Goal: Task Accomplishment & Management: Manage account settings

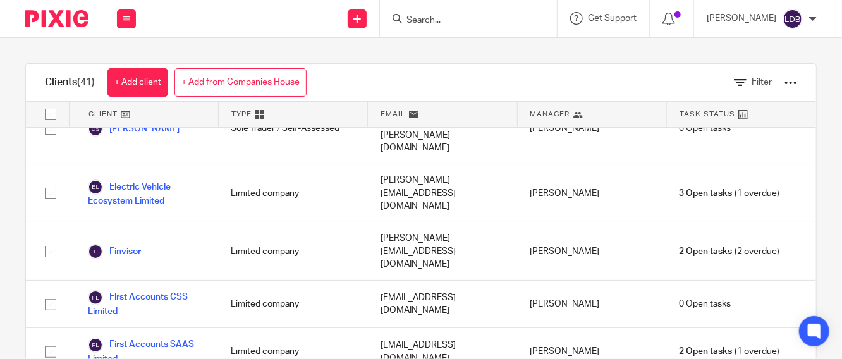
scroll to position [796, 0]
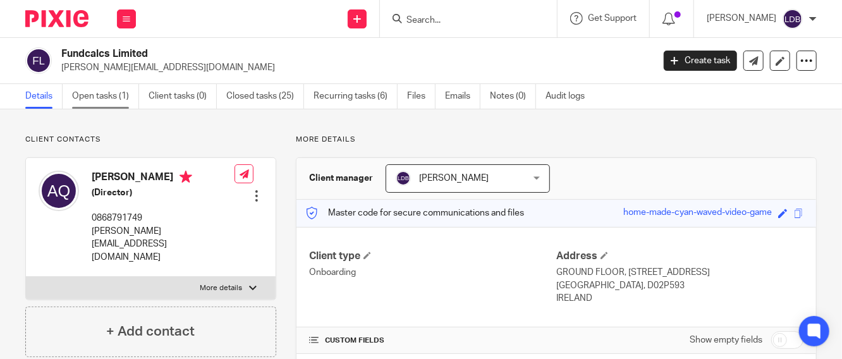
click at [116, 99] on link "Open tasks (1)" at bounding box center [105, 96] width 67 height 25
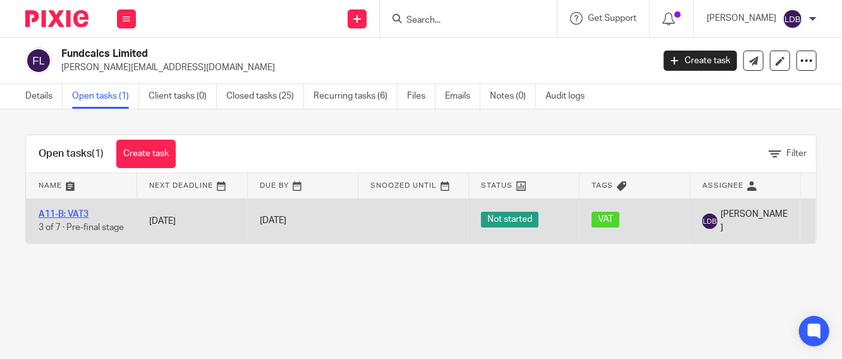
click at [71, 210] on link "A11-B: VAT3" at bounding box center [64, 214] width 50 height 9
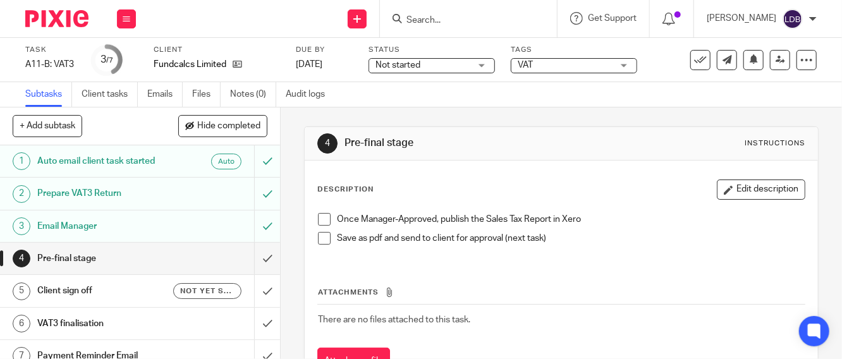
scroll to position [13, 0]
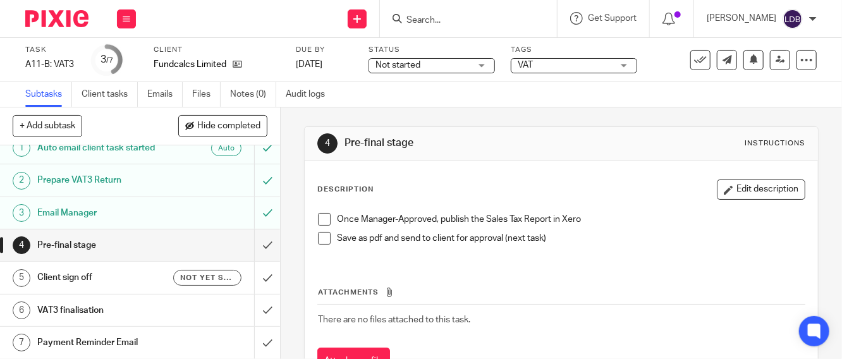
click at [175, 237] on div "Pre-final stage" at bounding box center [139, 245] width 204 height 19
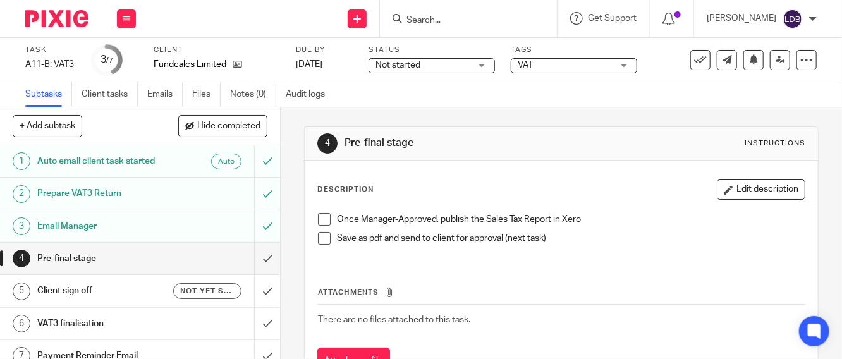
click at [323, 220] on span at bounding box center [324, 219] width 13 height 13
click at [318, 242] on span at bounding box center [324, 238] width 13 height 13
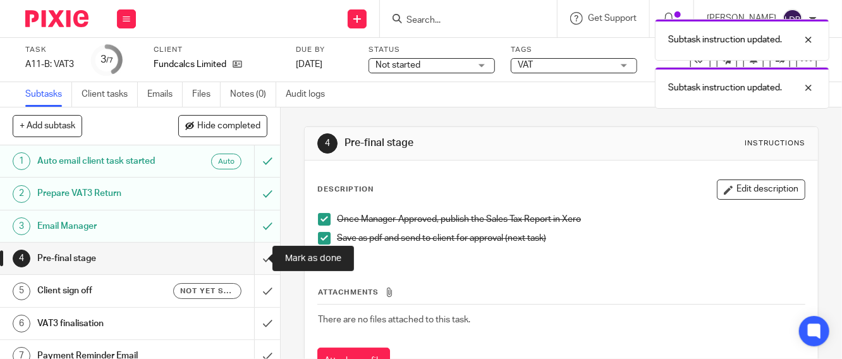
click at [254, 256] on input "submit" at bounding box center [140, 259] width 280 height 32
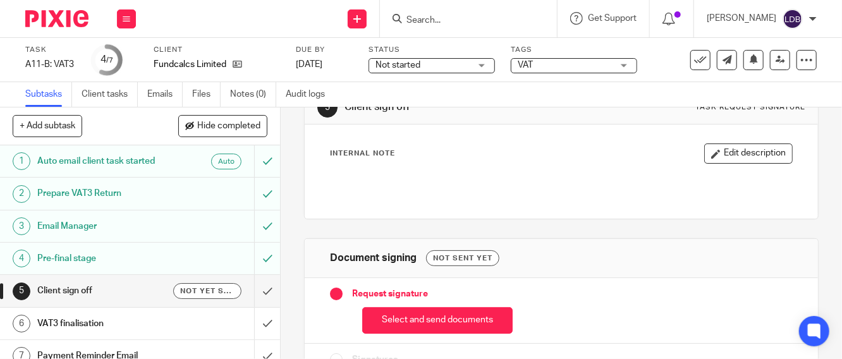
scroll to position [112, 0]
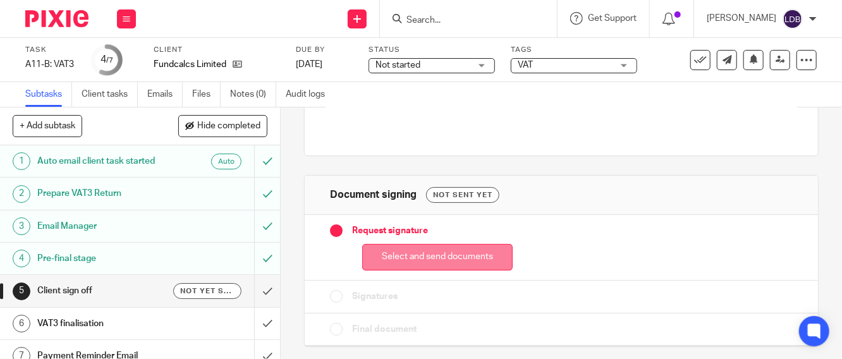
click at [415, 261] on button "Select and send documents" at bounding box center [437, 257] width 151 height 27
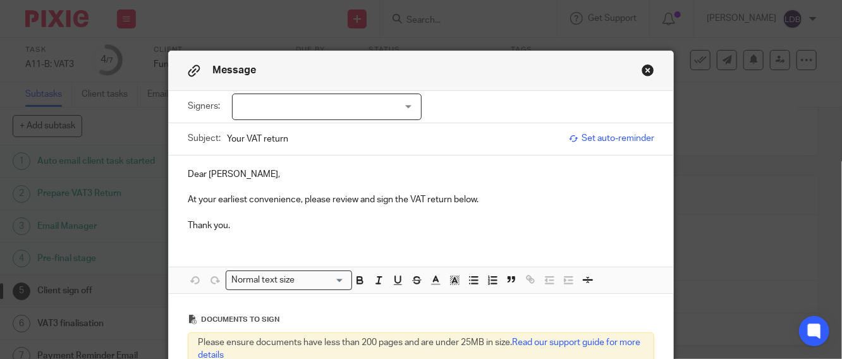
click at [257, 109] on div at bounding box center [327, 107] width 190 height 27
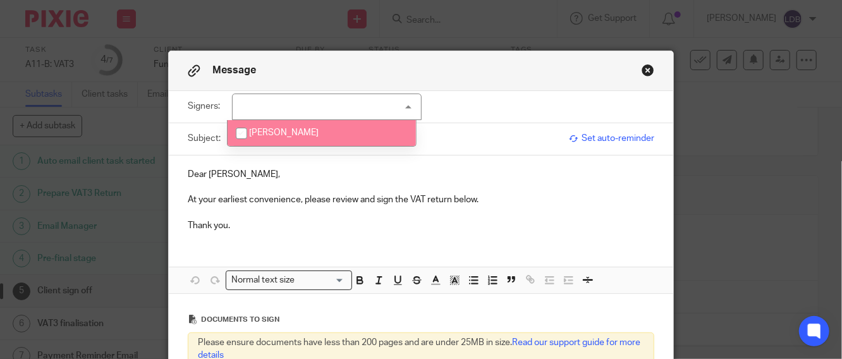
click at [268, 131] on span "Alan Quigley" at bounding box center [284, 132] width 70 height 9
checkbox input "true"
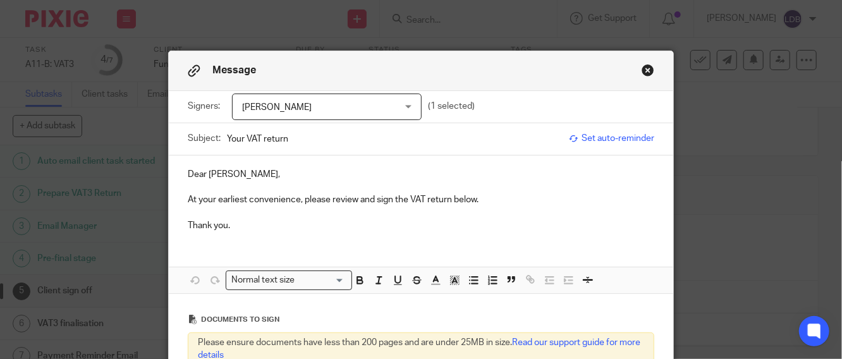
click at [219, 141] on div "Subject: Your VAT return" at bounding box center [375, 139] width 375 height 32
click at [227, 137] on input "Your VAT return" at bounding box center [395, 139] width 336 height 28
click at [372, 140] on input "FUN001 || Your VAT return" at bounding box center [395, 139] width 336 height 28
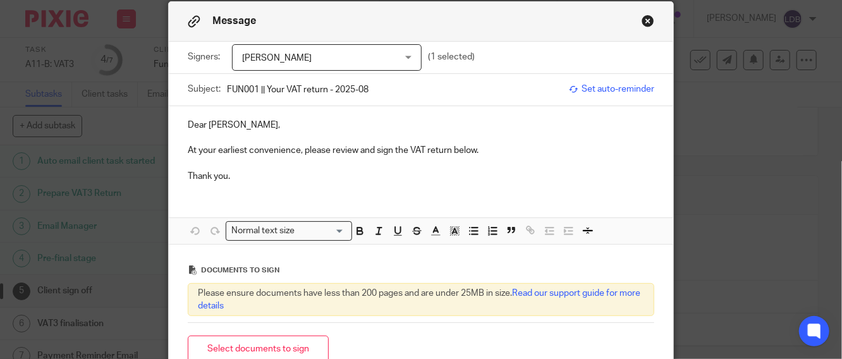
scroll to position [182, 0]
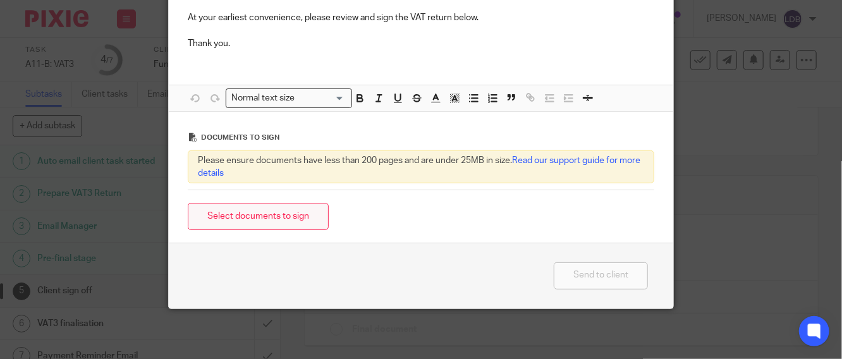
type input "FUN001 || Your VAT return - 2025-08"
click at [267, 220] on button "Select documents to sign" at bounding box center [258, 216] width 141 height 27
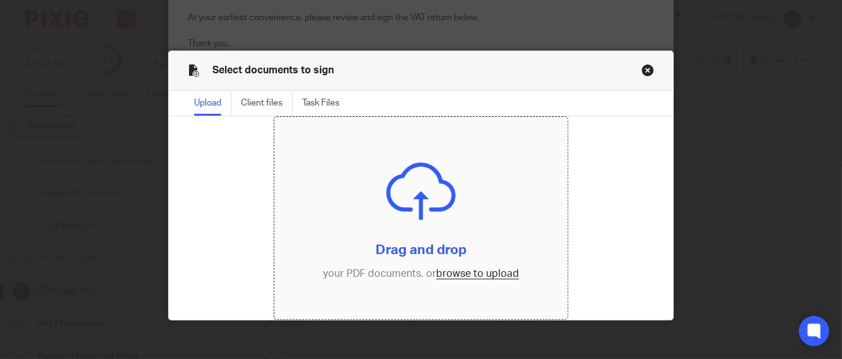
click at [460, 273] on input "file" at bounding box center [420, 218] width 293 height 202
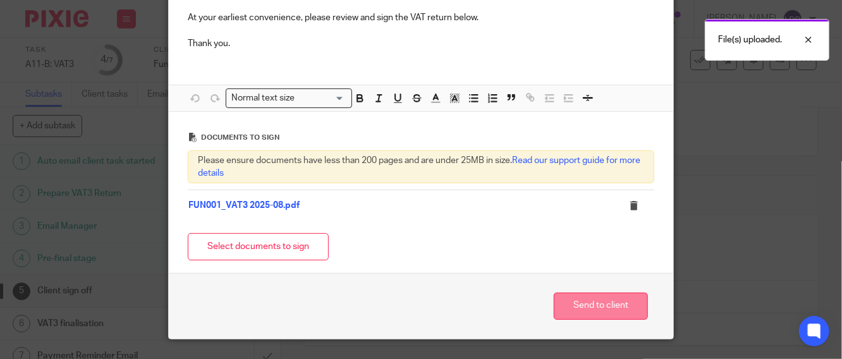
click at [579, 317] on button "Send to client" at bounding box center [601, 306] width 94 height 27
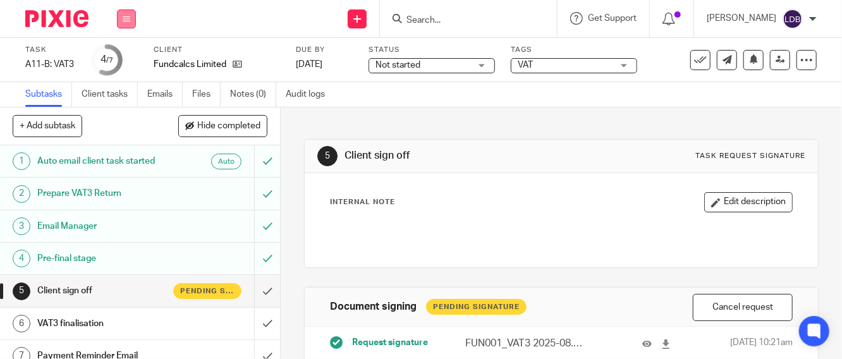
click at [125, 16] on icon at bounding box center [127, 19] width 8 height 8
click at [114, 96] on link "Clients" at bounding box center [123, 96] width 28 height 9
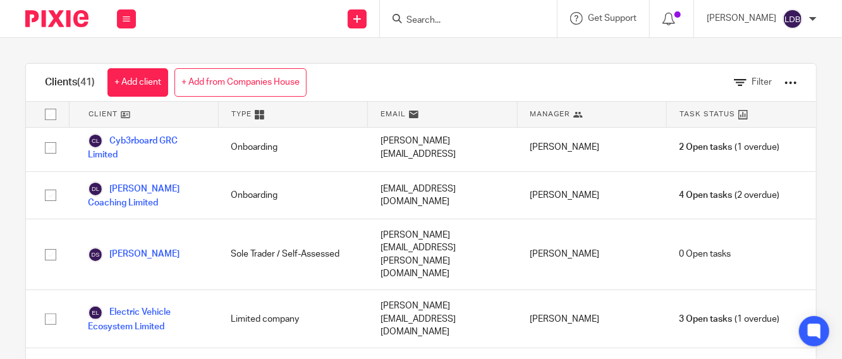
scroll to position [608, 0]
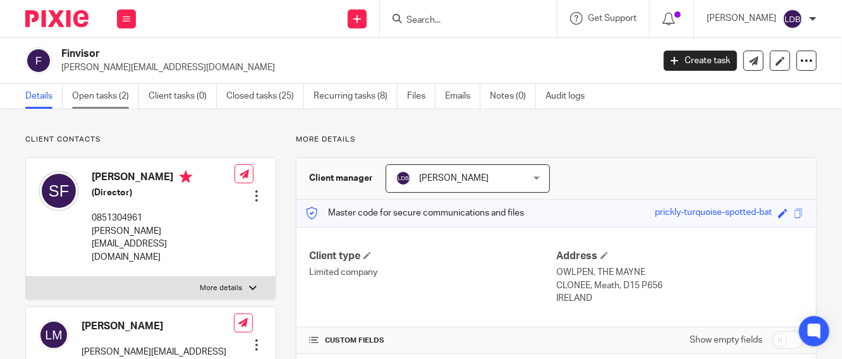
click at [114, 99] on link "Open tasks (2)" at bounding box center [105, 96] width 67 height 25
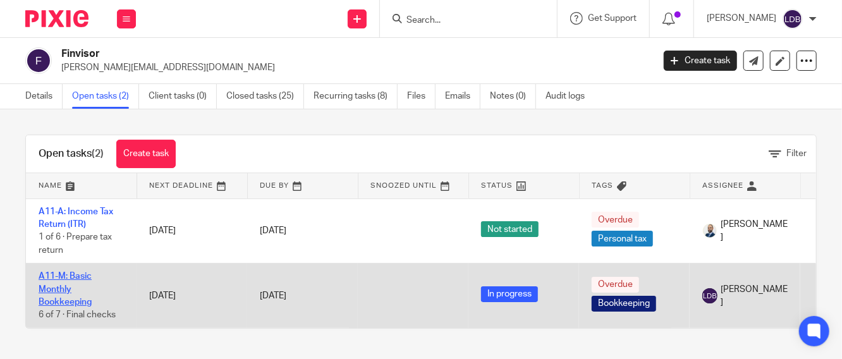
click at [71, 278] on link "A11-M: Basic Monthly Bookkeeping" at bounding box center [65, 289] width 53 height 35
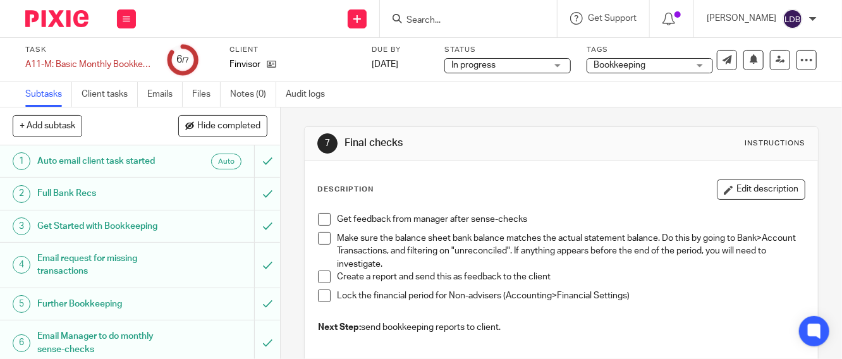
scroll to position [39, 0]
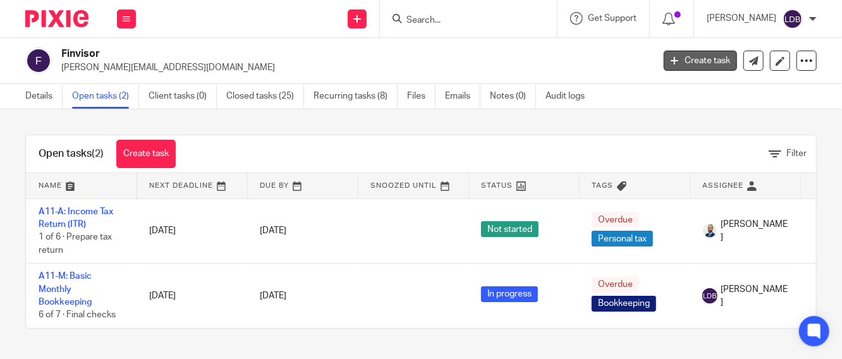
click at [686, 58] on link "Create task" at bounding box center [700, 61] width 73 height 20
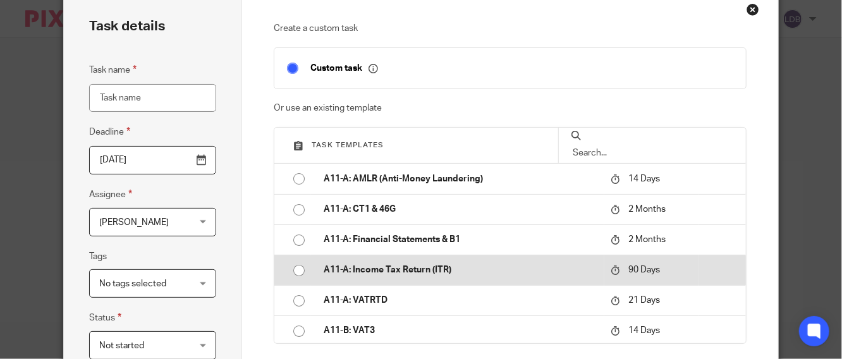
scroll to position [47, 0]
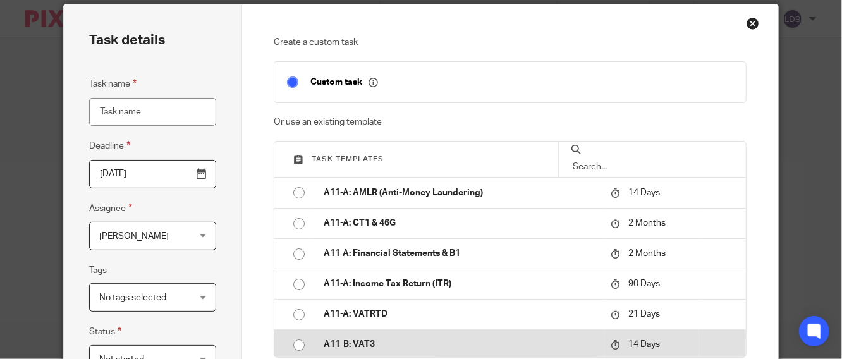
click at [292, 344] on input "radio" at bounding box center [299, 345] width 24 height 24
type input "[DATE]"
type input "A11-B: VAT3"
checkbox input "false"
radio input "false"
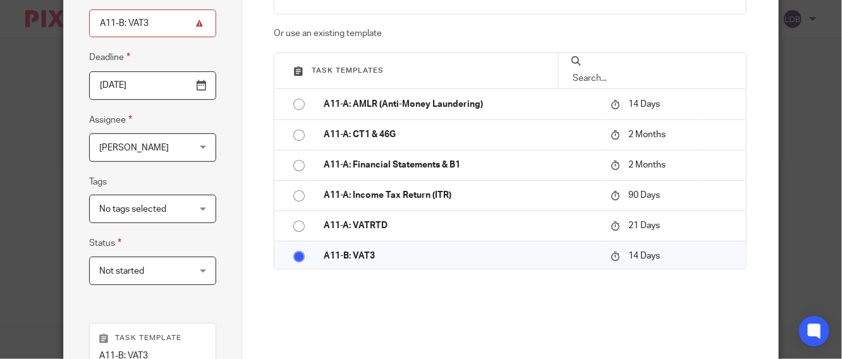
scroll to position [140, 0]
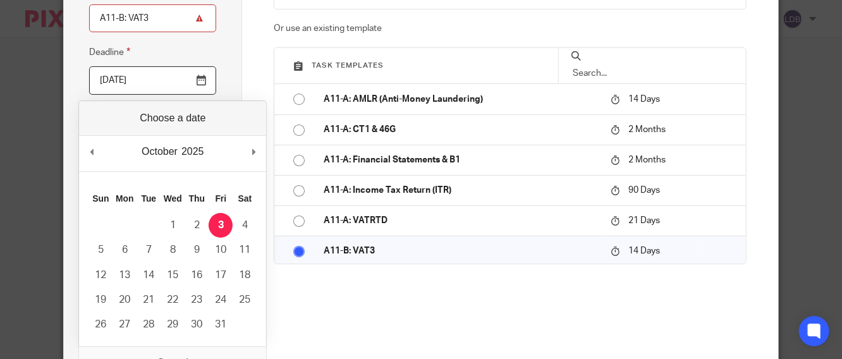
click at [192, 80] on input "2025-10-02" at bounding box center [153, 80] width 128 height 28
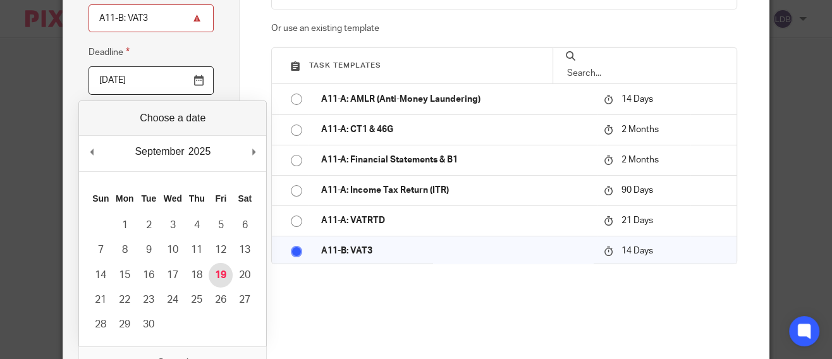
type input "2025-09-18"
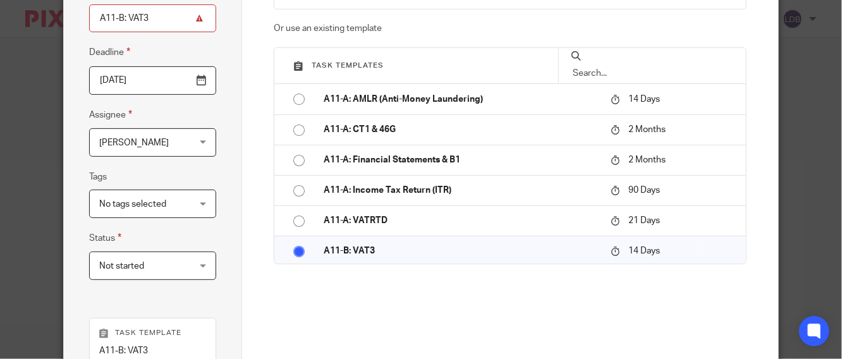
click at [159, 265] on span "Not started" at bounding box center [146, 265] width 94 height 27
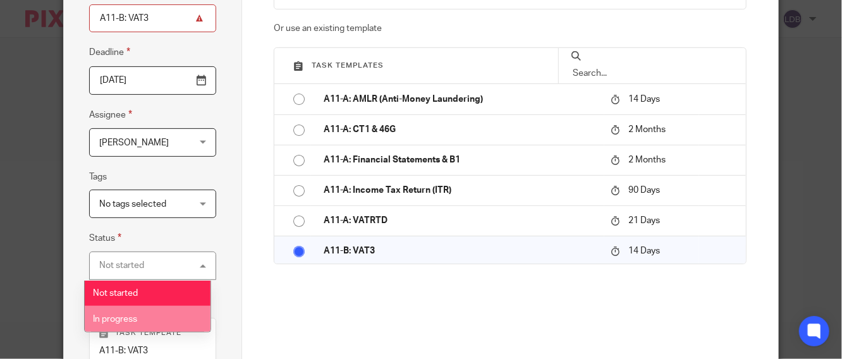
click at [130, 315] on span "In progress" at bounding box center [115, 319] width 44 height 9
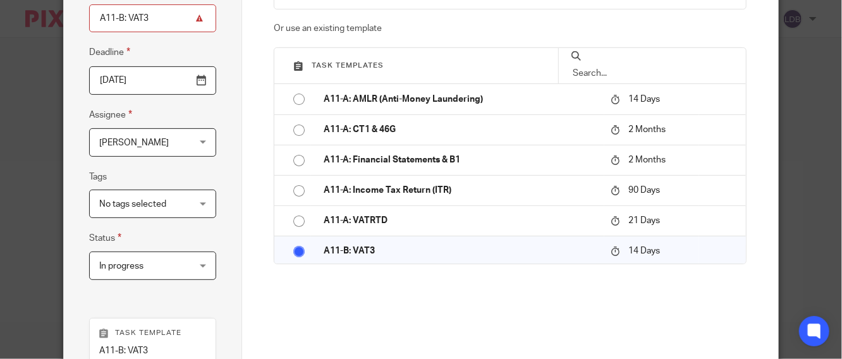
click at [144, 200] on span "No tags selected" at bounding box center [132, 204] width 67 height 9
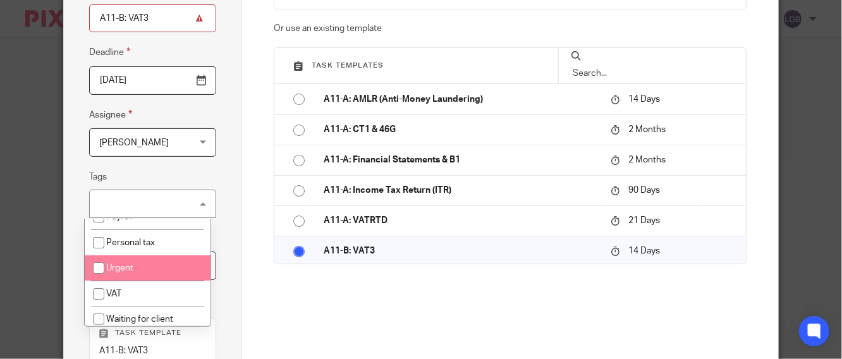
scroll to position [198, 0]
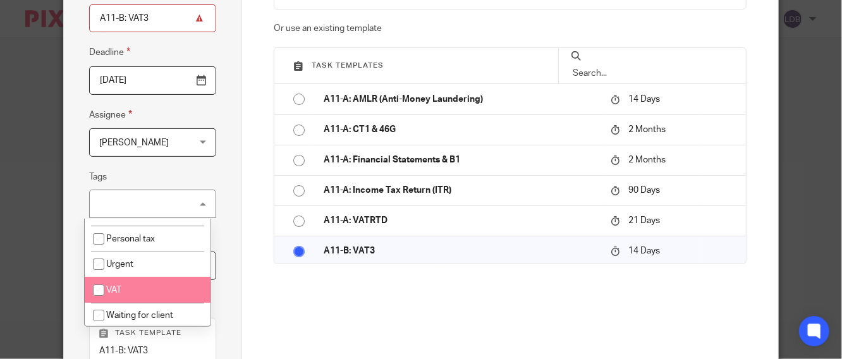
click at [162, 281] on li "VAT" at bounding box center [148, 290] width 126 height 26
checkbox input "true"
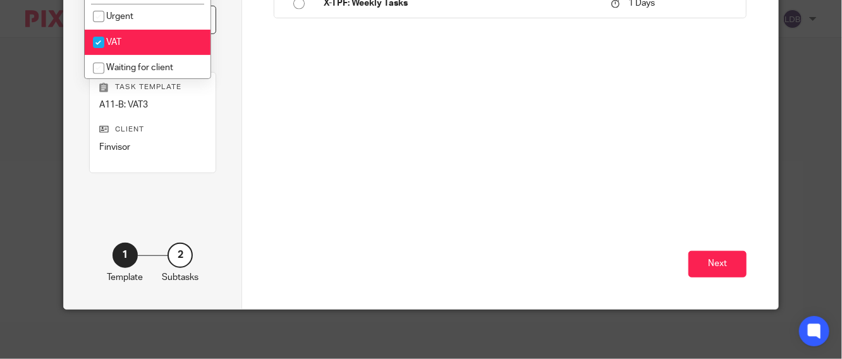
scroll to position [388, 0]
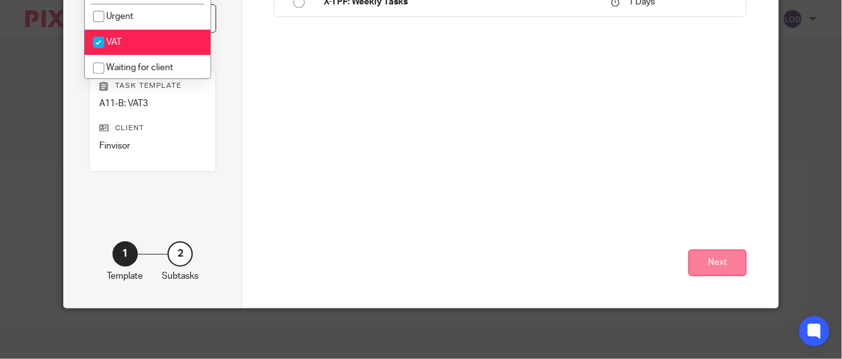
click at [706, 269] on button "Next" at bounding box center [718, 263] width 58 height 27
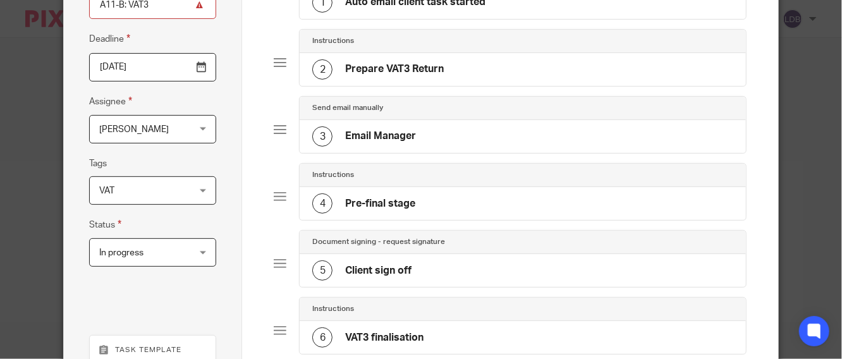
scroll to position [0, 0]
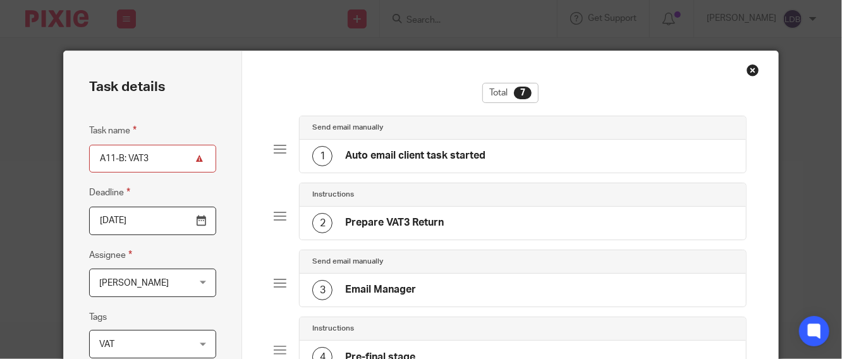
click at [313, 155] on div "1" at bounding box center [322, 156] width 20 height 20
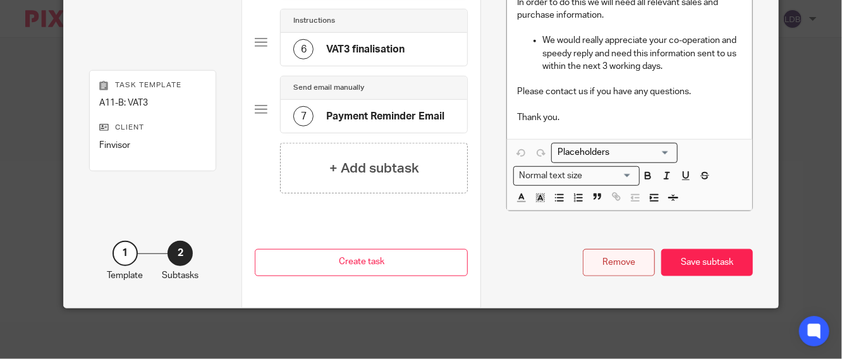
click at [596, 264] on div "Remove" at bounding box center [619, 262] width 72 height 27
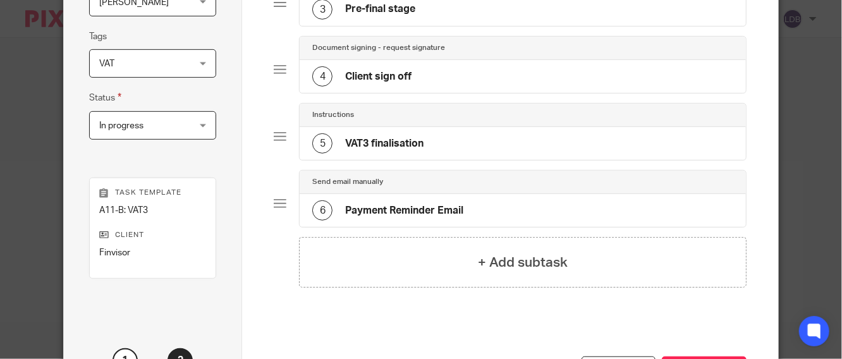
scroll to position [388, 0]
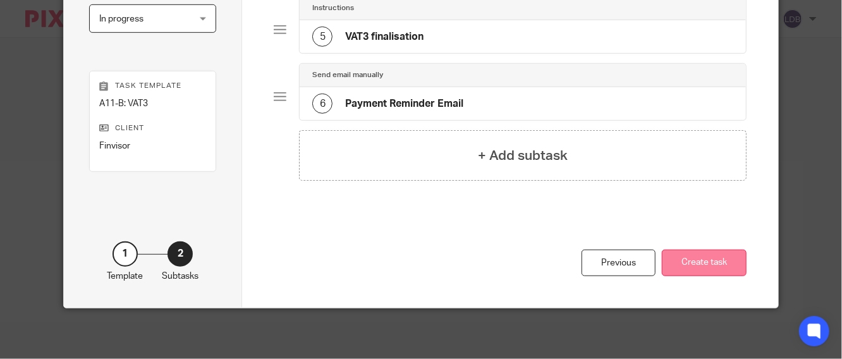
click at [705, 258] on button "Create task" at bounding box center [704, 263] width 85 height 27
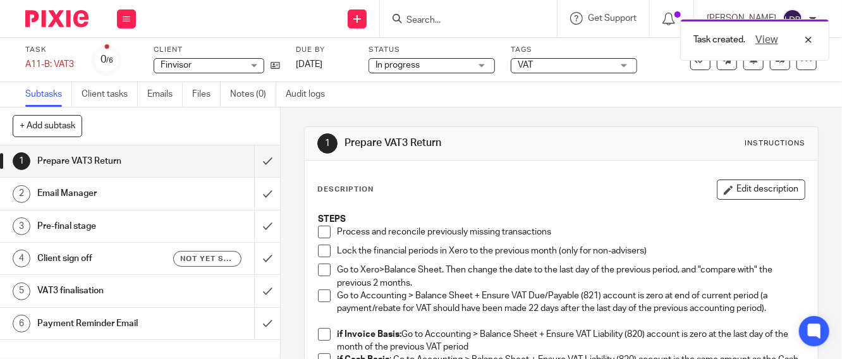
scroll to position [47, 0]
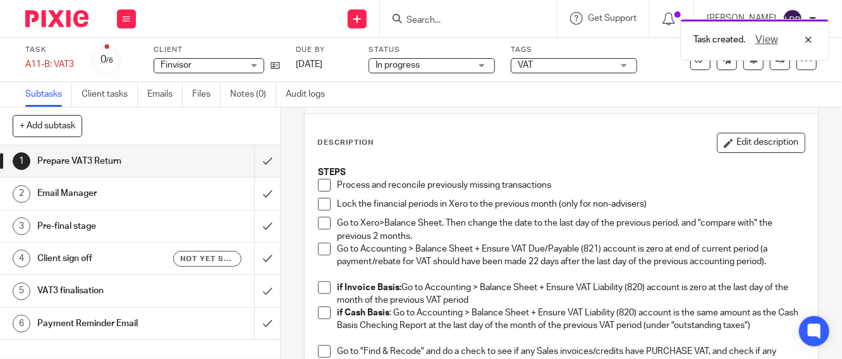
click at [318, 185] on span at bounding box center [324, 185] width 13 height 13
click at [318, 199] on span at bounding box center [324, 204] width 13 height 13
click at [318, 288] on span at bounding box center [324, 287] width 13 height 13
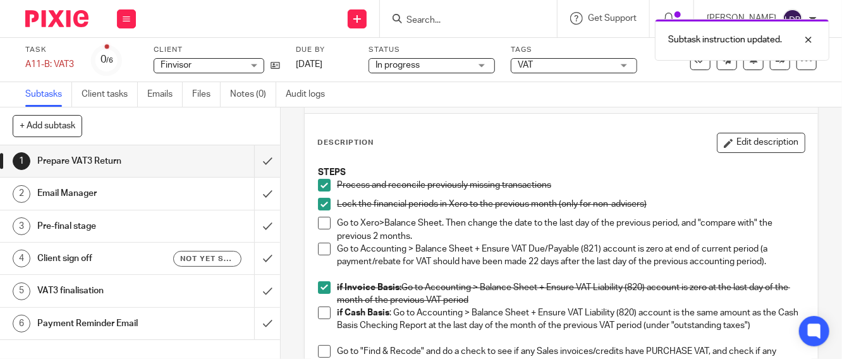
click at [319, 222] on span at bounding box center [324, 223] width 13 height 13
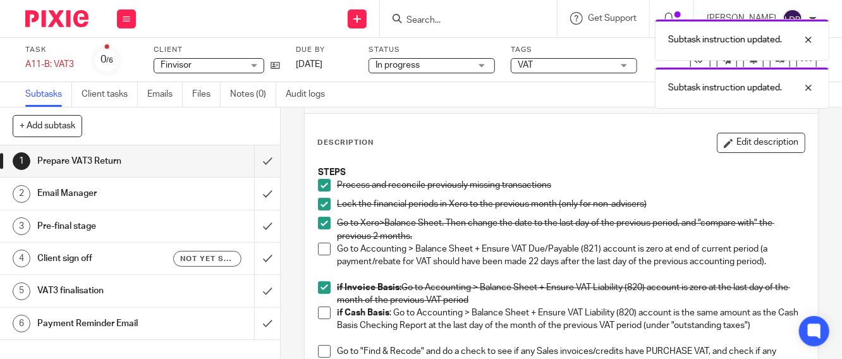
click at [318, 247] on span at bounding box center [324, 249] width 13 height 13
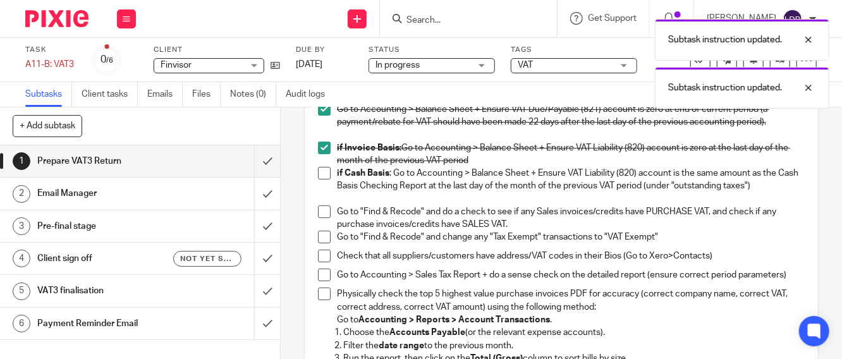
scroll to position [187, 0]
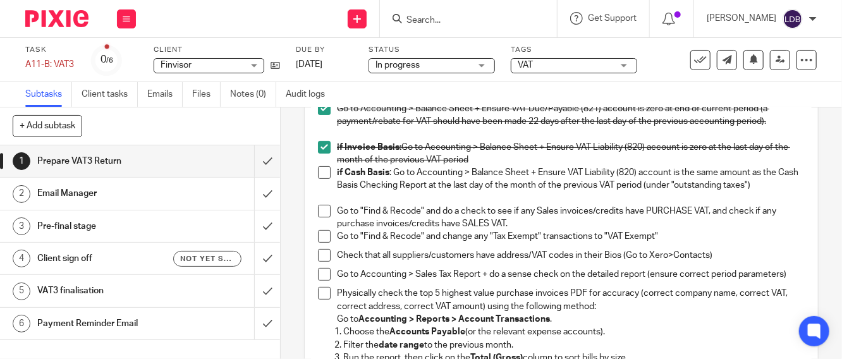
click at [325, 207] on span at bounding box center [324, 211] width 13 height 13
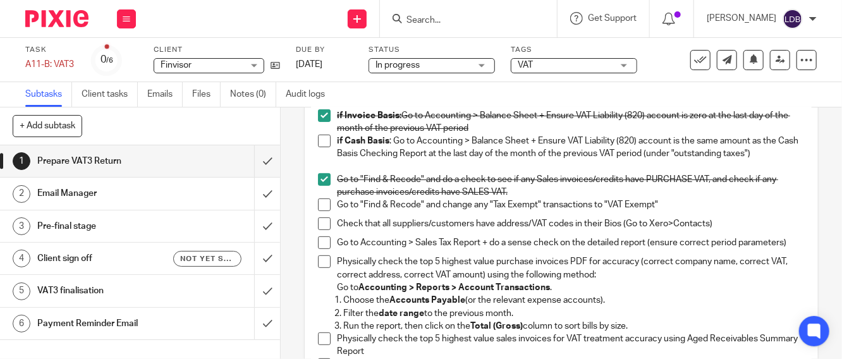
scroll to position [281, 0]
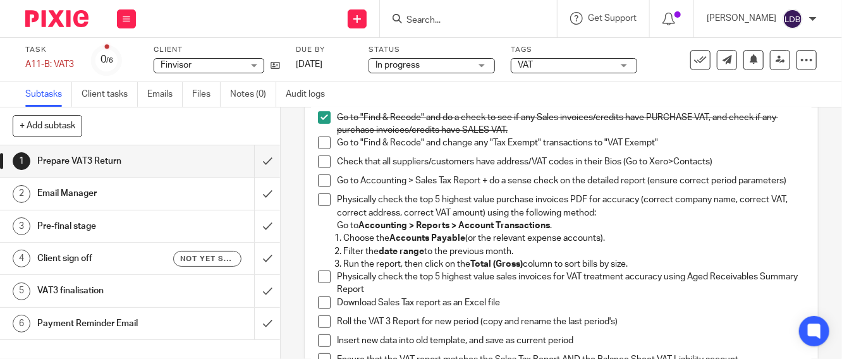
click at [318, 141] on span at bounding box center [324, 143] width 13 height 13
click at [323, 182] on span at bounding box center [324, 181] width 13 height 13
click at [319, 206] on span at bounding box center [324, 200] width 13 height 13
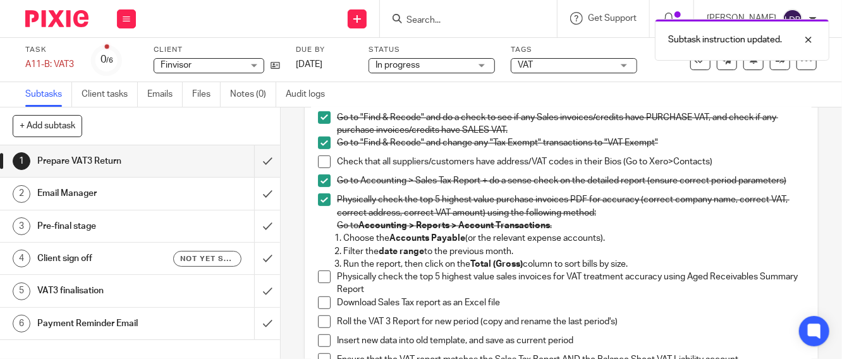
click at [318, 281] on span at bounding box center [324, 277] width 13 height 13
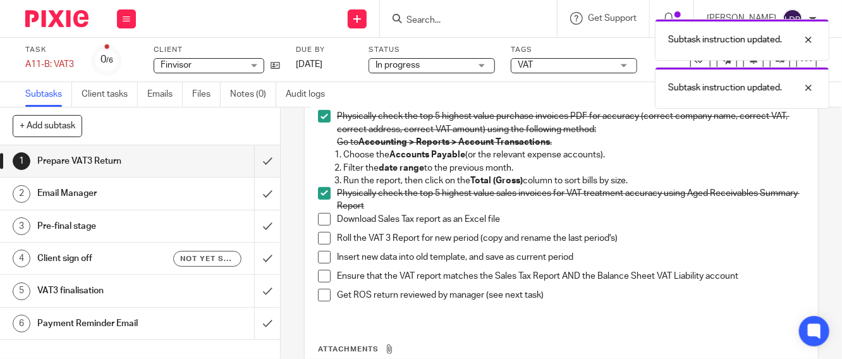
scroll to position [374, 0]
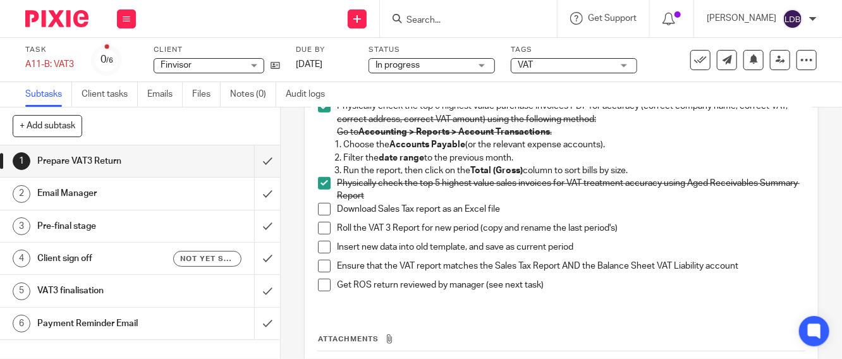
click at [318, 214] on span at bounding box center [324, 209] width 13 height 13
click at [318, 232] on span at bounding box center [324, 228] width 13 height 13
click at [319, 254] on span at bounding box center [324, 247] width 13 height 13
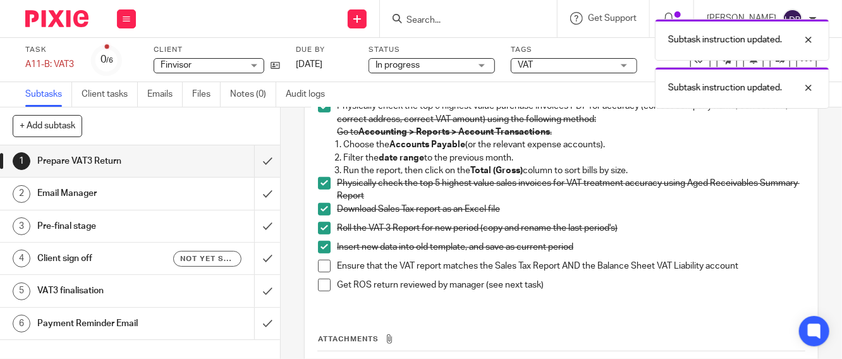
click at [324, 273] on span at bounding box center [324, 266] width 13 height 13
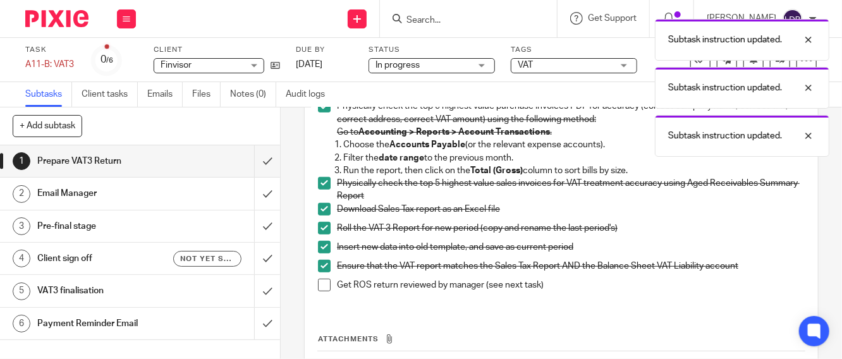
click at [321, 292] on span at bounding box center [324, 285] width 13 height 13
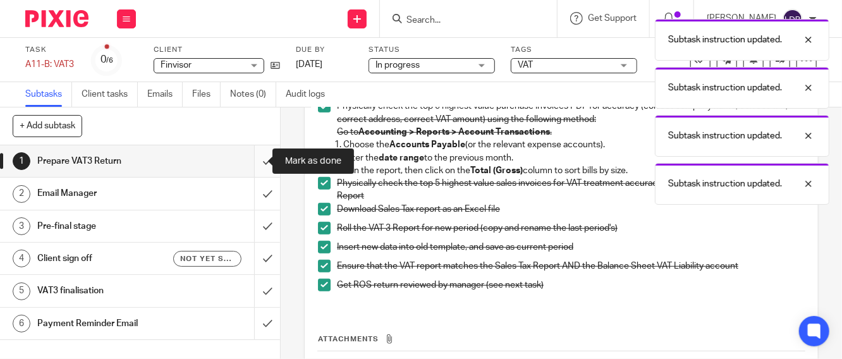
click at [250, 162] on input "submit" at bounding box center [140, 161] width 280 height 32
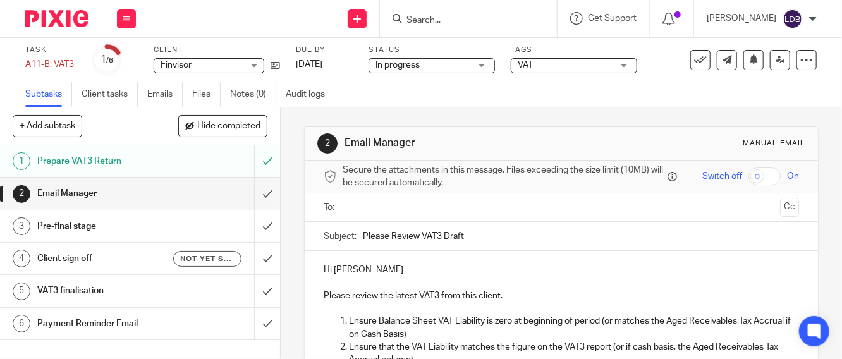
click at [385, 206] on input "text" at bounding box center [561, 207] width 428 height 15
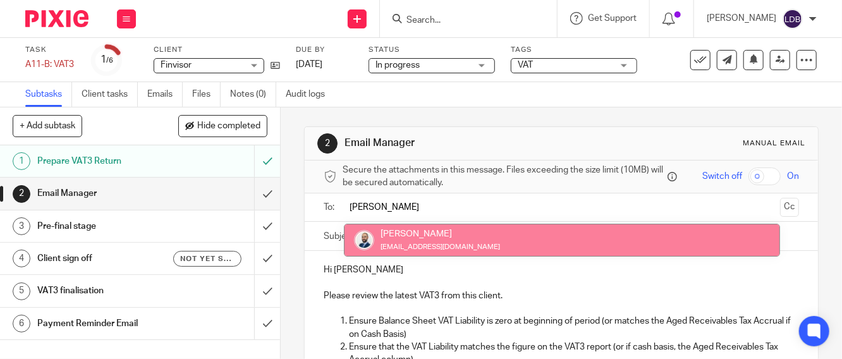
type input "[PERSON_NAME]"
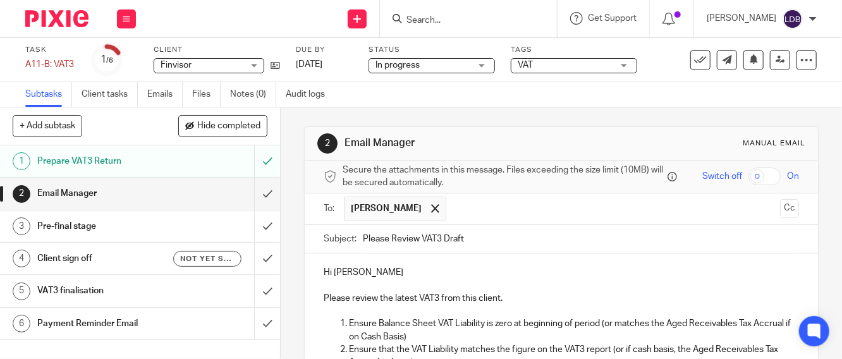
click at [363, 242] on input "Please Review VAT3 Draft" at bounding box center [581, 239] width 436 height 28
click at [515, 236] on input "FIN001 || Please Review VAT3 Draft" at bounding box center [581, 239] width 436 height 28
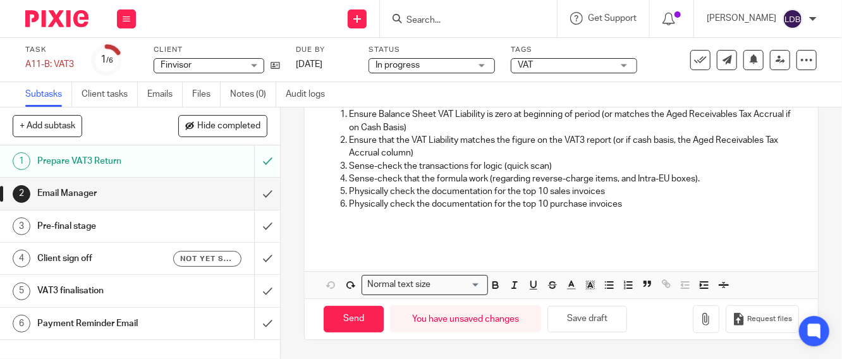
scroll to position [27, 0]
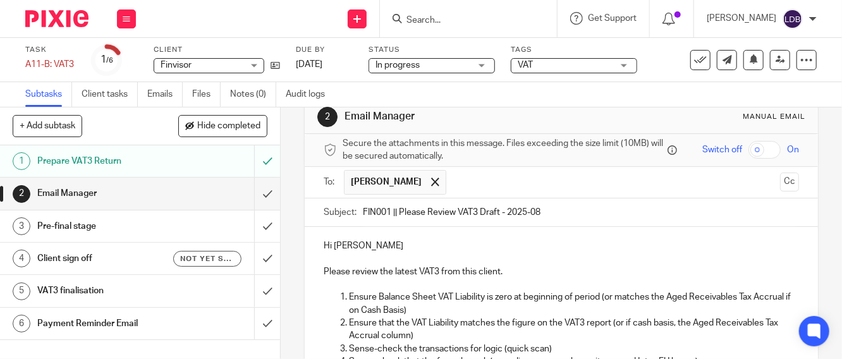
type input "FIN001 || Please Review VAT3 Draft - 2025-08"
drag, startPoint x: 335, startPoint y: 250, endPoint x: 432, endPoint y: 256, distance: 96.9
click at [432, 252] on p "Hi Lizinda De Beer" at bounding box center [562, 246] width 476 height 13
click at [519, 250] on p "Hi Colin" at bounding box center [562, 246] width 476 height 13
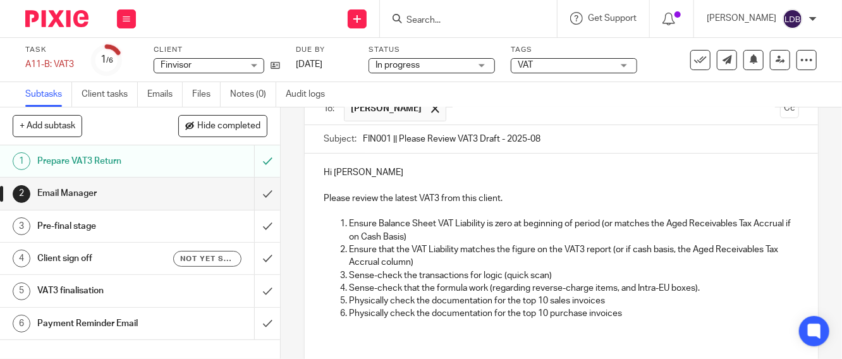
scroll to position [214, 0]
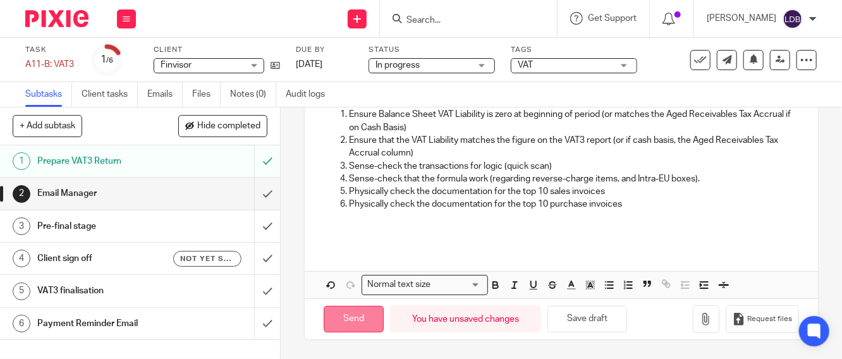
click at [347, 319] on input "Send" at bounding box center [354, 319] width 60 height 27
type input "Sent"
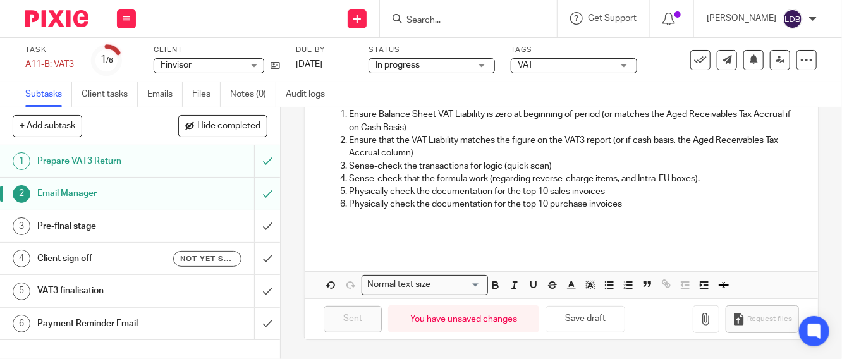
click at [227, 64] on span "Finvisor" at bounding box center [202, 65] width 82 height 13
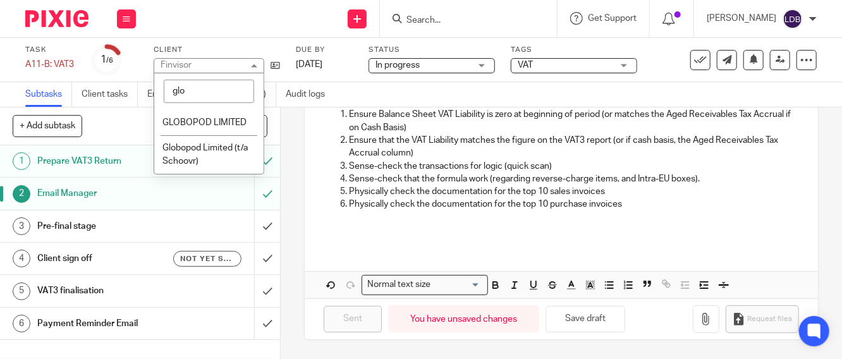
type input "glo"
click at [206, 130] on li "GLOBOPOD LIMITED" at bounding box center [208, 122] width 109 height 26
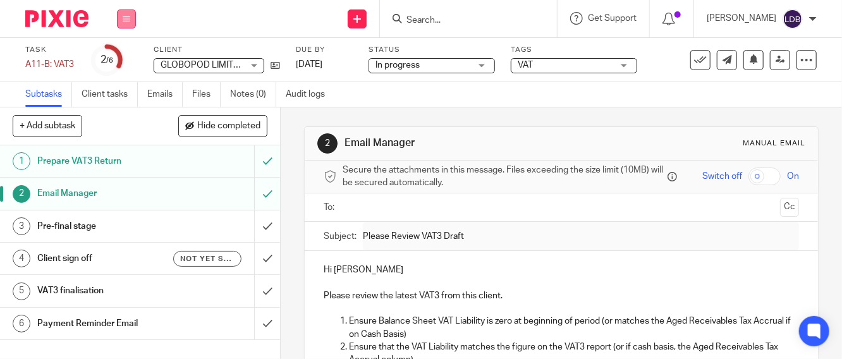
click at [128, 12] on button at bounding box center [126, 18] width 19 height 19
click at [124, 52] on li "Work" at bounding box center [126, 59] width 34 height 18
click at [122, 92] on link "Clients" at bounding box center [123, 96] width 28 height 9
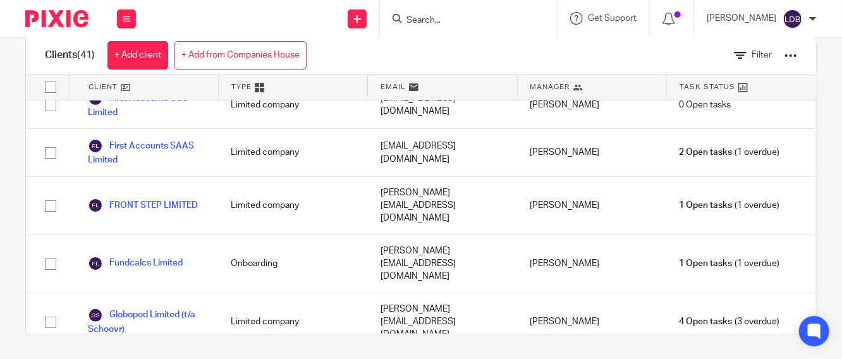
scroll to position [843, 0]
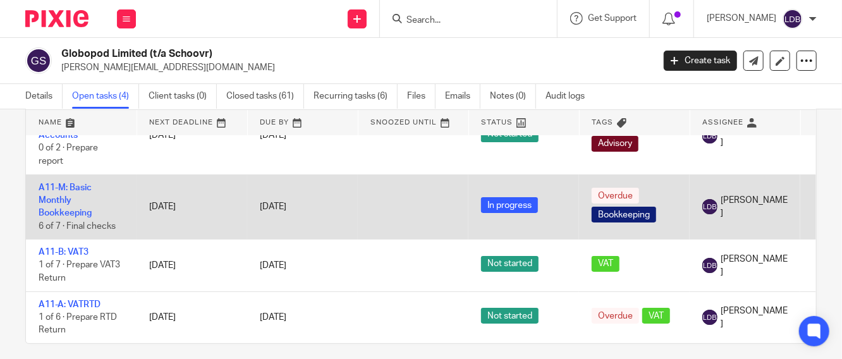
scroll to position [73, 0]
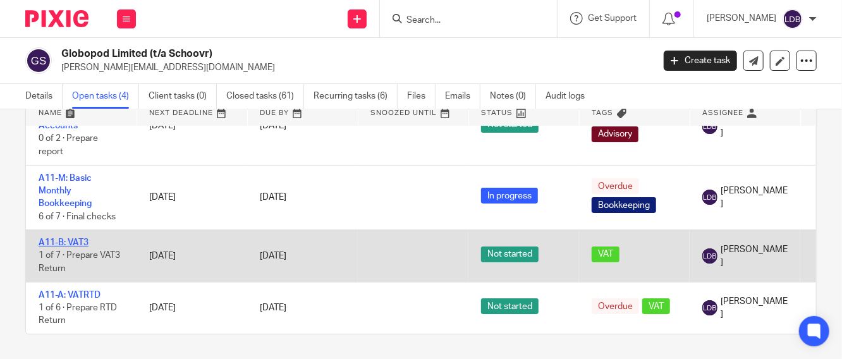
click at [67, 238] on link "A11-B: VAT3" at bounding box center [64, 242] width 50 height 9
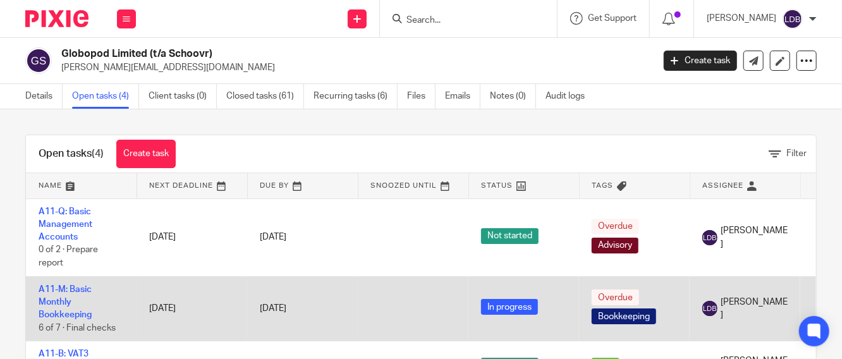
click at [54, 295] on td "A11-M: Basic Monthly Bookkeeping 6 of 7 · Final checks" at bounding box center [81, 308] width 111 height 65
click at [51, 292] on link "A11-M: Basic Monthly Bookkeeping" at bounding box center [65, 302] width 53 height 35
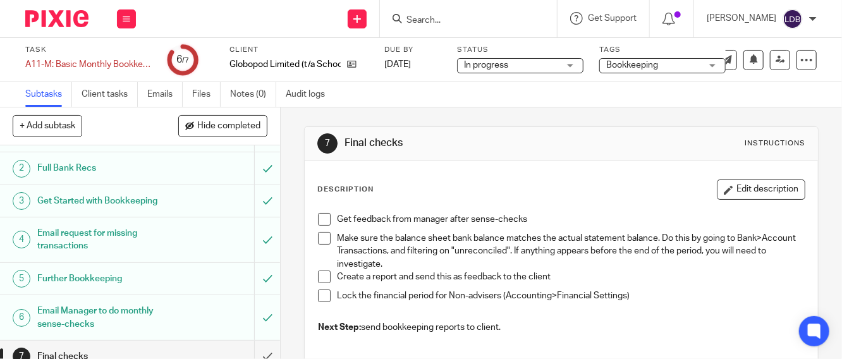
scroll to position [39, 0]
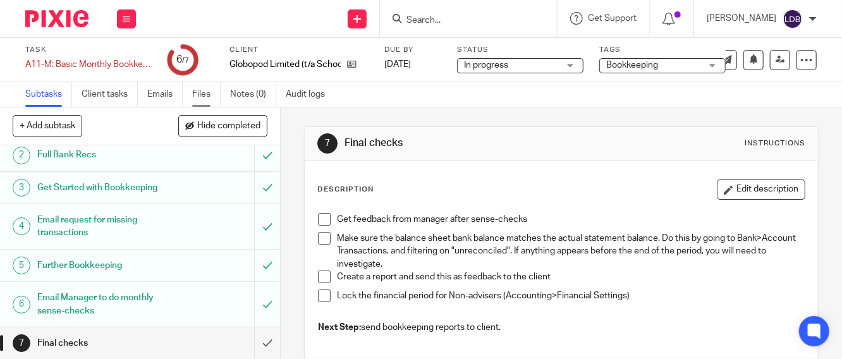
click at [198, 96] on link "Files" at bounding box center [206, 94] width 28 height 25
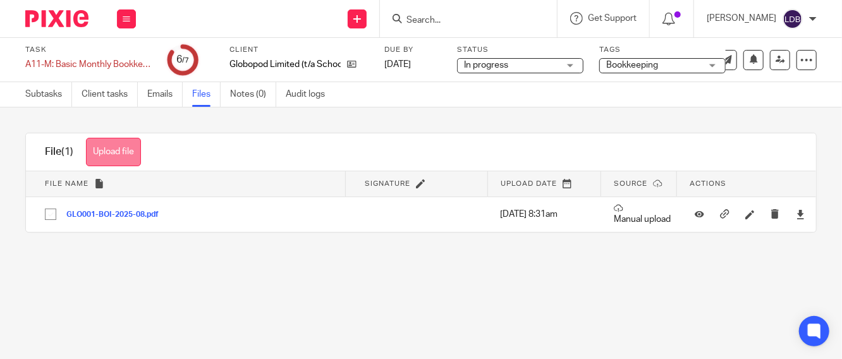
click at [124, 157] on button "Upload file" at bounding box center [113, 152] width 55 height 28
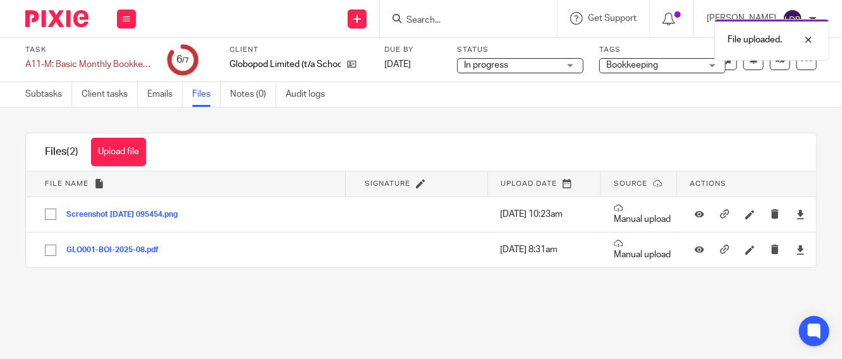
click at [127, 156] on button "Upload file" at bounding box center [118, 152] width 55 height 28
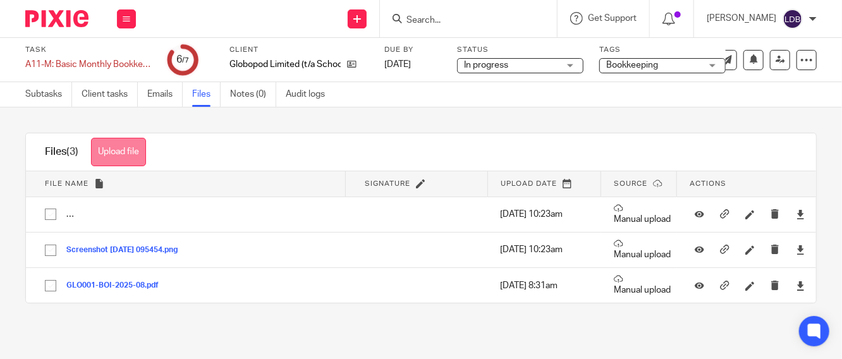
click at [112, 158] on button "Upload file" at bounding box center [118, 152] width 55 height 28
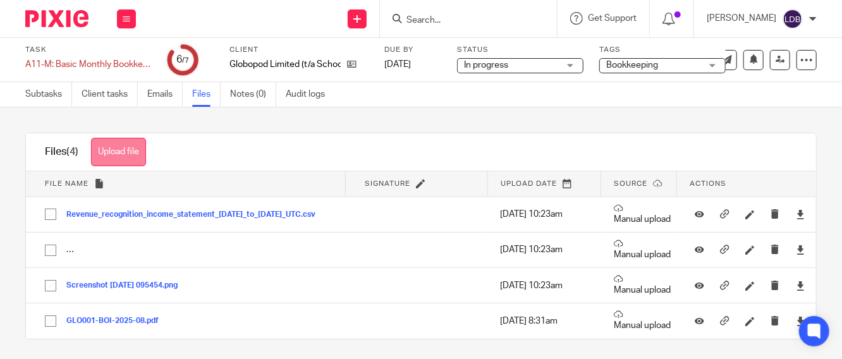
click at [117, 146] on button "Upload file" at bounding box center [118, 152] width 55 height 28
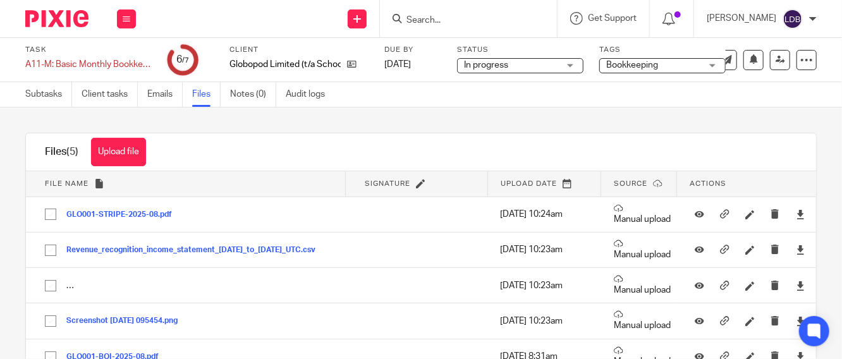
click at [125, 160] on button "Upload file" at bounding box center [118, 152] width 55 height 28
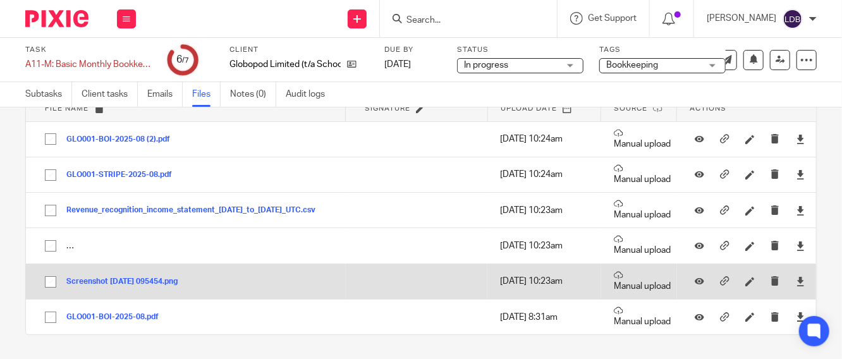
scroll to position [76, 0]
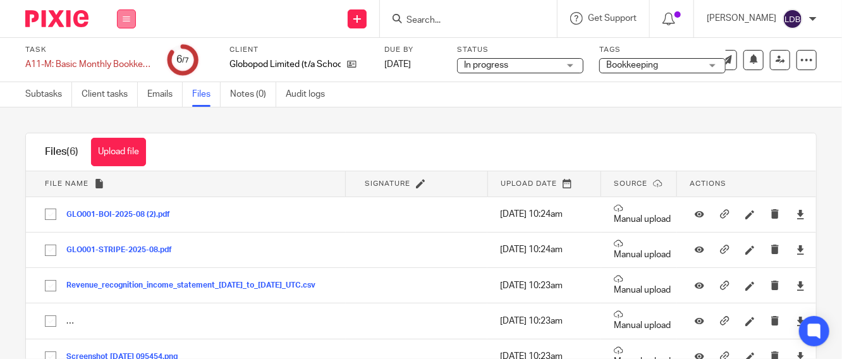
click at [128, 18] on icon at bounding box center [127, 19] width 8 height 8
click at [126, 92] on link "Clients" at bounding box center [123, 96] width 28 height 9
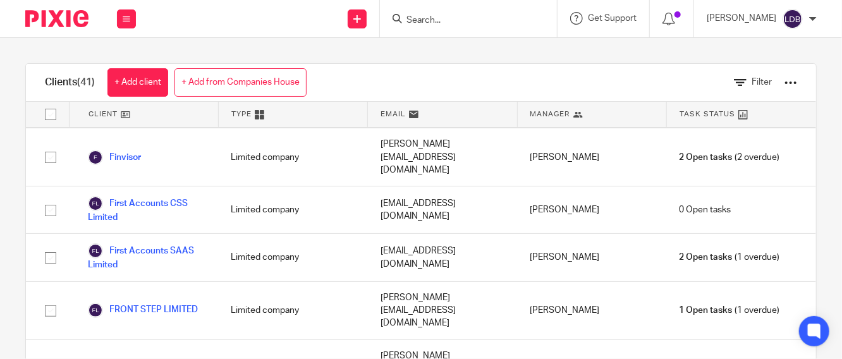
scroll to position [843, 0]
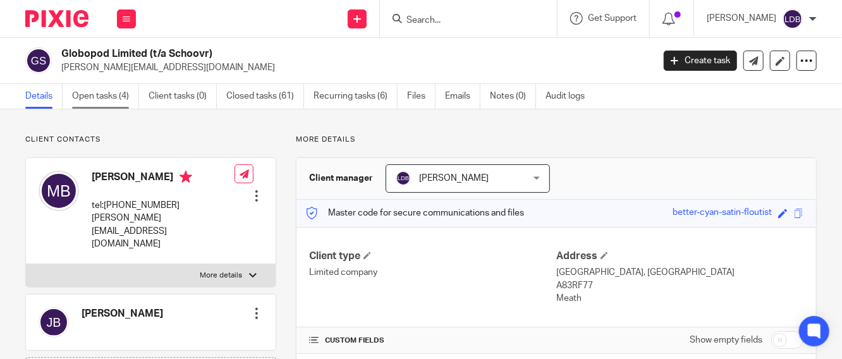
click at [110, 96] on link "Open tasks (4)" at bounding box center [105, 96] width 67 height 25
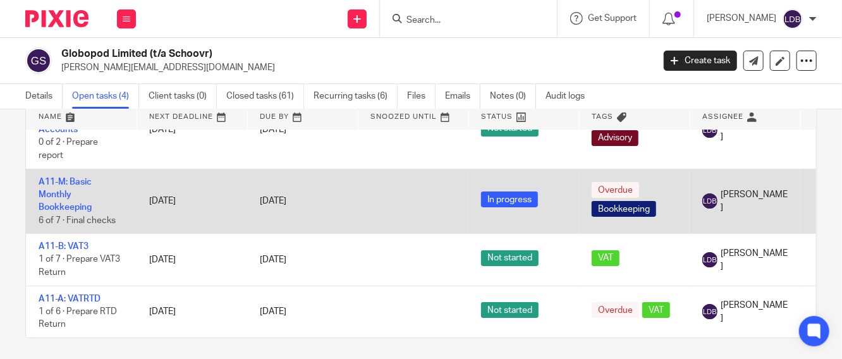
scroll to position [73, 0]
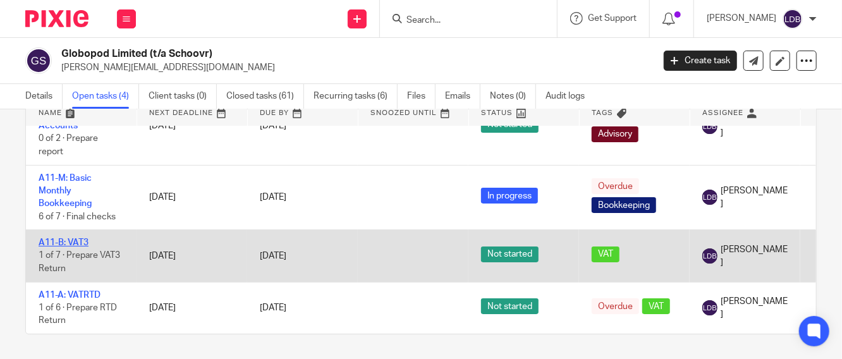
click at [63, 238] on link "A11-B: VAT3" at bounding box center [64, 242] width 50 height 9
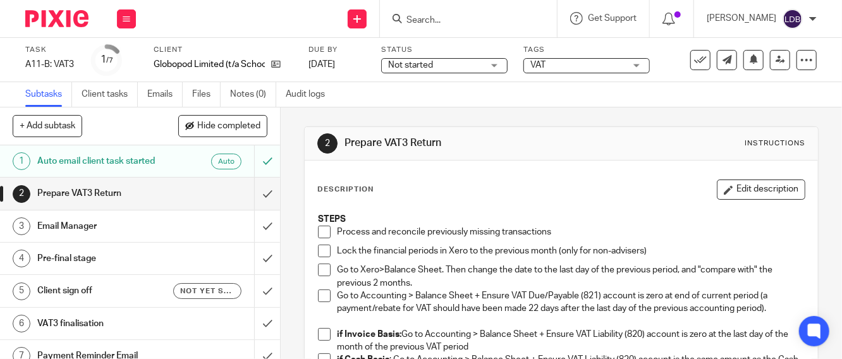
click at [431, 64] on span "Not started" at bounding box center [410, 65] width 45 height 9
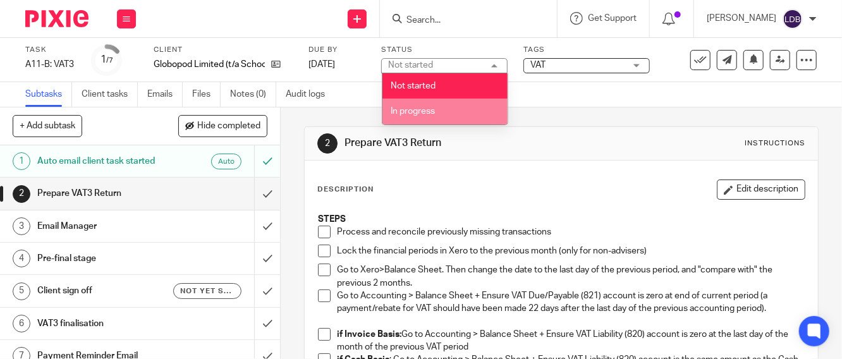
click at [429, 114] on span "In progress" at bounding box center [413, 111] width 44 height 9
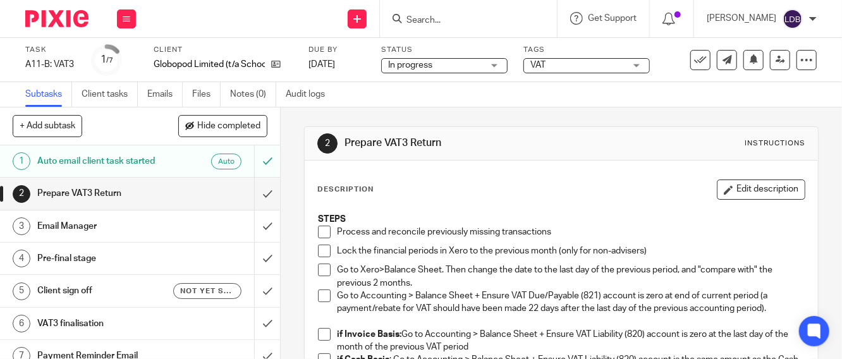
click at [168, 200] on div "Prepare VAT3 Return" at bounding box center [139, 193] width 204 height 19
click at [321, 231] on span at bounding box center [324, 232] width 13 height 13
click at [324, 253] on span at bounding box center [324, 251] width 13 height 13
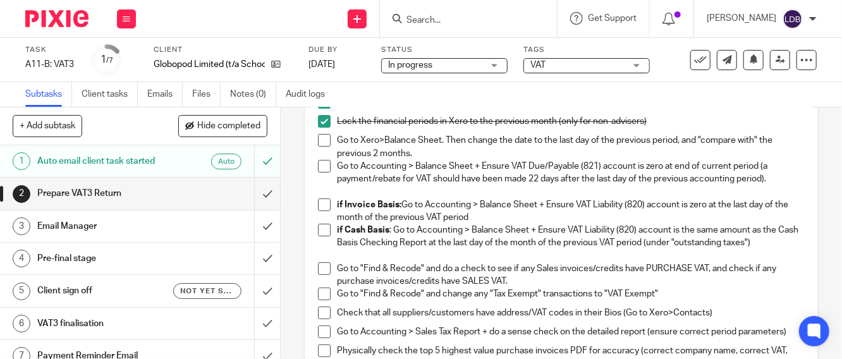
scroll to position [140, 0]
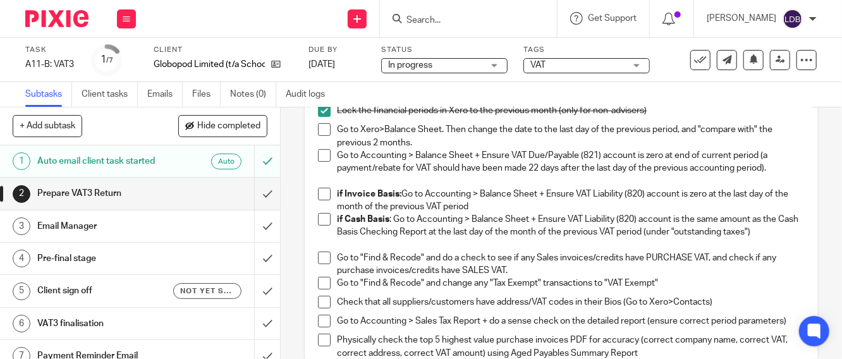
click at [323, 129] on span at bounding box center [324, 129] width 13 height 13
click at [322, 152] on span at bounding box center [324, 155] width 13 height 13
drag, startPoint x: 322, startPoint y: 193, endPoint x: 343, endPoint y: 226, distance: 39.0
click at [321, 193] on span at bounding box center [324, 194] width 13 height 13
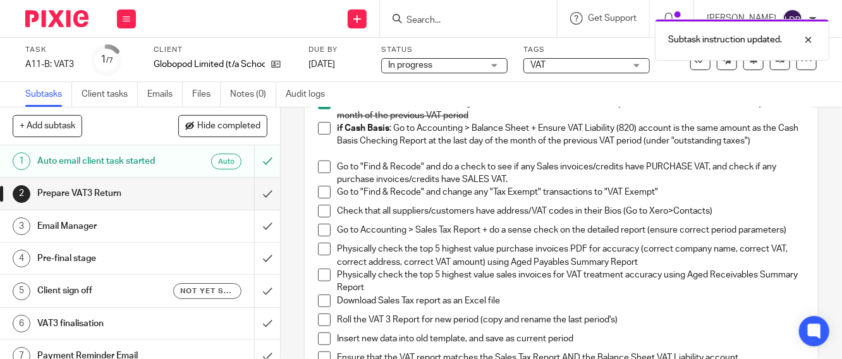
scroll to position [234, 0]
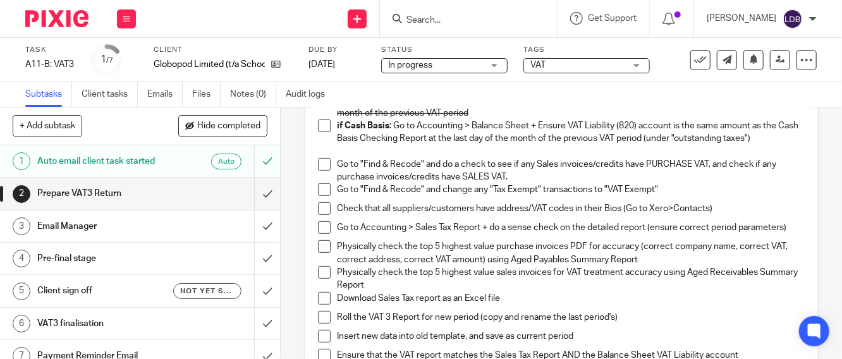
click at [319, 163] on span at bounding box center [324, 164] width 13 height 13
click at [320, 187] on span at bounding box center [324, 189] width 13 height 13
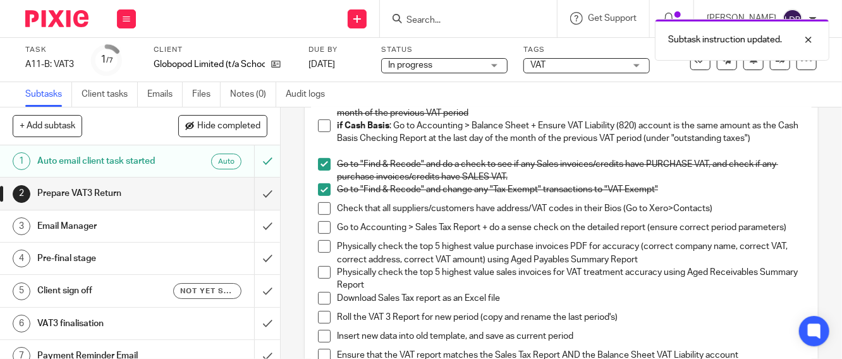
click at [319, 229] on span at bounding box center [324, 227] width 13 height 13
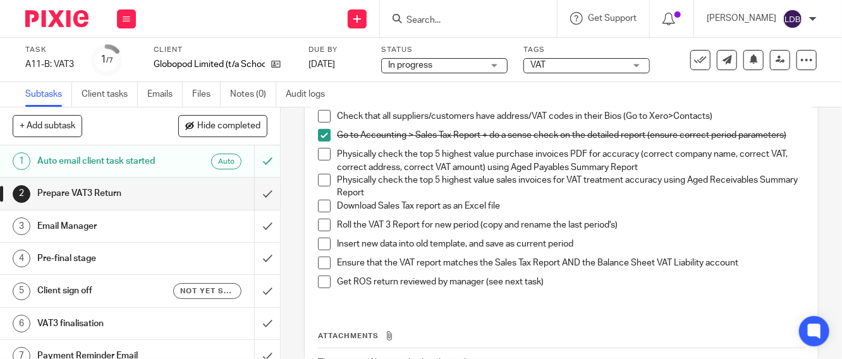
scroll to position [328, 0]
drag, startPoint x: 318, startPoint y: 158, endPoint x: 318, endPoint y: 190, distance: 32.3
click at [318, 159] on span at bounding box center [324, 153] width 13 height 13
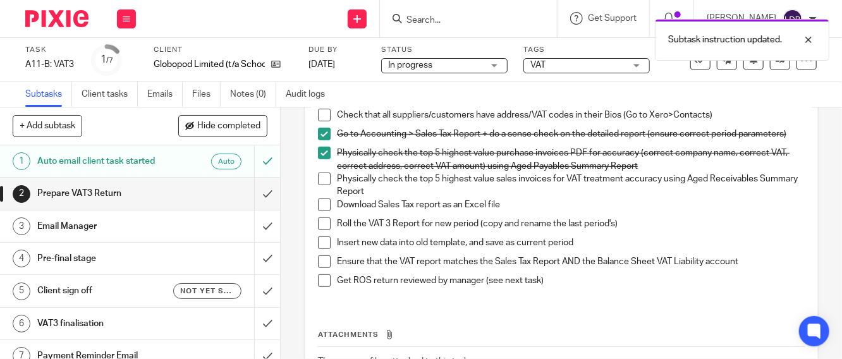
click at [319, 181] on span at bounding box center [324, 179] width 13 height 13
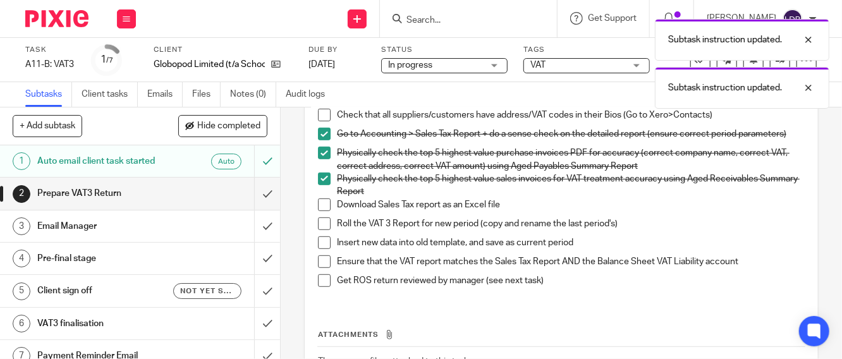
click at [322, 209] on span at bounding box center [324, 205] width 13 height 13
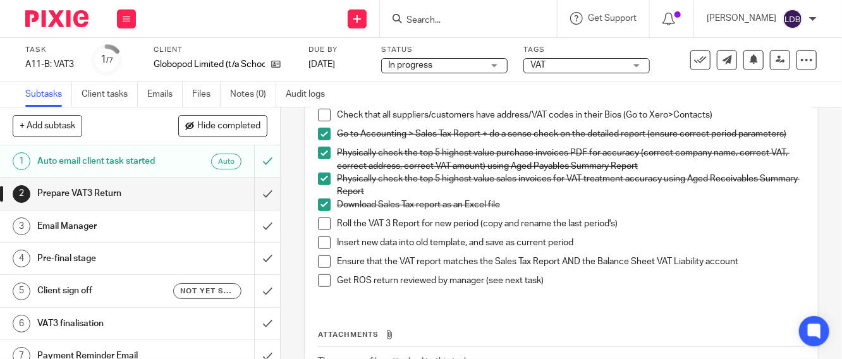
click at [432, 229] on p "Roll the VAT 3 Report for new period (copy and rename the last period's)" at bounding box center [571, 224] width 468 height 13
drag, startPoint x: 322, startPoint y: 233, endPoint x: 321, endPoint y: 242, distance: 8.9
click at [322, 230] on span at bounding box center [324, 224] width 13 height 13
click at [320, 249] on span at bounding box center [324, 243] width 13 height 13
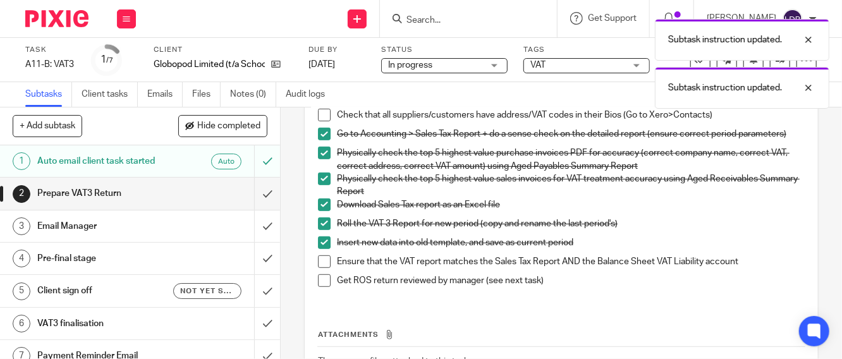
click at [321, 268] on span at bounding box center [324, 262] width 13 height 13
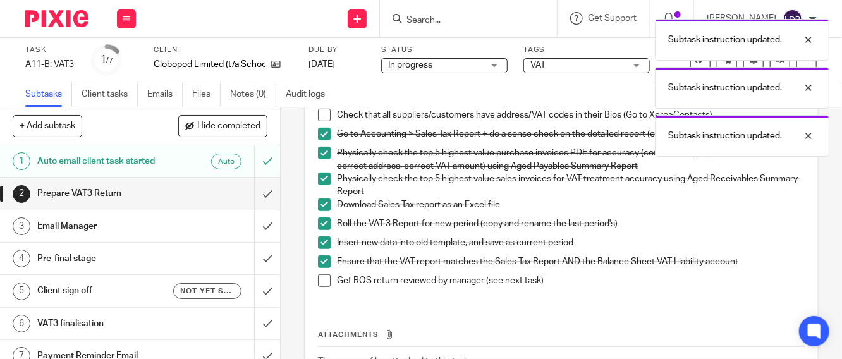
click at [323, 286] on span at bounding box center [324, 280] width 13 height 13
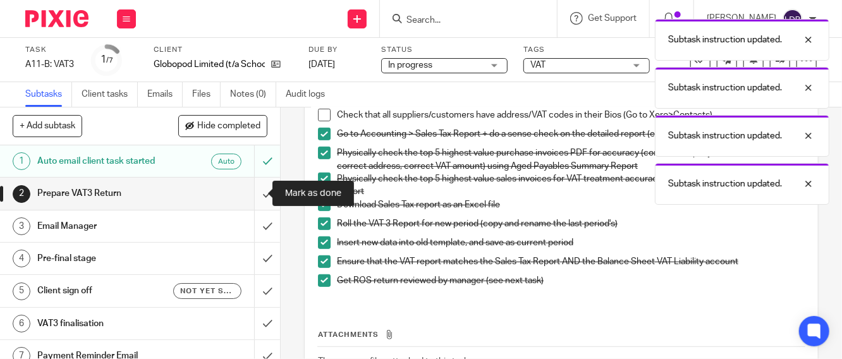
click at [258, 194] on input "submit" at bounding box center [140, 194] width 280 height 32
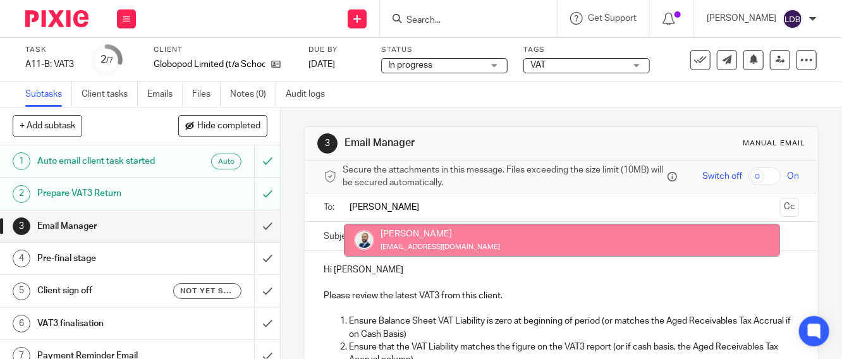
type input "[PERSON_NAME]"
click at [395, 260] on form "Secure the attachments in this message. Files exceeding the size limit (10MB) w…" at bounding box center [562, 354] width 514 height 386
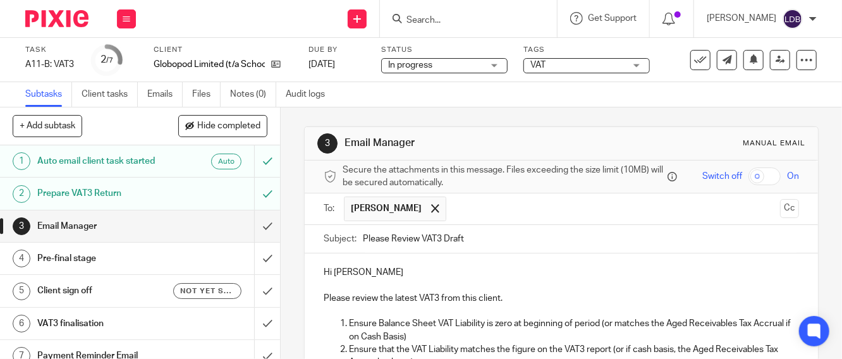
click at [363, 247] on input "Please Review VAT3 Draft" at bounding box center [581, 239] width 436 height 28
click at [556, 238] on input "GLO001 || Please Review VAT3 Draft" at bounding box center [581, 239] width 436 height 28
type input "GLO001 || Please Review VAT3 Draft - 2025-08"
drag, startPoint x: 332, startPoint y: 274, endPoint x: 409, endPoint y: 273, distance: 77.2
click at [409, 273] on p "Hi [PERSON_NAME]" at bounding box center [562, 272] width 476 height 13
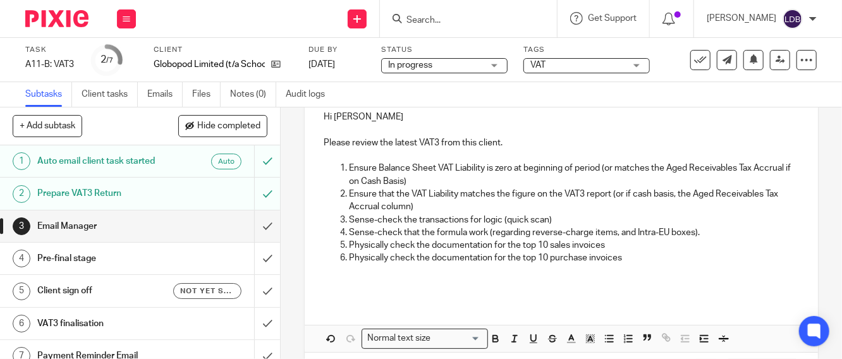
scroll to position [214, 0]
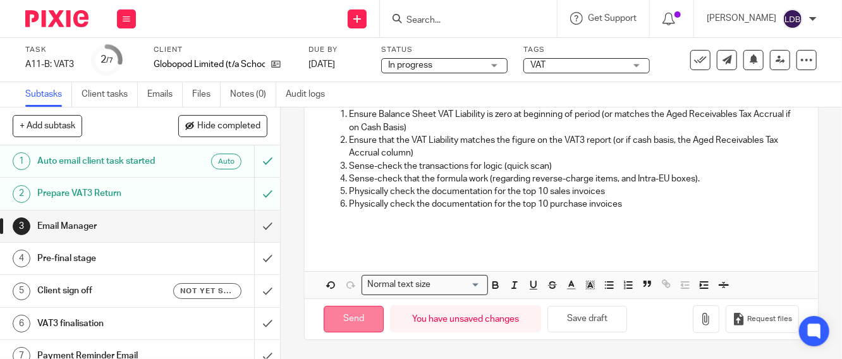
click at [342, 321] on input "Send" at bounding box center [354, 319] width 60 height 27
type input "Sent"
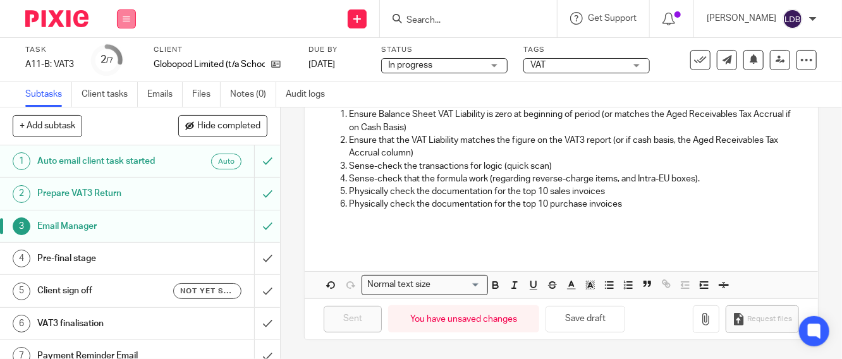
click at [121, 18] on button at bounding box center [126, 18] width 19 height 19
click at [114, 97] on link "Clients" at bounding box center [123, 96] width 28 height 9
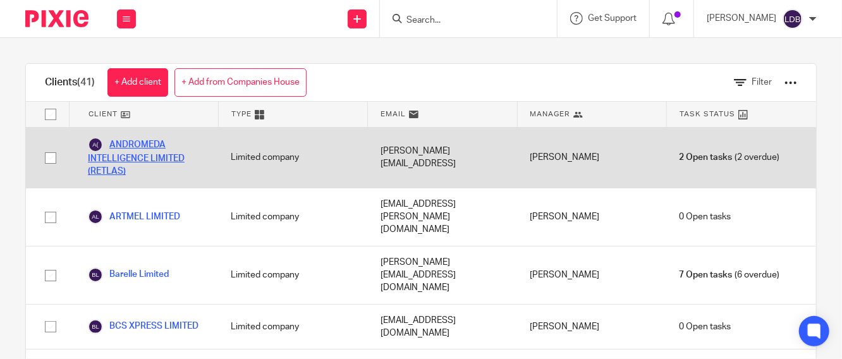
click at [137, 155] on link "ANDROMEDA INTELLIGENCE LIMITED (RETLAS)" at bounding box center [147, 157] width 118 height 41
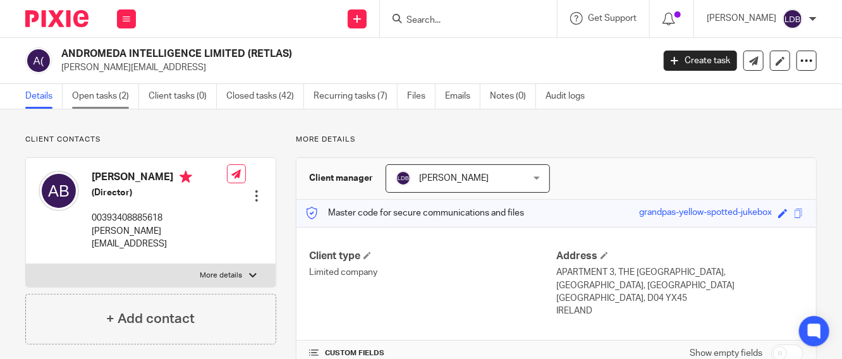
click at [113, 101] on link "Open tasks (2)" at bounding box center [105, 96] width 67 height 25
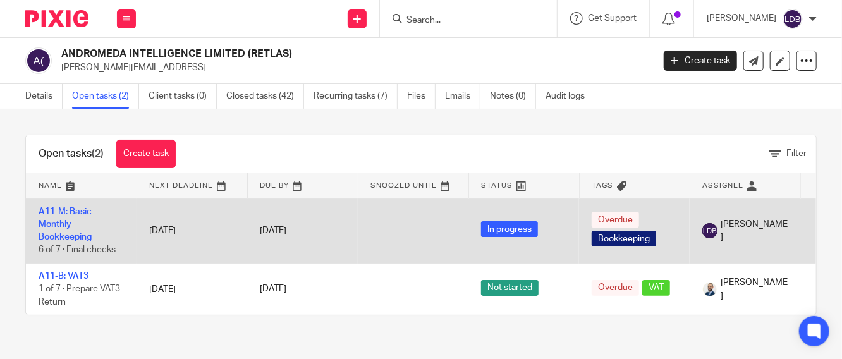
click at [73, 223] on td "A11-M: Basic Monthly Bookkeeping 6 of 7 · Final checks" at bounding box center [81, 231] width 111 height 65
click at [54, 225] on link "A11-M: Basic Monthly Bookkeeping" at bounding box center [65, 224] width 53 height 35
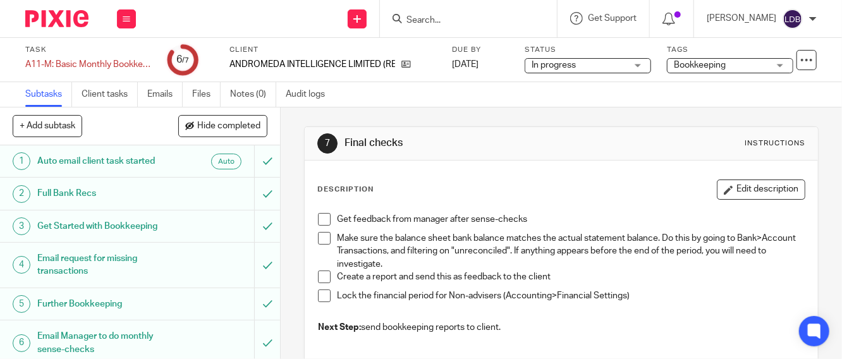
click at [319, 215] on span at bounding box center [324, 219] width 13 height 13
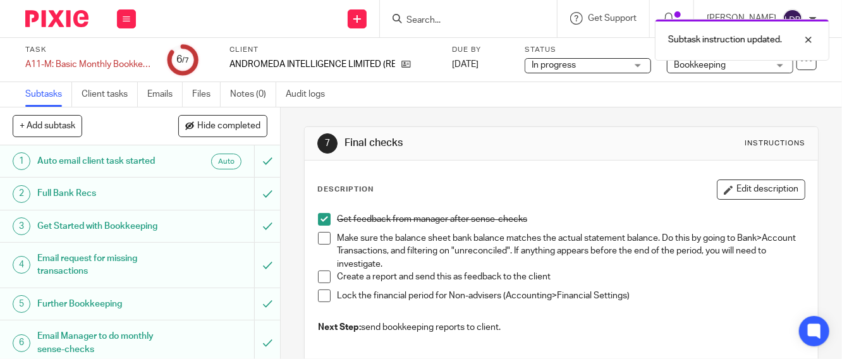
click at [322, 235] on span at bounding box center [324, 238] width 13 height 13
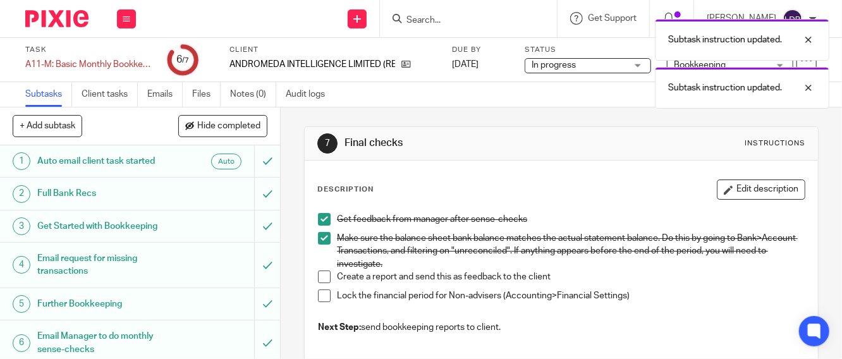
click at [320, 296] on span at bounding box center [324, 296] width 13 height 13
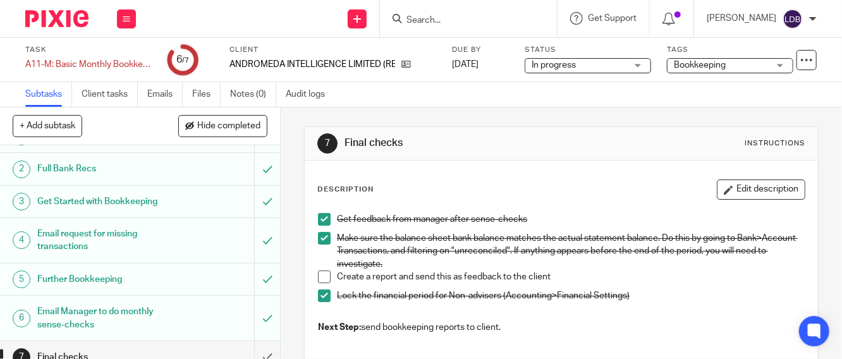
scroll to position [39, 0]
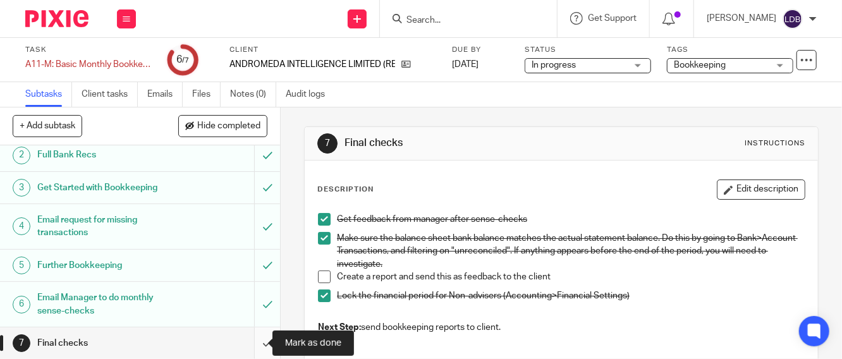
click at [250, 343] on input "submit" at bounding box center [140, 344] width 280 height 32
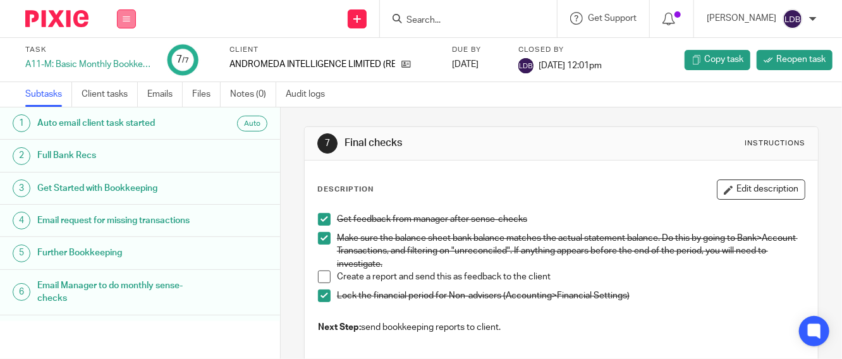
click at [125, 21] on icon at bounding box center [127, 19] width 8 height 8
click at [125, 94] on link "Clients" at bounding box center [123, 96] width 28 height 9
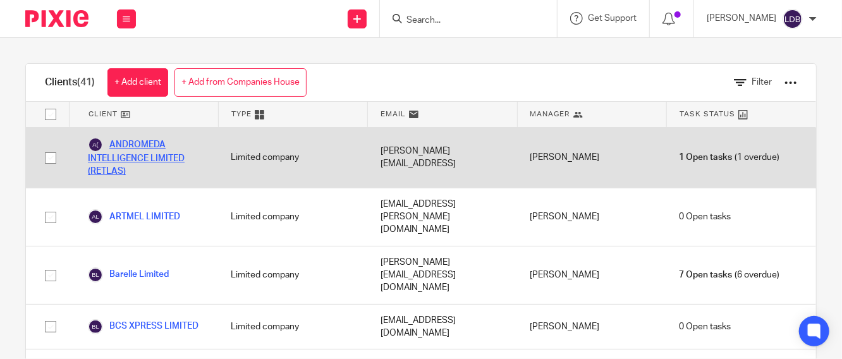
click at [156, 156] on link "ANDROMEDA INTELLIGENCE LIMITED (RETLAS)" at bounding box center [147, 157] width 118 height 41
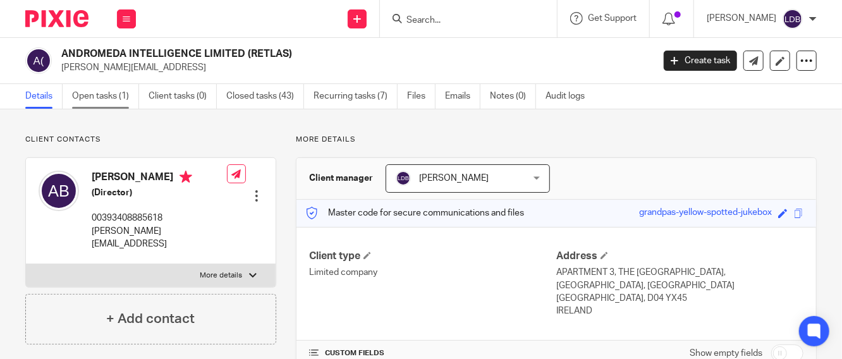
click at [108, 101] on link "Open tasks (1)" at bounding box center [105, 96] width 67 height 25
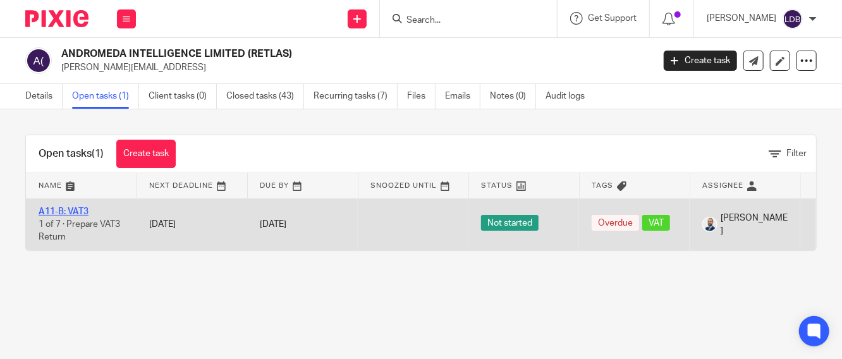
click at [73, 211] on link "A11-B: VAT3" at bounding box center [64, 211] width 50 height 9
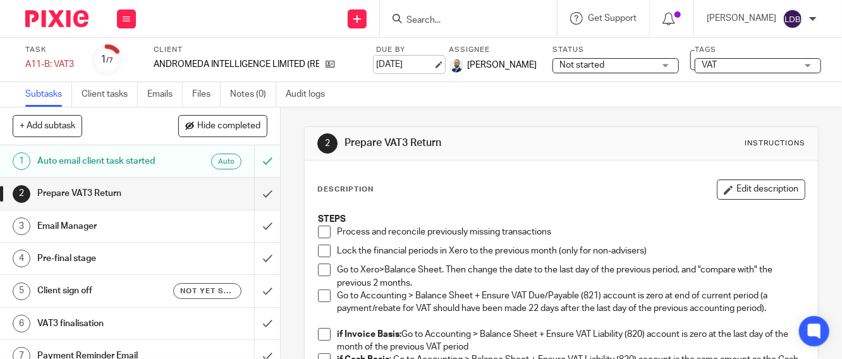
click at [389, 58] on link "14 Sep 2025" at bounding box center [404, 64] width 57 height 13
click at [318, 235] on span at bounding box center [324, 232] width 13 height 13
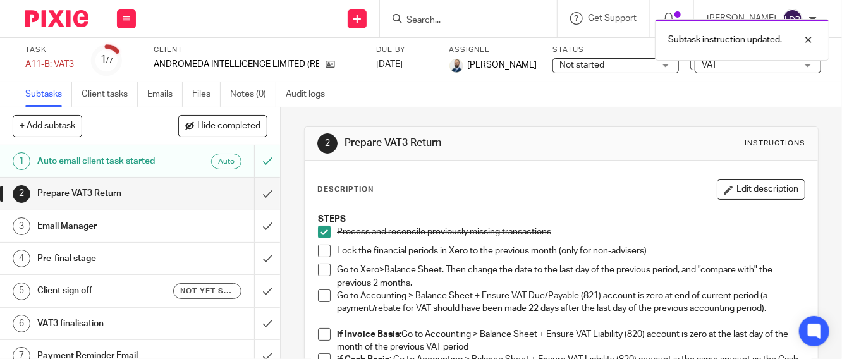
click at [319, 249] on span at bounding box center [324, 251] width 13 height 13
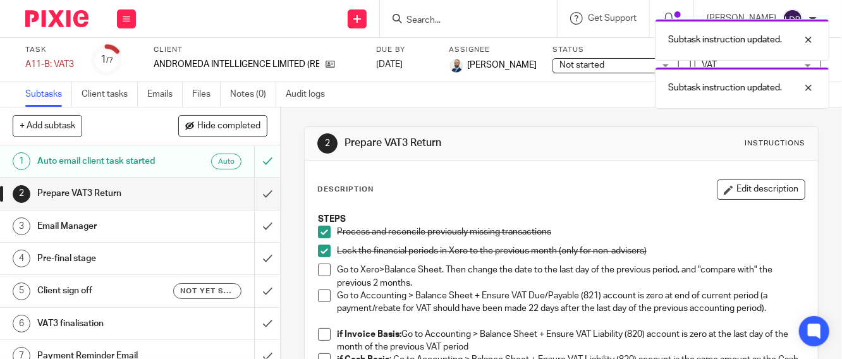
click at [323, 275] on span at bounding box center [324, 270] width 13 height 13
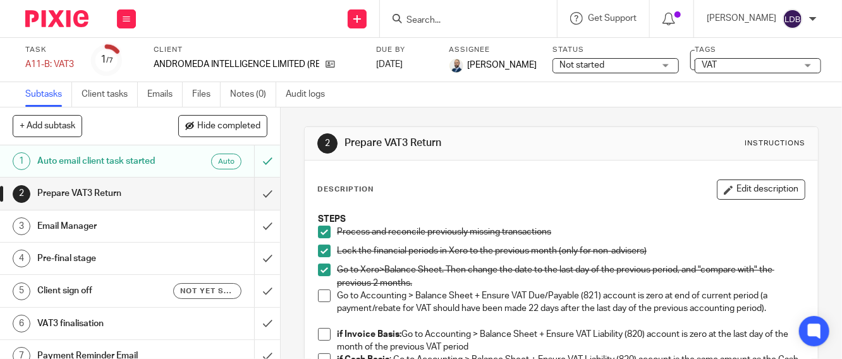
click at [318, 292] on span at bounding box center [324, 296] width 13 height 13
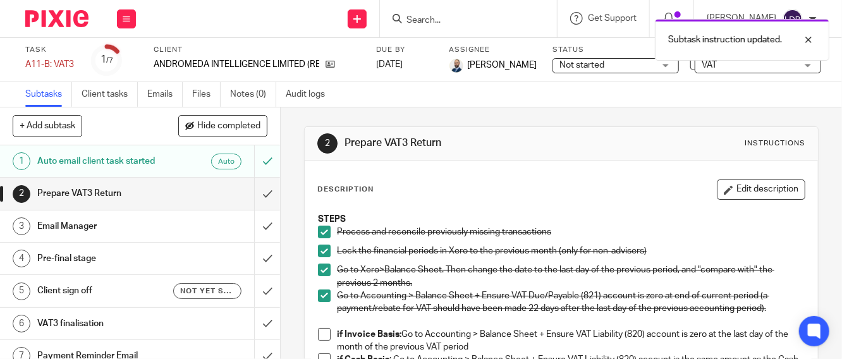
scroll to position [47, 0]
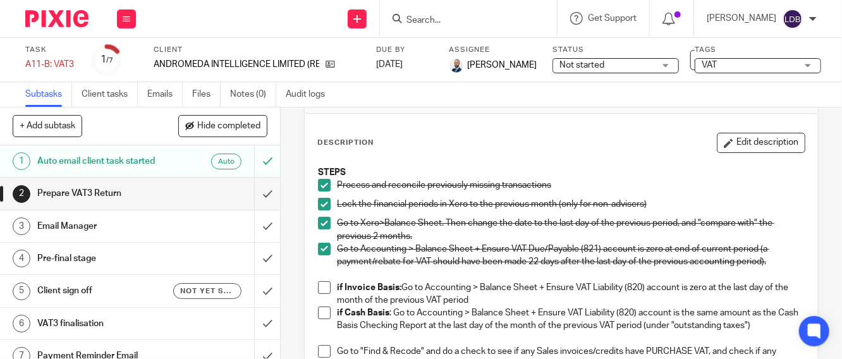
click at [321, 311] on span at bounding box center [324, 313] width 13 height 13
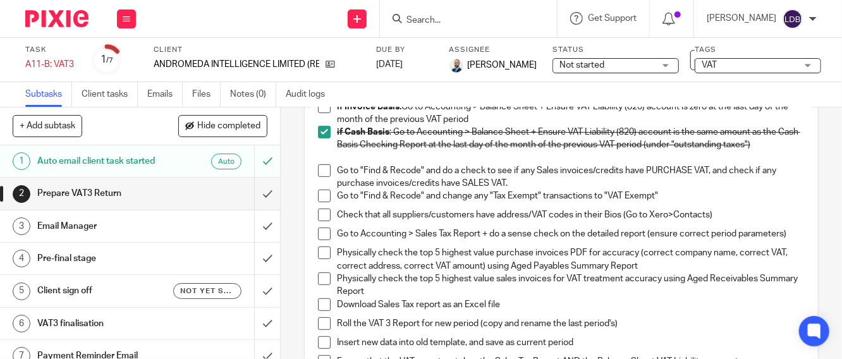
scroll to position [140, 0]
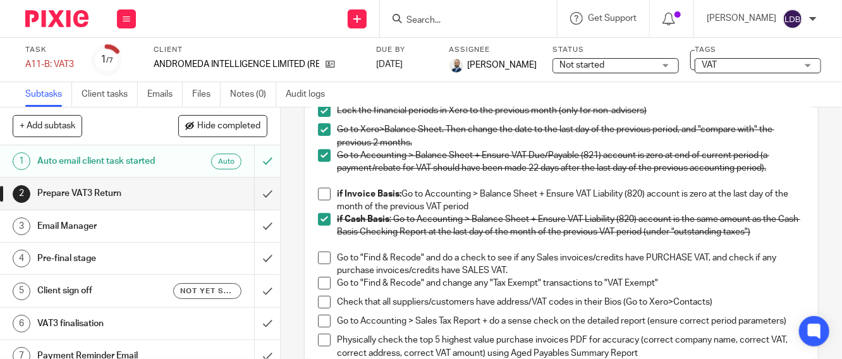
click at [321, 257] on span at bounding box center [324, 258] width 13 height 13
click at [321, 283] on span at bounding box center [324, 283] width 13 height 13
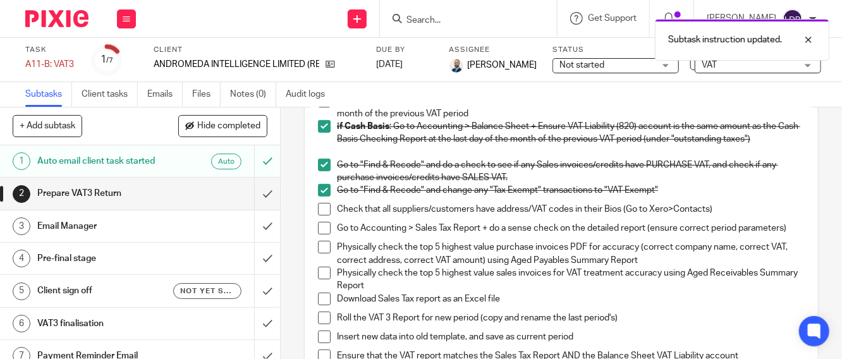
scroll to position [234, 0]
click at [323, 228] on span at bounding box center [324, 227] width 13 height 13
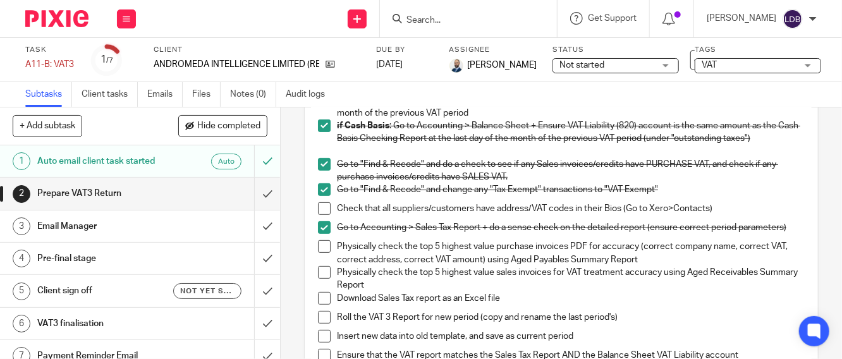
drag, startPoint x: 319, startPoint y: 255, endPoint x: 318, endPoint y: 262, distance: 7.1
click at [319, 253] on span at bounding box center [324, 246] width 13 height 13
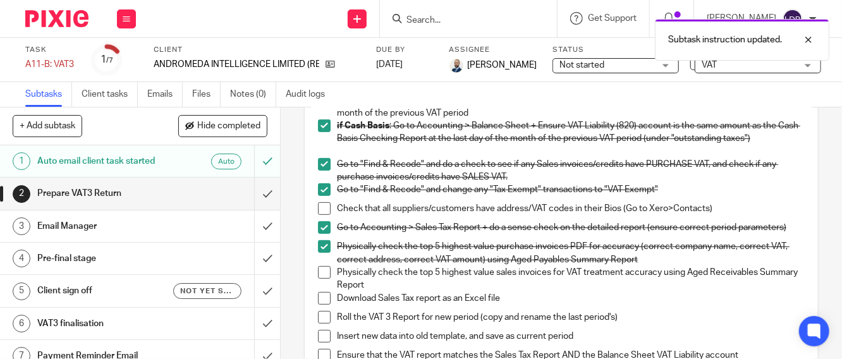
click at [320, 279] on span at bounding box center [324, 272] width 13 height 13
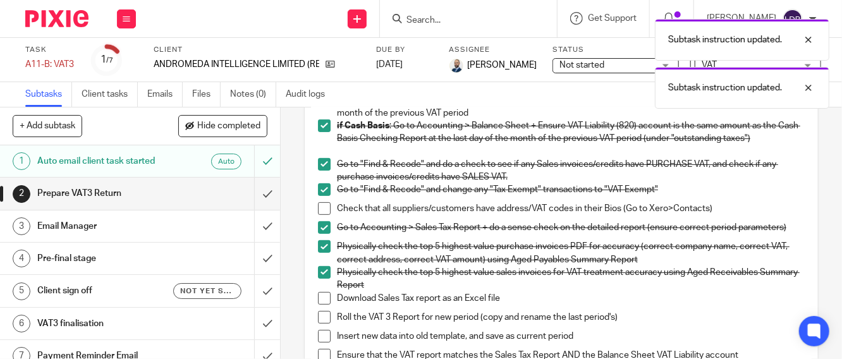
click at [320, 302] on span at bounding box center [324, 298] width 13 height 13
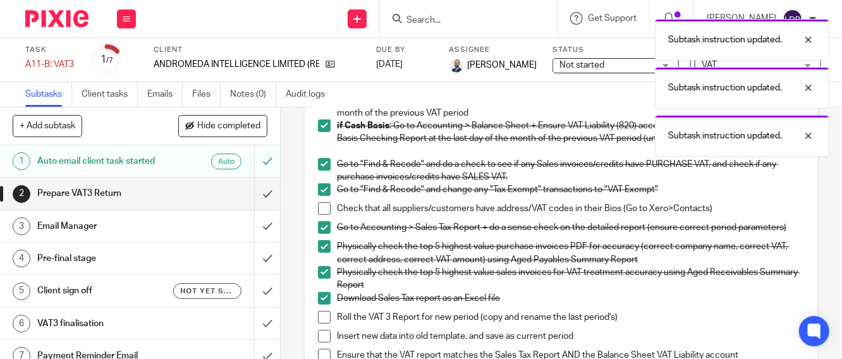
click at [321, 324] on span at bounding box center [324, 317] width 13 height 13
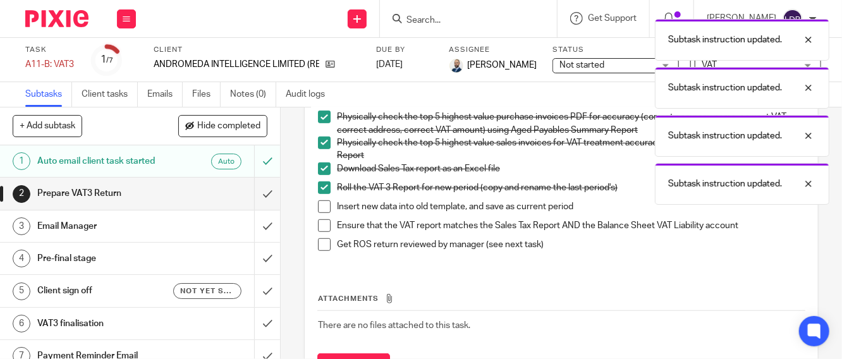
scroll to position [374, 0]
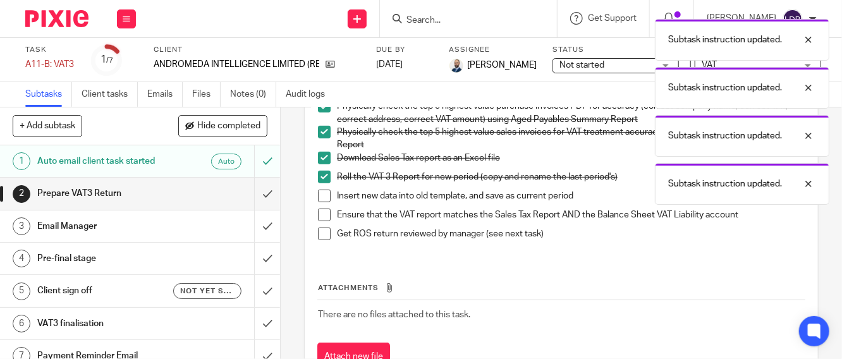
click at [324, 199] on span at bounding box center [324, 196] width 13 height 13
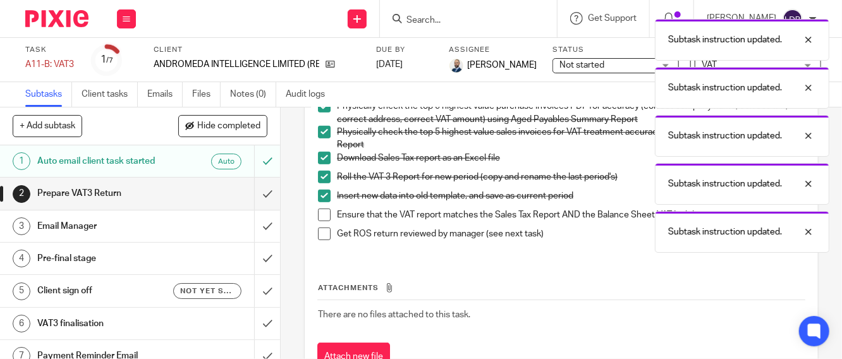
click at [323, 240] on span at bounding box center [324, 234] width 13 height 13
click at [318, 220] on span at bounding box center [324, 215] width 13 height 13
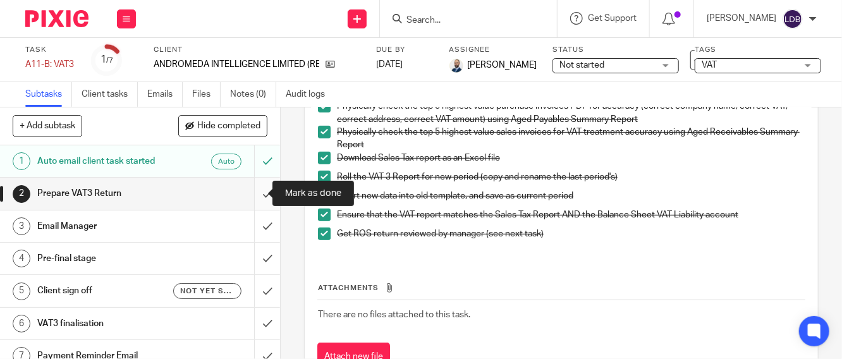
click at [258, 195] on input "submit" at bounding box center [140, 194] width 280 height 32
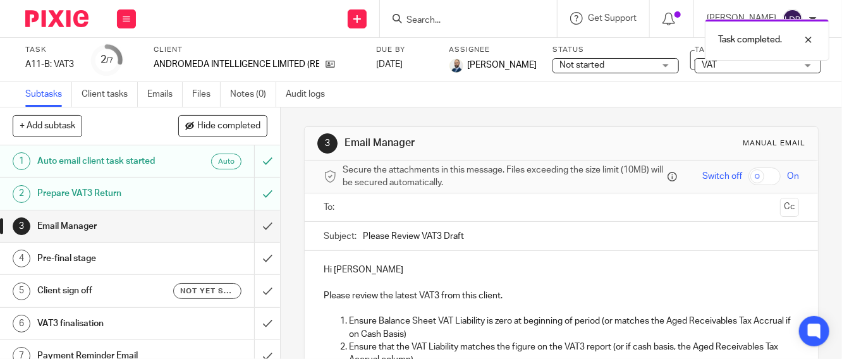
click at [388, 215] on input "text" at bounding box center [561, 207] width 428 height 15
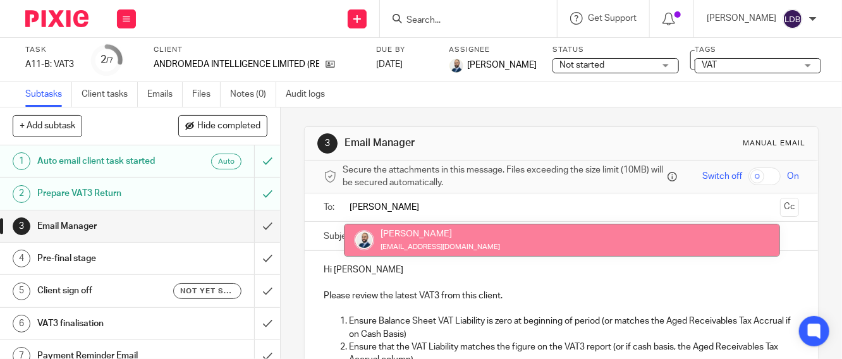
type input "colin"
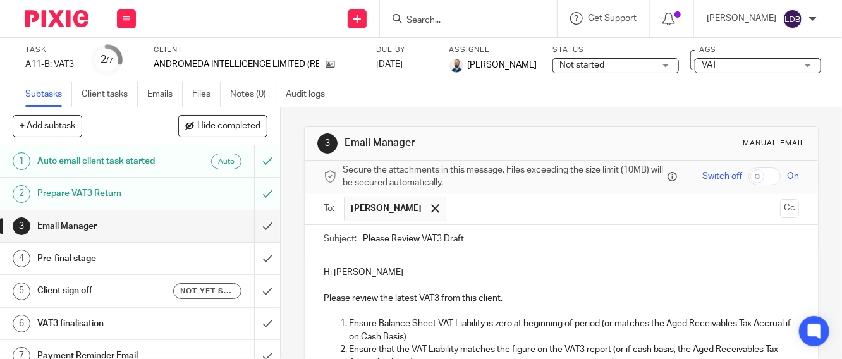
click at [363, 244] on input "Please Review VAT3 Draft" at bounding box center [581, 239] width 436 height 28
click at [521, 245] on input "AND001 || Please Review VAT3 Draft" at bounding box center [581, 239] width 436 height 28
type input "AND001 || Please Review VAT3 Draft - 2025-08"
drag, startPoint x: 330, startPoint y: 274, endPoint x: 399, endPoint y: 282, distance: 69.4
click at [399, 279] on p "Hi Lizinda De Beer" at bounding box center [562, 272] width 476 height 13
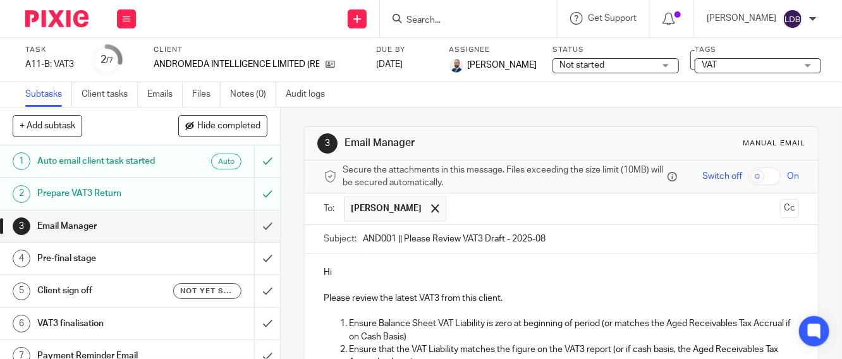
click at [513, 305] on p "Please review the latest VAT3 from this client." at bounding box center [562, 298] width 476 height 13
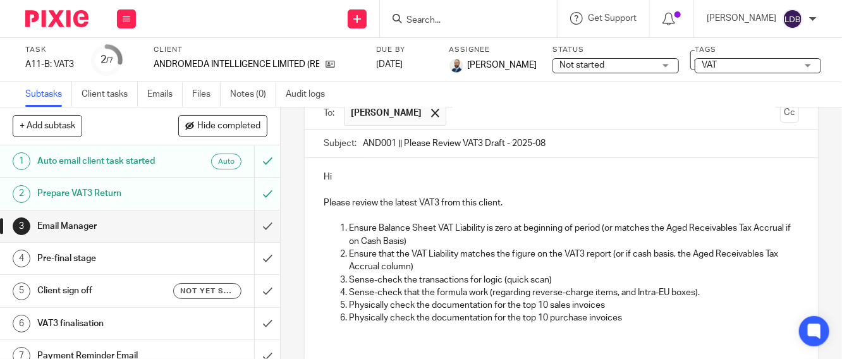
scroll to position [214, 0]
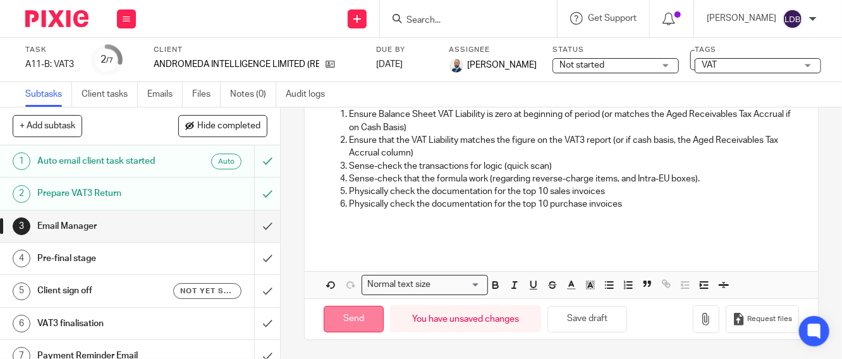
click at [356, 321] on input "Send" at bounding box center [354, 319] width 60 height 27
type input "Sent"
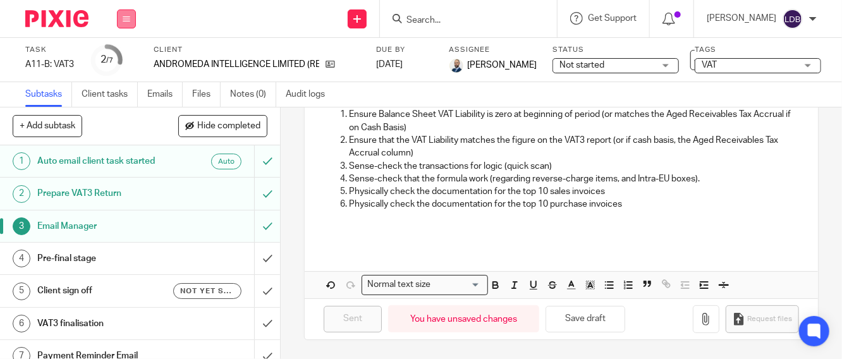
click at [128, 18] on icon at bounding box center [127, 19] width 8 height 8
click at [118, 92] on link "Clients" at bounding box center [123, 96] width 28 height 9
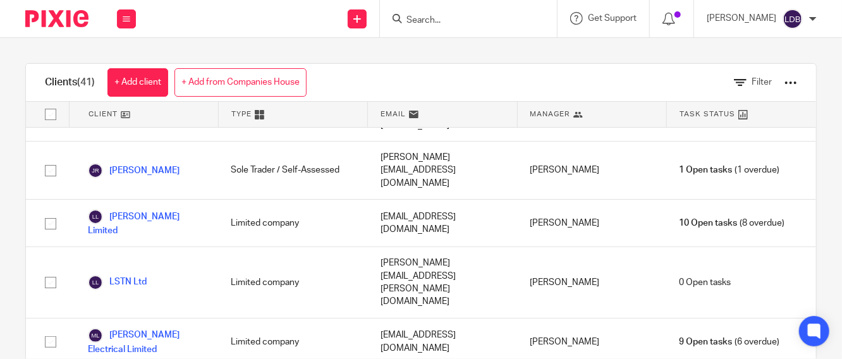
scroll to position [1452, 0]
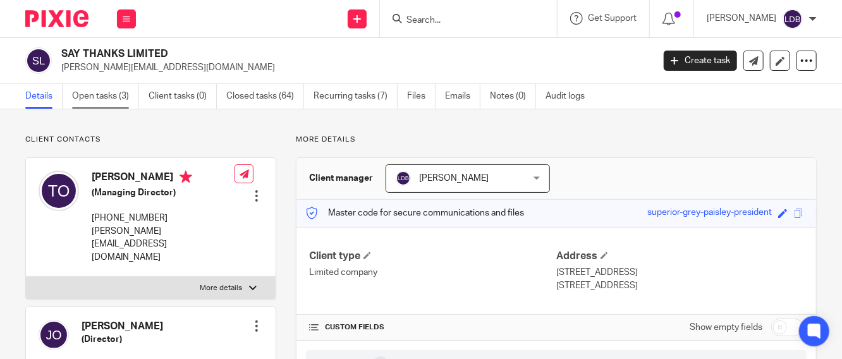
click at [92, 96] on link "Open tasks (3)" at bounding box center [105, 96] width 67 height 25
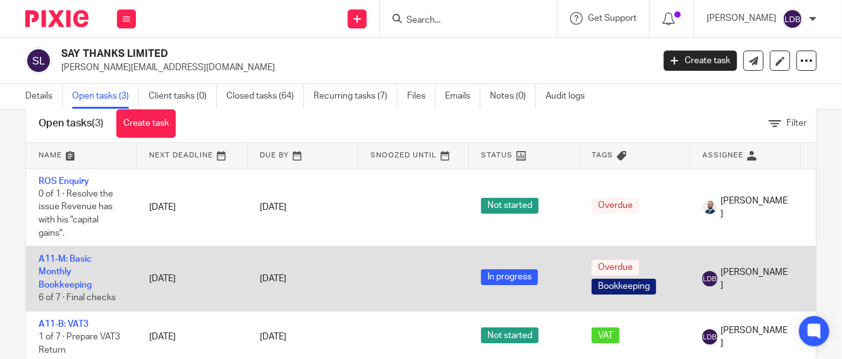
scroll to position [47, 0]
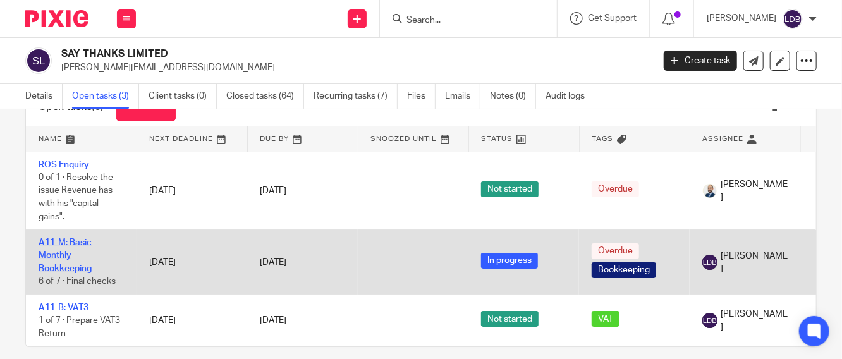
click at [49, 254] on link "A11-M: Basic Monthly Bookkeeping" at bounding box center [65, 255] width 53 height 35
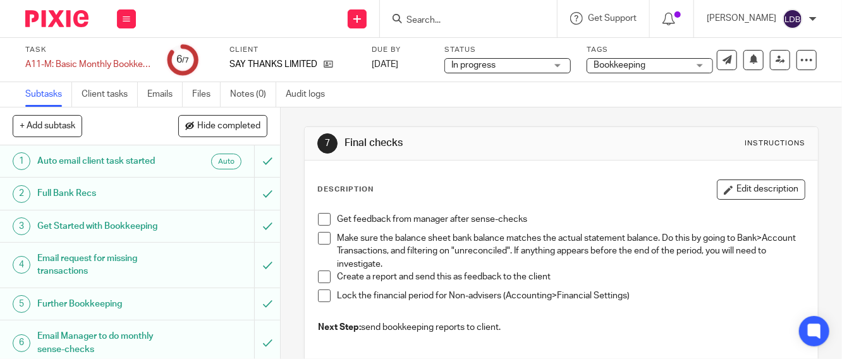
scroll to position [39, 0]
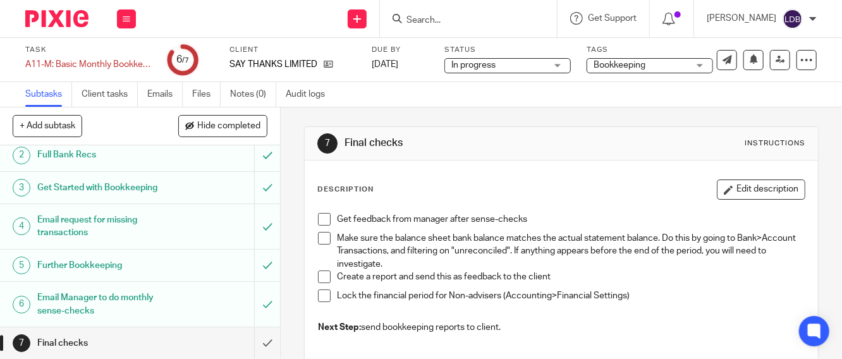
click at [320, 239] on span at bounding box center [324, 238] width 13 height 13
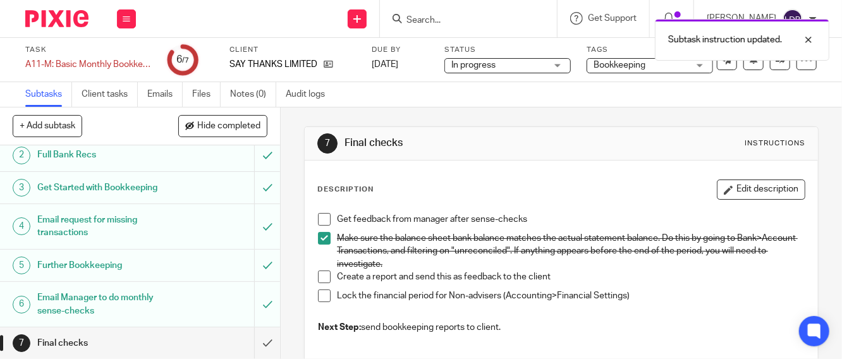
drag, startPoint x: 322, startPoint y: 295, endPoint x: 340, endPoint y: 241, distance: 57.4
click at [322, 294] on span at bounding box center [324, 296] width 13 height 13
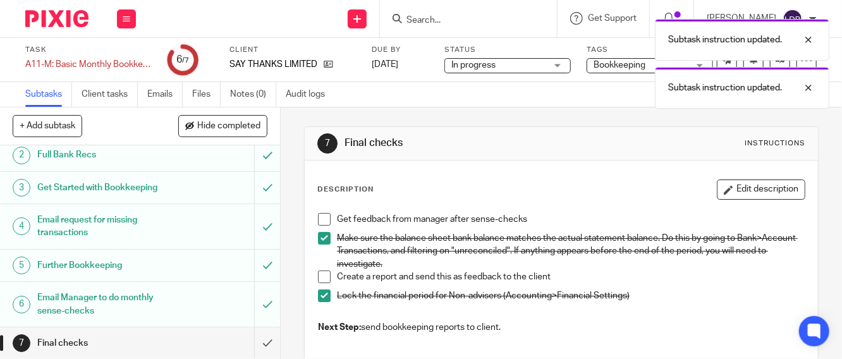
click at [321, 221] on span at bounding box center [324, 219] width 13 height 13
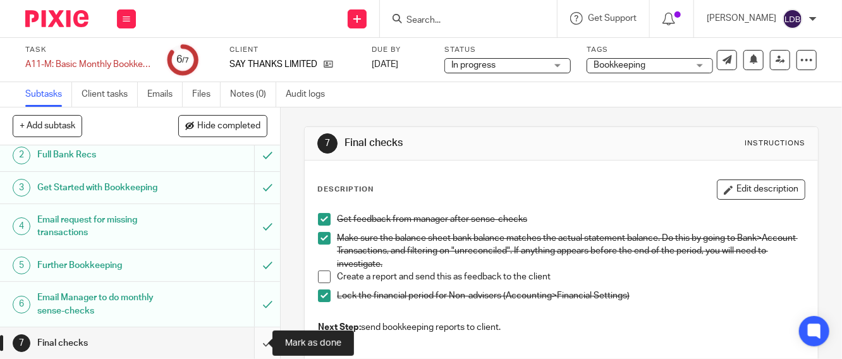
click at [252, 347] on input "submit" at bounding box center [140, 344] width 280 height 32
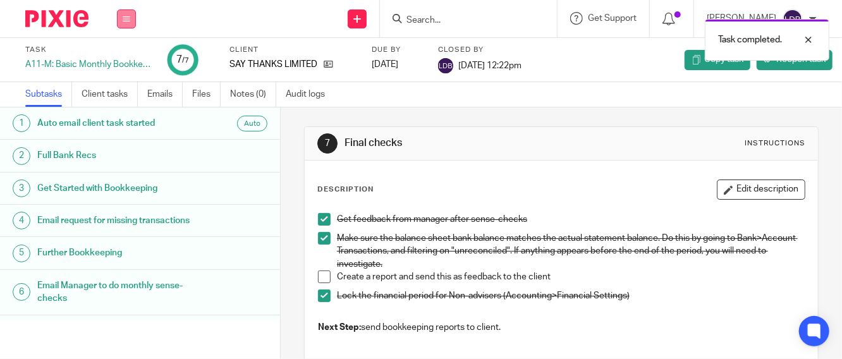
click at [118, 19] on button at bounding box center [126, 18] width 19 height 19
click at [122, 92] on link "Clients" at bounding box center [123, 96] width 28 height 9
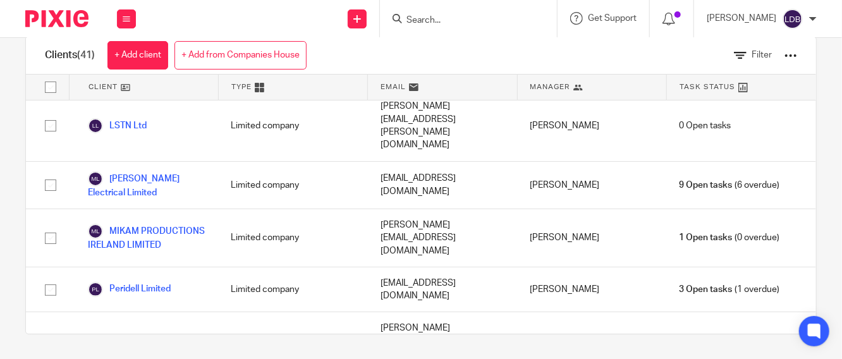
scroll to position [1452, 0]
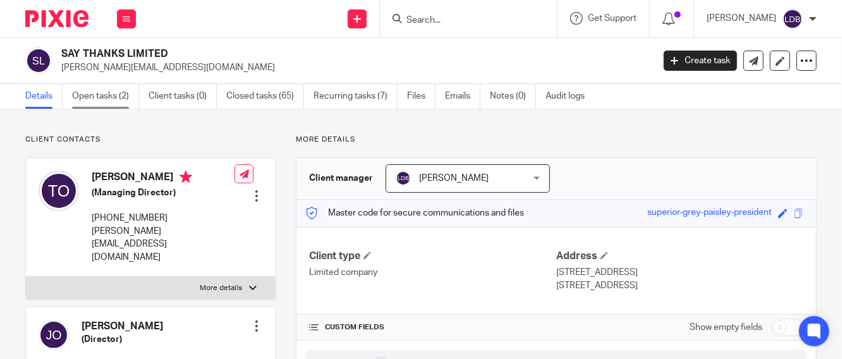
click at [106, 93] on link "Open tasks (2)" at bounding box center [105, 96] width 67 height 25
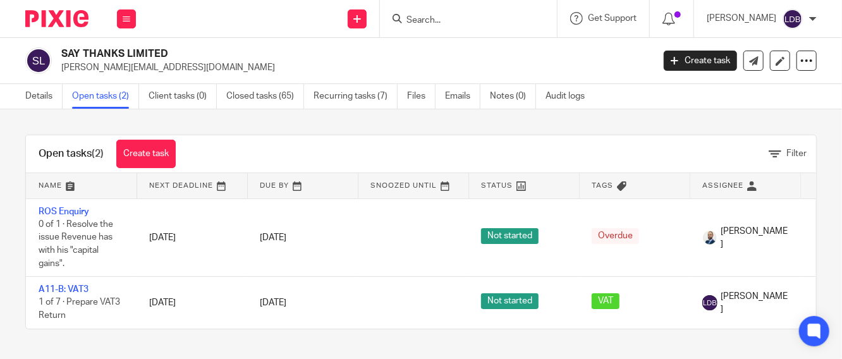
scroll to position [4, 0]
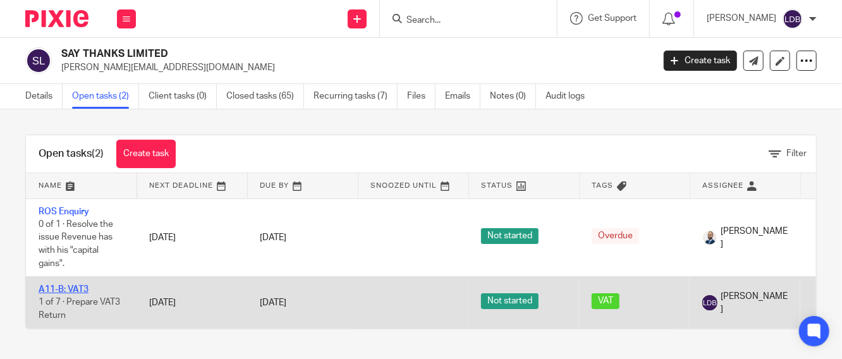
click at [75, 285] on link "A11-B: VAT3" at bounding box center [64, 289] width 50 height 9
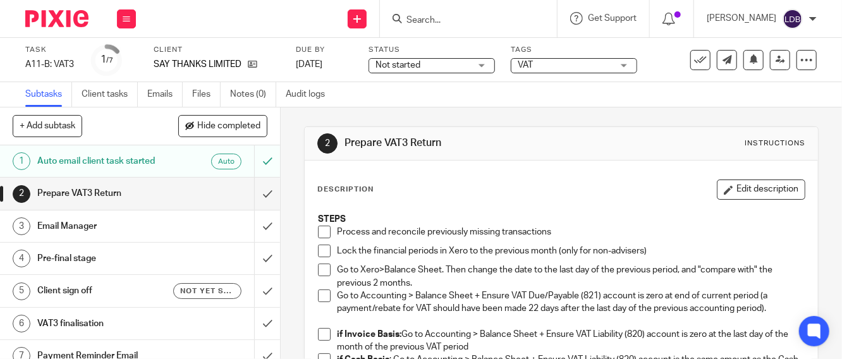
click at [453, 63] on span "Not started" at bounding box center [423, 65] width 95 height 13
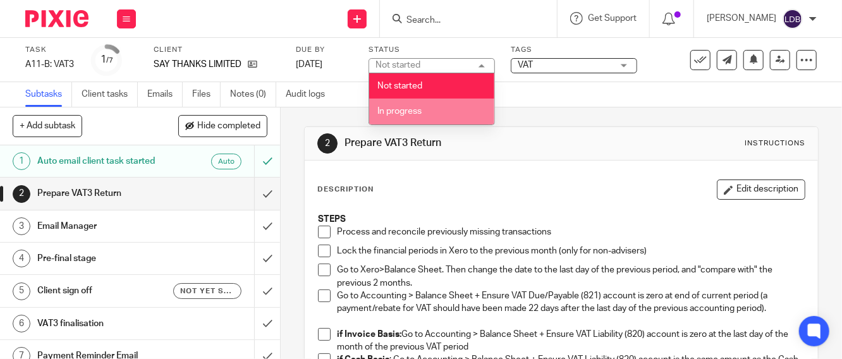
click at [408, 120] on li "In progress" at bounding box center [431, 112] width 125 height 26
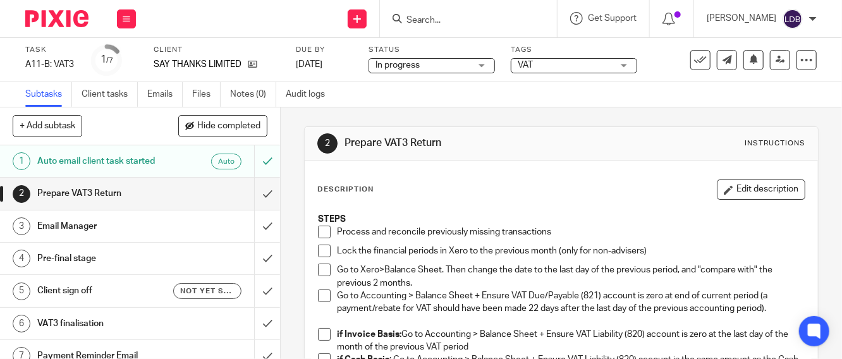
click at [318, 234] on span at bounding box center [324, 232] width 13 height 13
click at [324, 253] on span at bounding box center [324, 251] width 13 height 13
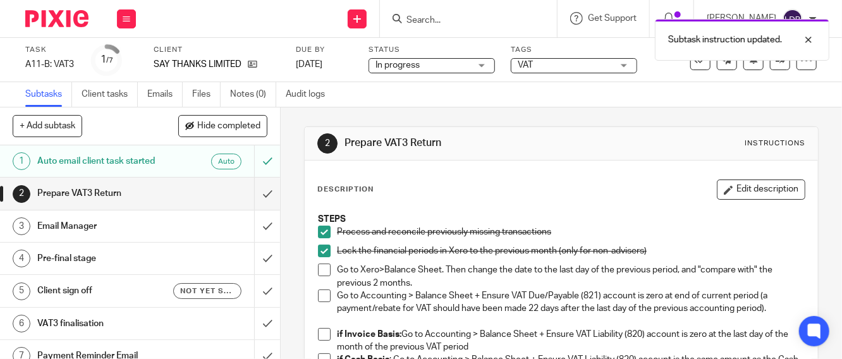
click at [325, 273] on span at bounding box center [324, 270] width 13 height 13
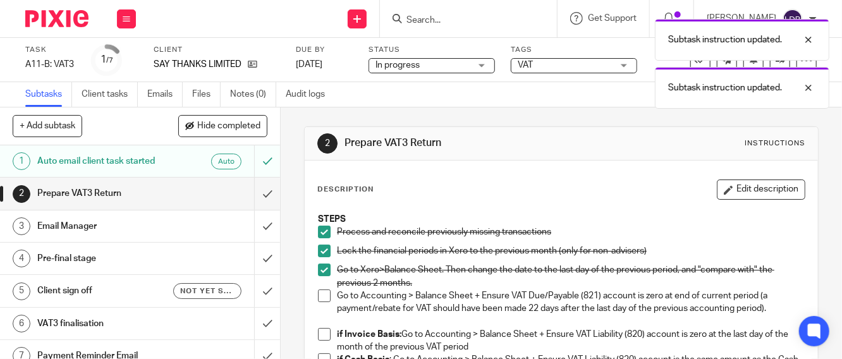
click at [322, 298] on span at bounding box center [324, 296] width 13 height 13
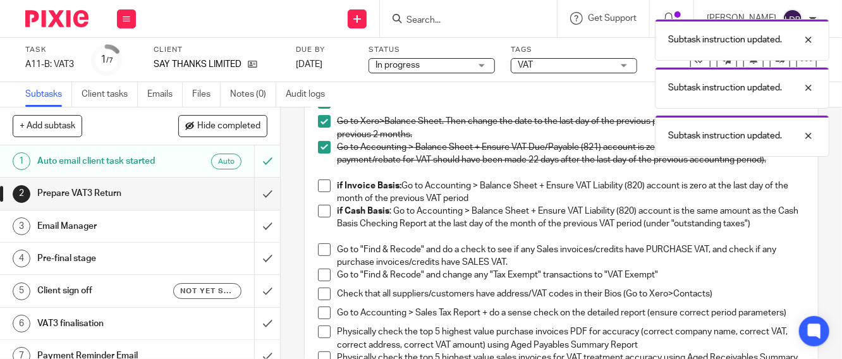
scroll to position [187, 0]
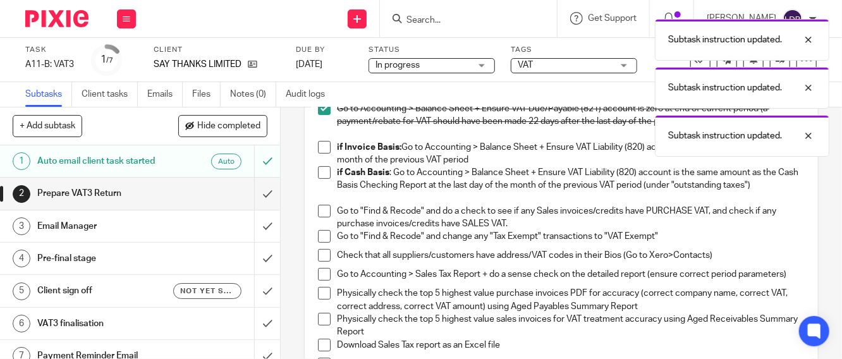
click at [320, 148] on span at bounding box center [324, 147] width 13 height 13
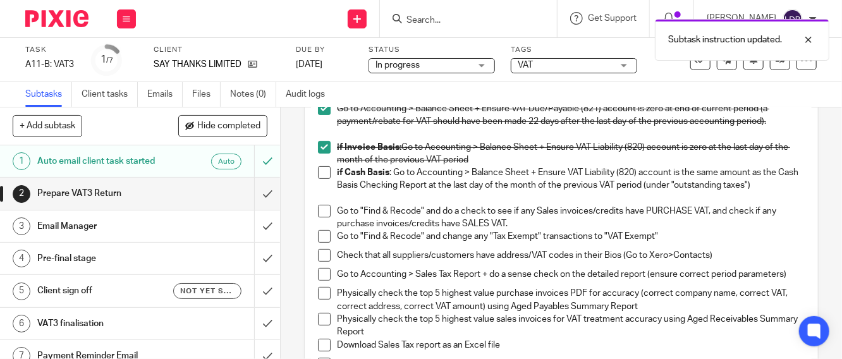
click at [318, 213] on span at bounding box center [324, 211] width 13 height 13
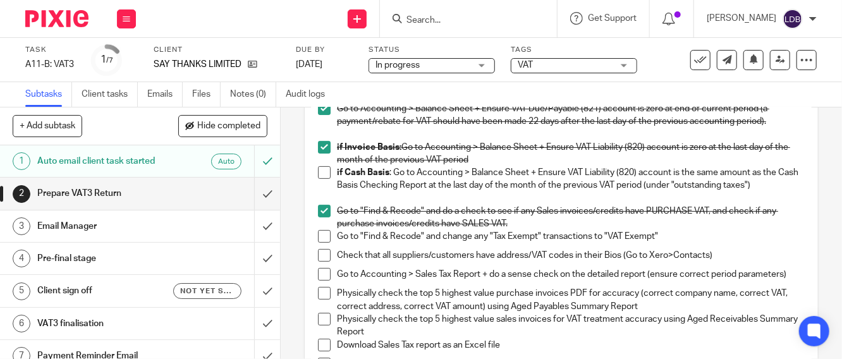
click at [319, 240] on span at bounding box center [324, 236] width 13 height 13
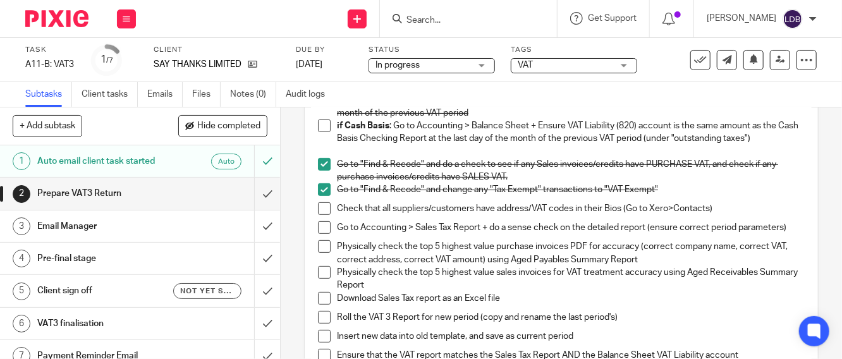
click at [318, 225] on span at bounding box center [324, 227] width 13 height 13
drag, startPoint x: 317, startPoint y: 254, endPoint x: 316, endPoint y: 264, distance: 10.8
click at [318, 253] on span at bounding box center [324, 246] width 13 height 13
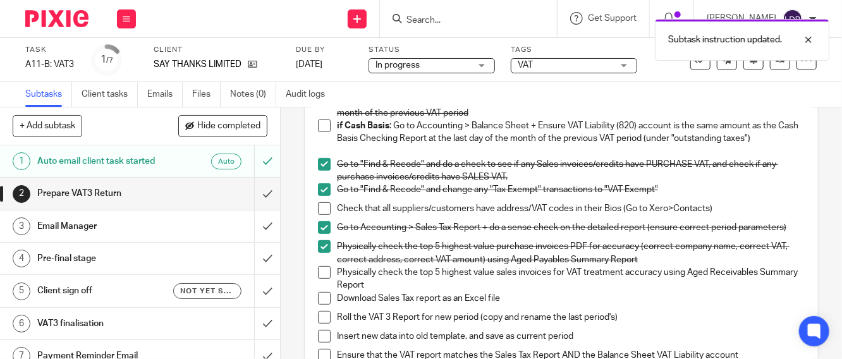
click at [318, 279] on span at bounding box center [324, 272] width 13 height 13
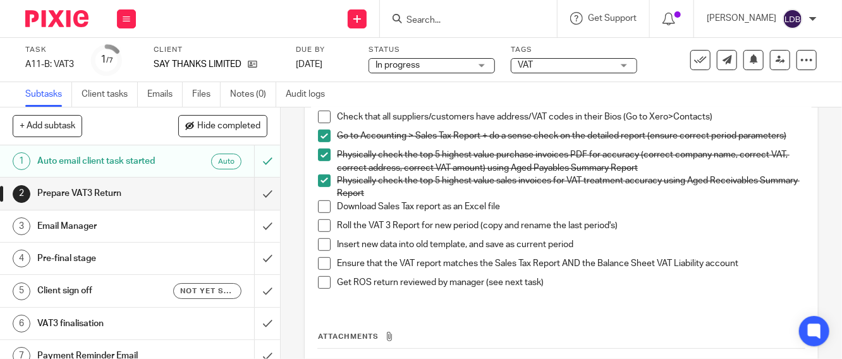
scroll to position [328, 0]
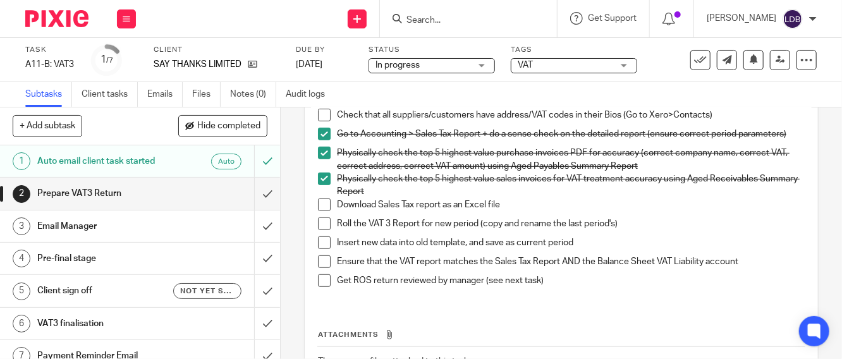
click at [318, 207] on span at bounding box center [324, 205] width 13 height 13
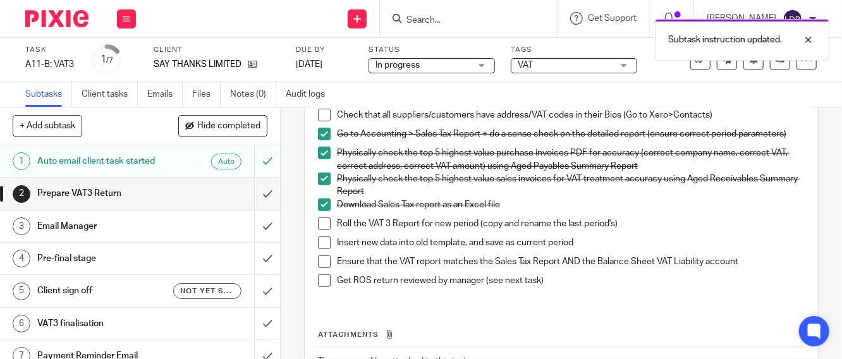
click at [323, 230] on span at bounding box center [324, 224] width 13 height 13
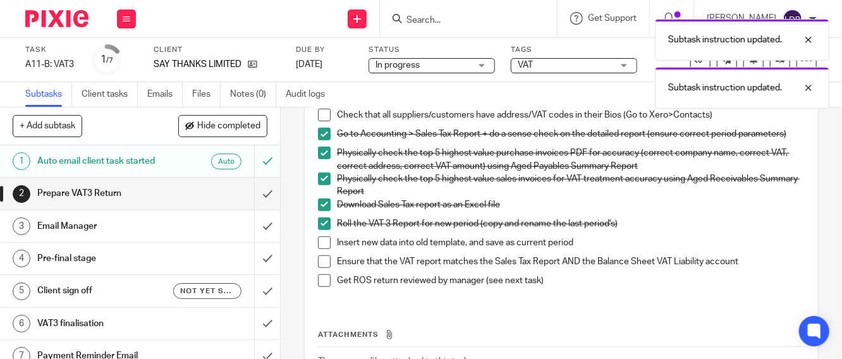
click at [323, 248] on span at bounding box center [324, 243] width 13 height 13
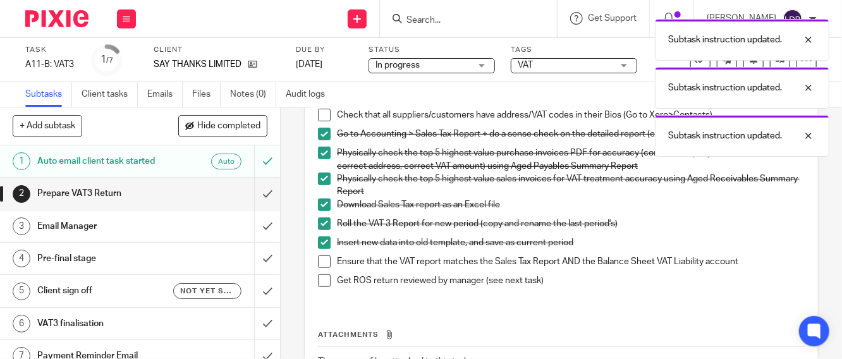
click at [318, 268] on span at bounding box center [324, 262] width 13 height 13
click at [323, 285] on span at bounding box center [324, 280] width 13 height 13
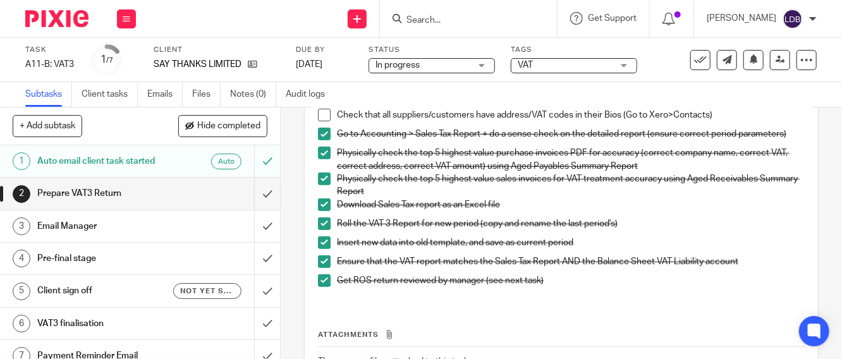
drag, startPoint x: 814, startPoint y: 295, endPoint x: 836, endPoint y: 291, distance: 22.5
click at [817, 293] on div "2 Prepare VAT3 Return Instructions Description Edit description STEPS Process a…" at bounding box center [562, 234] width 562 height 252
click at [254, 200] on input "submit" at bounding box center [140, 194] width 280 height 32
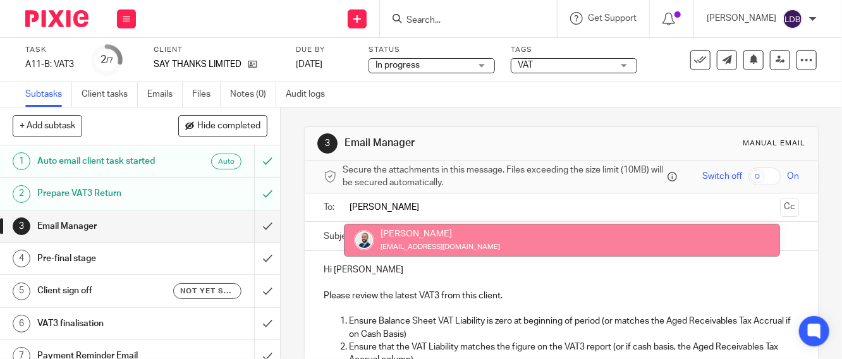
type input "colin"
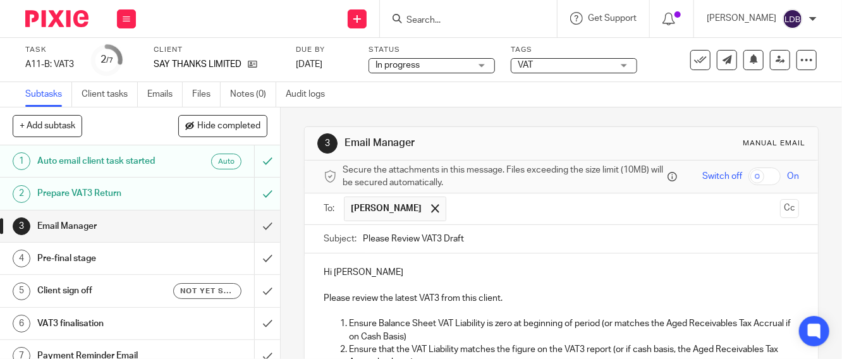
click at [363, 241] on input "Please Review VAT3 Draft" at bounding box center [581, 239] width 436 height 28
drag, startPoint x: 328, startPoint y: 274, endPoint x: 483, endPoint y: 287, distance: 156.1
click at [483, 287] on div "Hi Lizinda De Beer Please review the latest VAT3 from this client. Ensure Balan…" at bounding box center [562, 355] width 514 height 202
click at [363, 242] on input "SAY001 || Please Review VAT3 Draft" at bounding box center [581, 239] width 436 height 28
click at [520, 242] on input "SAY001 || Please Review VAT3 Draft" at bounding box center [581, 239] width 436 height 28
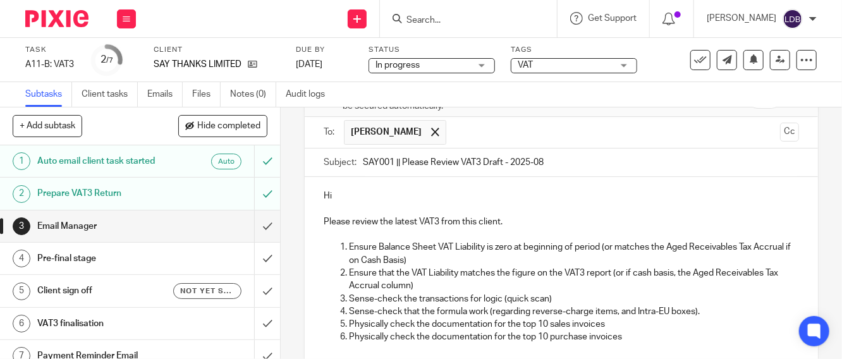
scroll to position [214, 0]
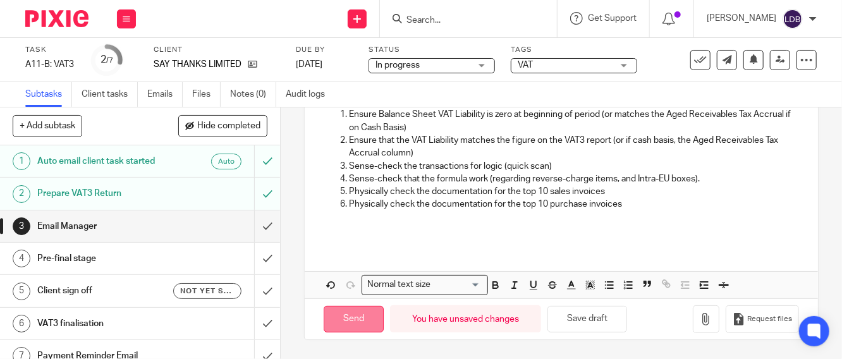
type input "SAY001 || Please Review VAT3 Draft - 2025-08"
click at [343, 319] on input "Send" at bounding box center [354, 319] width 60 height 27
type input "Sent"
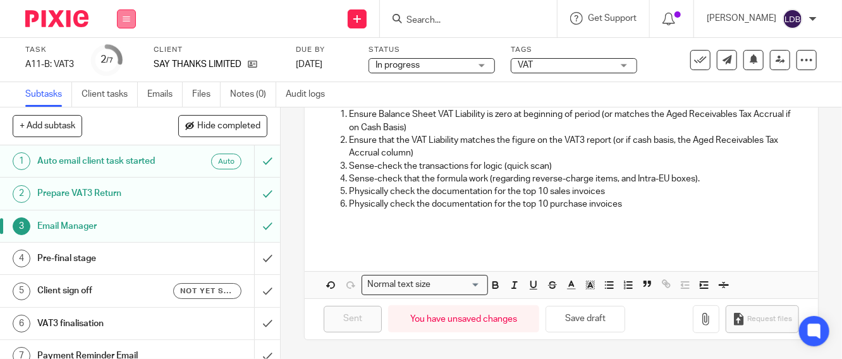
click at [125, 16] on icon at bounding box center [127, 19] width 8 height 8
click at [121, 94] on link "Clients" at bounding box center [123, 96] width 28 height 9
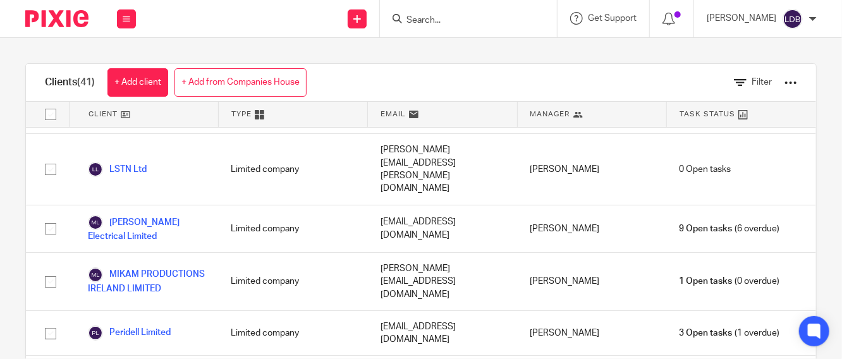
scroll to position [1546, 0]
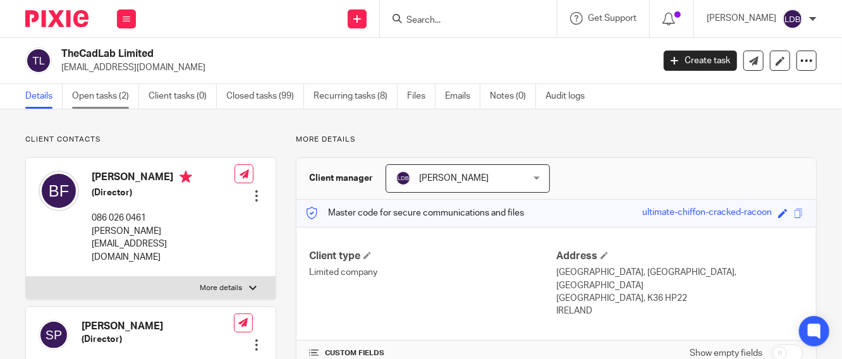
click at [108, 97] on link "Open tasks (2)" at bounding box center [105, 96] width 67 height 25
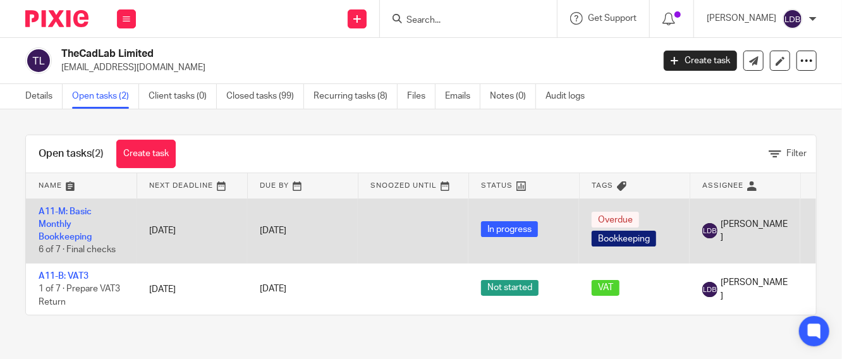
click at [66, 217] on td "A11-M: Basic Monthly Bookkeeping 6 of 7 · Final checks" at bounding box center [81, 231] width 111 height 65
click at [57, 222] on link "A11-M: Basic Monthly Bookkeeping" at bounding box center [65, 224] width 53 height 35
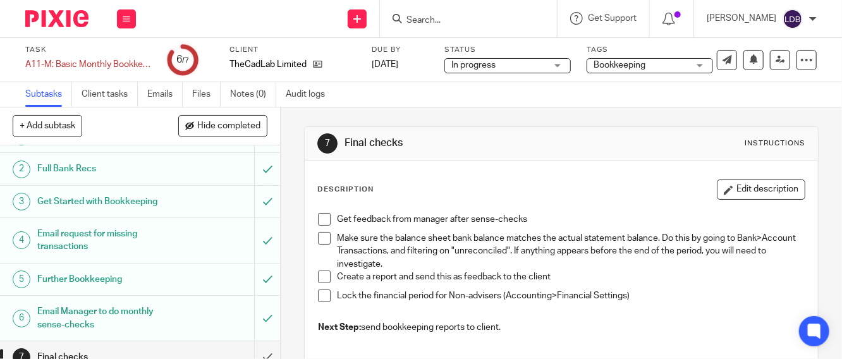
scroll to position [39, 0]
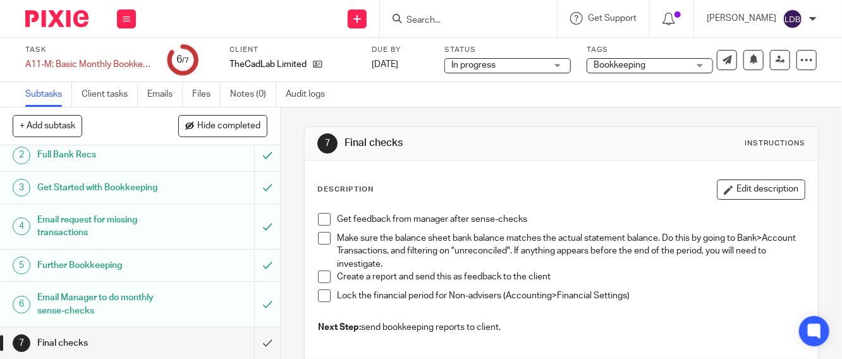
click at [320, 214] on span at bounding box center [324, 219] width 13 height 13
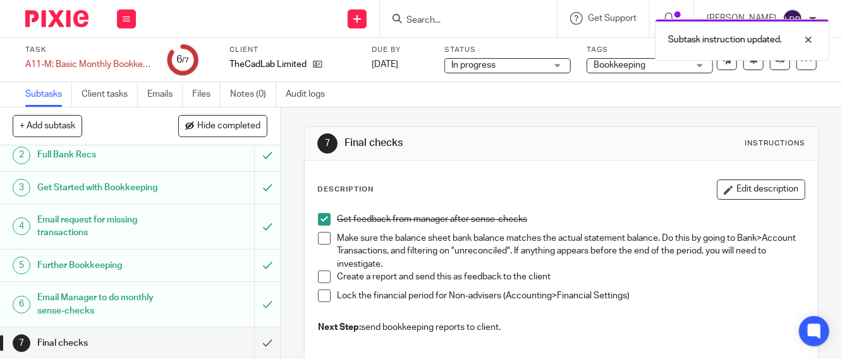
click at [319, 227] on li "Get feedback from manager after sense-checks" at bounding box center [561, 222] width 487 height 19
click at [318, 232] on span at bounding box center [324, 238] width 13 height 13
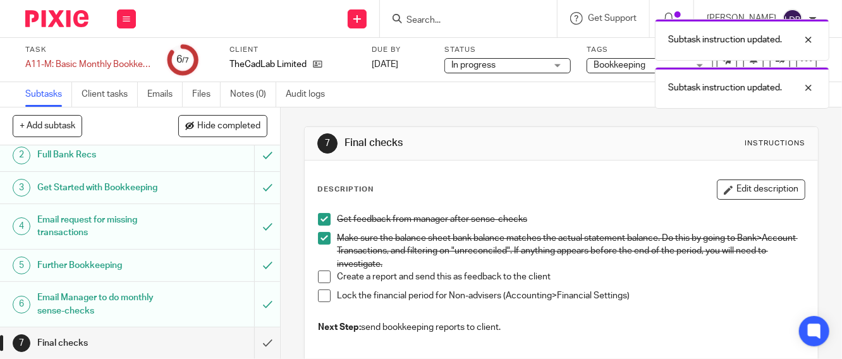
click at [320, 292] on span at bounding box center [324, 296] width 13 height 13
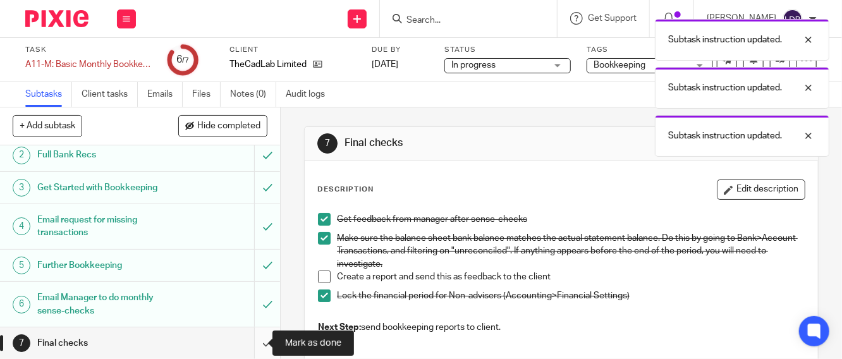
click at [250, 342] on input "submit" at bounding box center [140, 344] width 280 height 32
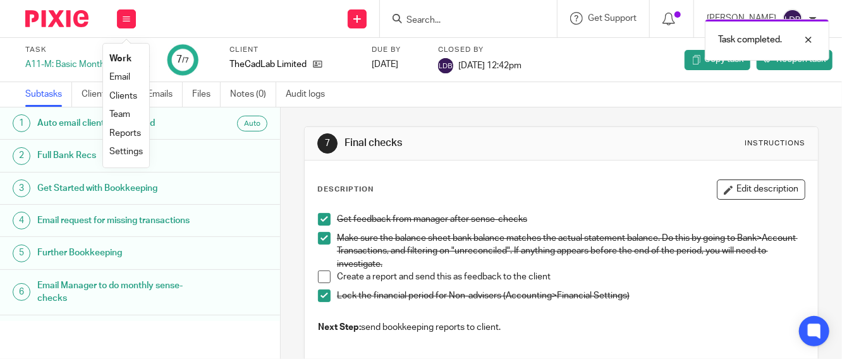
click at [120, 94] on link "Clients" at bounding box center [123, 96] width 28 height 9
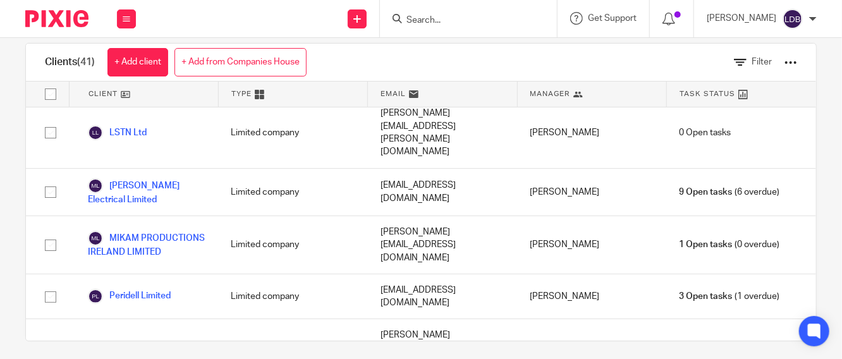
scroll to position [27, 0]
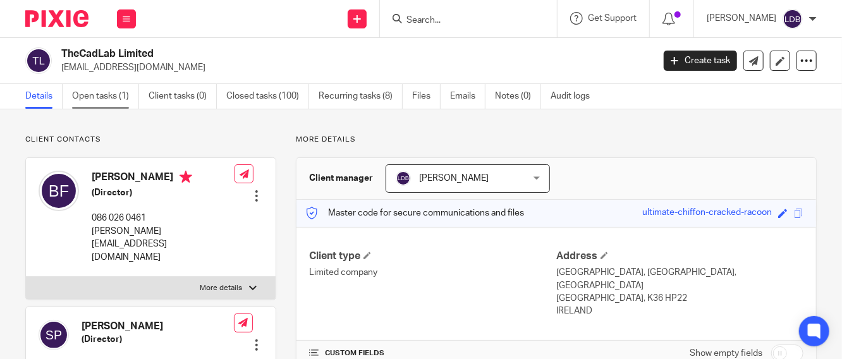
click at [90, 89] on link "Open tasks (1)" at bounding box center [105, 96] width 67 height 25
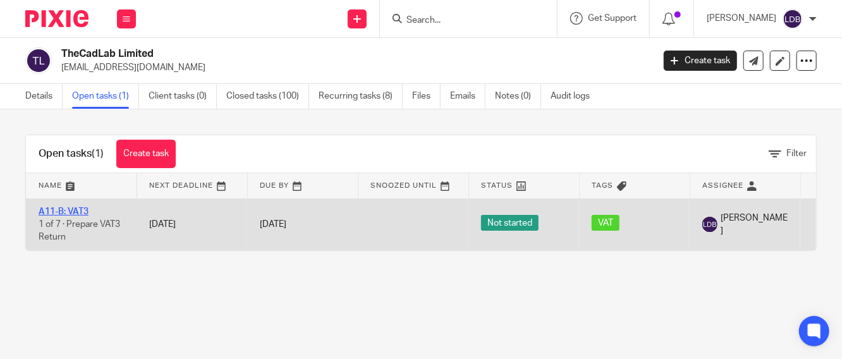
click at [71, 211] on link "A11-B: VAT3" at bounding box center [64, 211] width 50 height 9
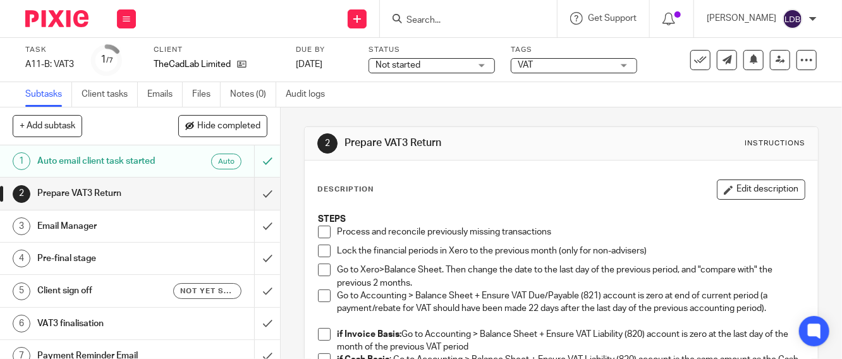
click at [434, 62] on span "Not started" at bounding box center [423, 65] width 95 height 13
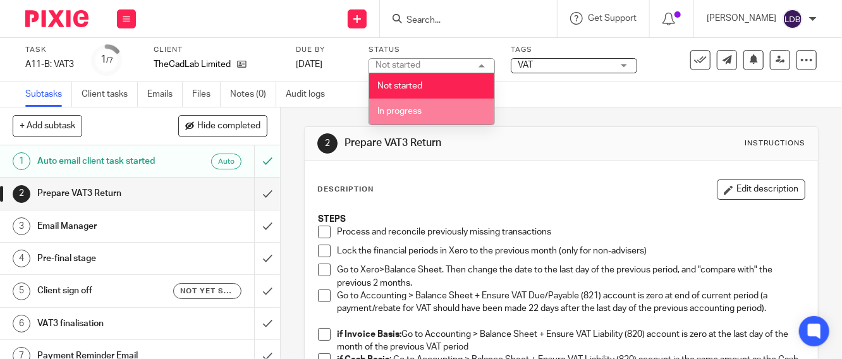
click at [409, 109] on span "In progress" at bounding box center [400, 111] width 44 height 9
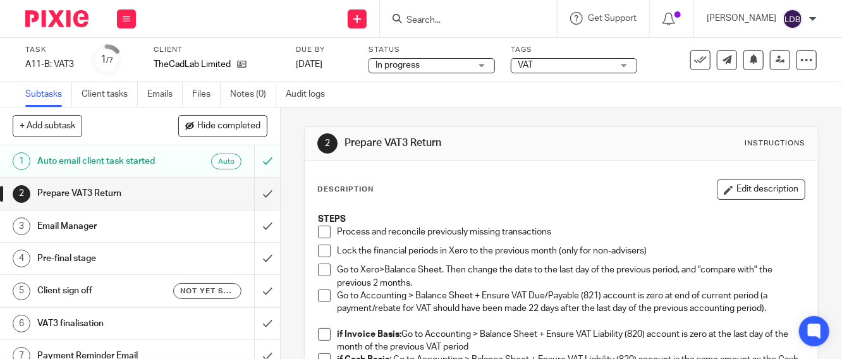
click at [187, 195] on div "Prepare VAT3 Return" at bounding box center [139, 193] width 204 height 19
click at [129, 16] on icon at bounding box center [127, 19] width 8 height 8
click at [481, 192] on div "Description Edit description" at bounding box center [562, 190] width 488 height 20
click at [159, 199] on h1 "Prepare VAT3 Return" at bounding box center [105, 193] width 137 height 19
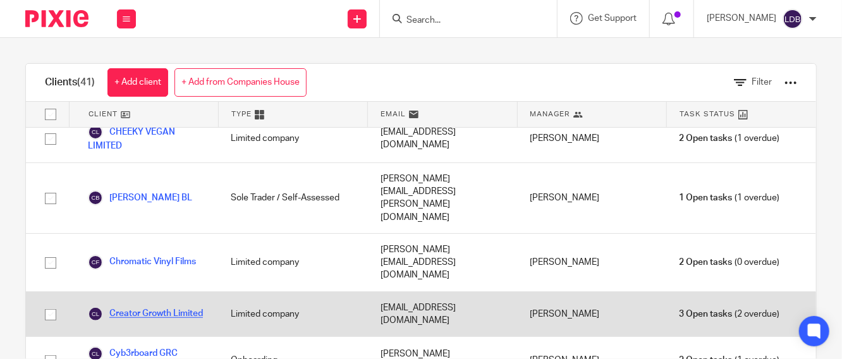
scroll to position [468, 0]
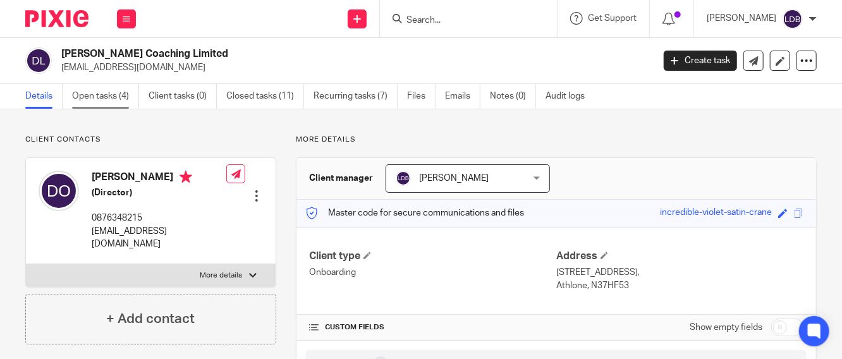
click at [89, 95] on link "Open tasks (4)" at bounding box center [105, 96] width 67 height 25
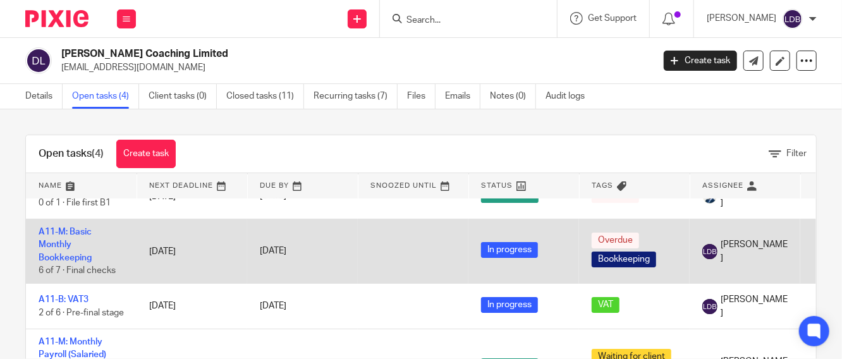
scroll to position [41, 0]
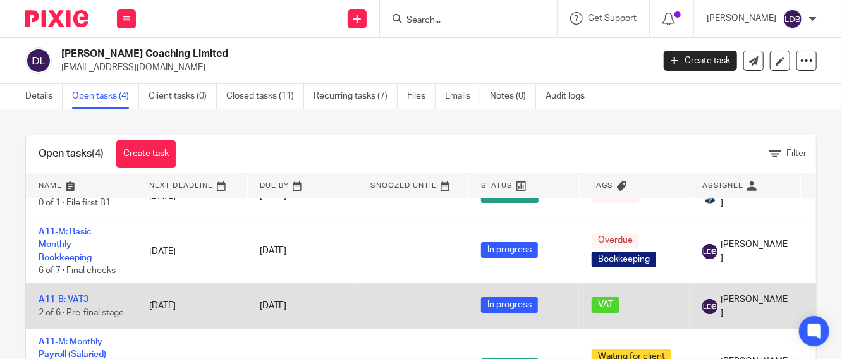
click at [71, 295] on link "A11-B: VAT3" at bounding box center [64, 299] width 50 height 9
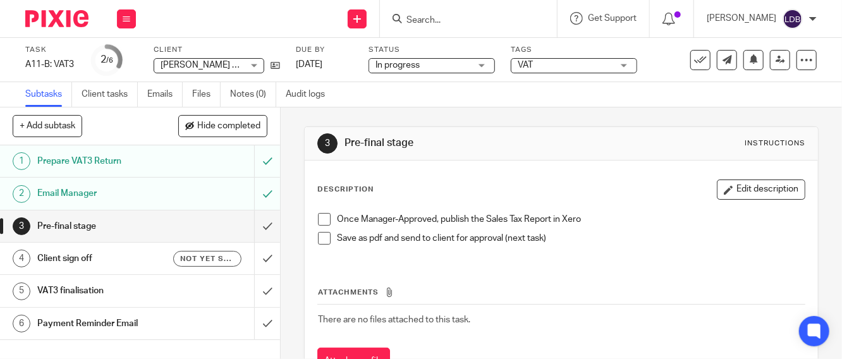
click at [320, 220] on span at bounding box center [324, 219] width 13 height 13
click at [319, 237] on span at bounding box center [324, 238] width 13 height 13
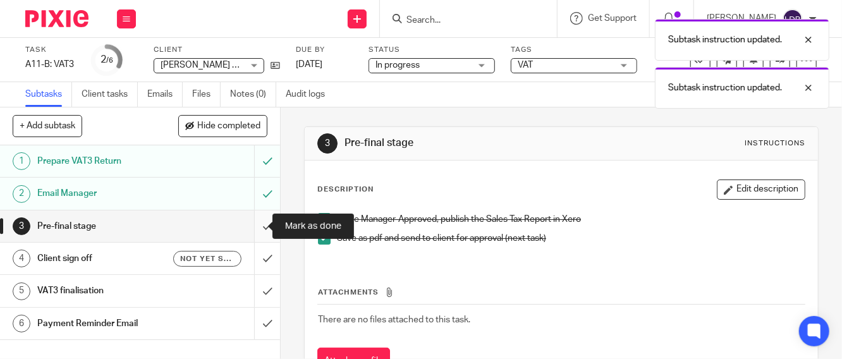
click at [254, 226] on input "submit" at bounding box center [140, 227] width 280 height 32
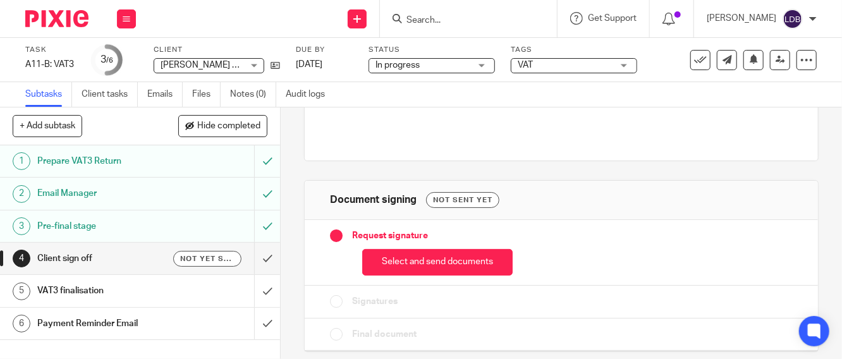
scroll to position [112, 0]
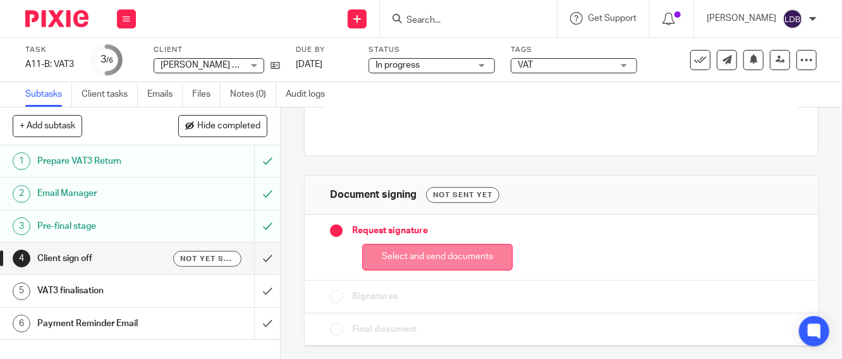
click at [399, 265] on button "Select and send documents" at bounding box center [437, 257] width 151 height 27
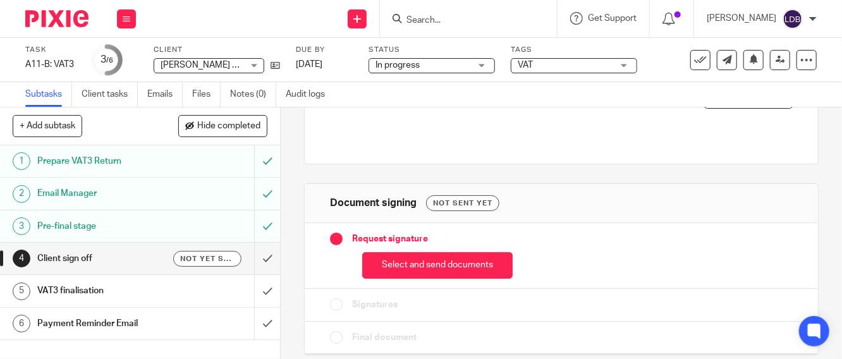
scroll to position [112, 0]
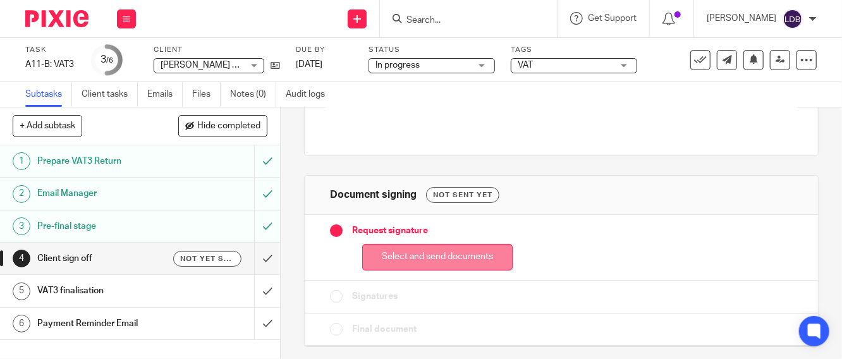
click at [405, 258] on button "Select and send documents" at bounding box center [437, 257] width 151 height 27
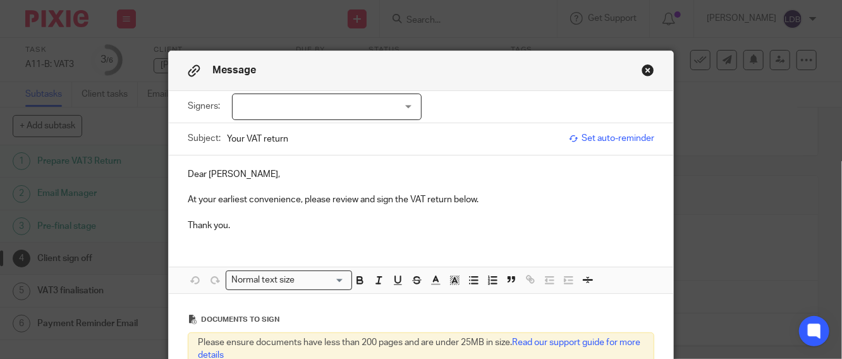
click at [345, 109] on div at bounding box center [327, 107] width 190 height 27
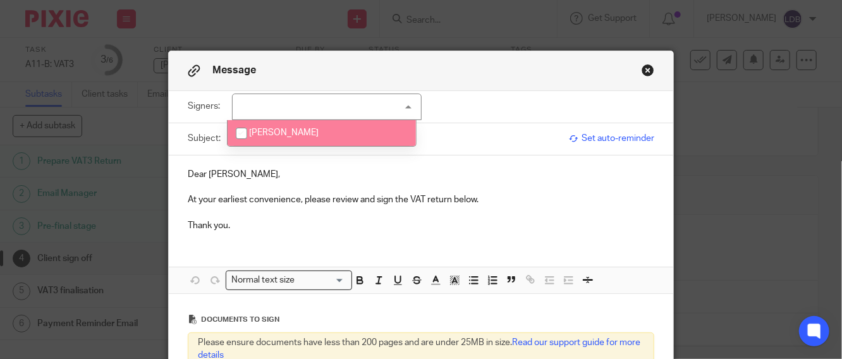
click at [323, 129] on li "[PERSON_NAME]" at bounding box center [322, 133] width 188 height 26
checkbox input "true"
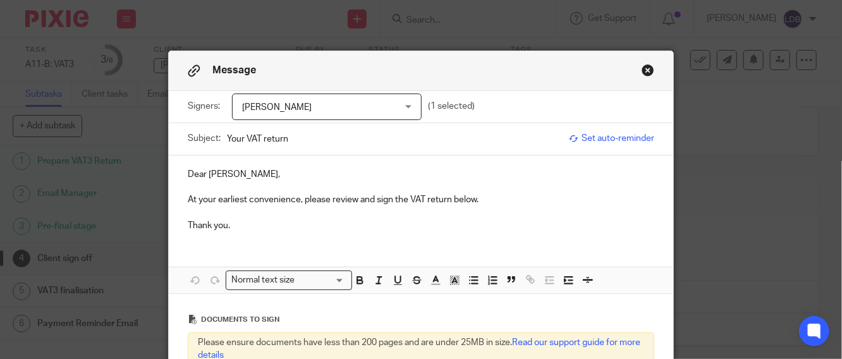
drag, startPoint x: 298, startPoint y: 169, endPoint x: 256, endPoint y: 161, distance: 42.4
click at [297, 168] on p "Dear [PERSON_NAME]," at bounding box center [421, 174] width 467 height 13
click at [227, 137] on input "Your VAT return" at bounding box center [395, 139] width 336 height 28
type input "DGC001 || Your VAT return 2025-08"
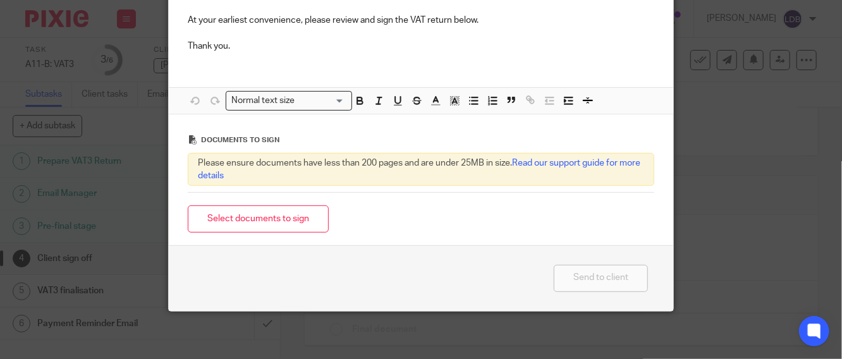
scroll to position [182, 0]
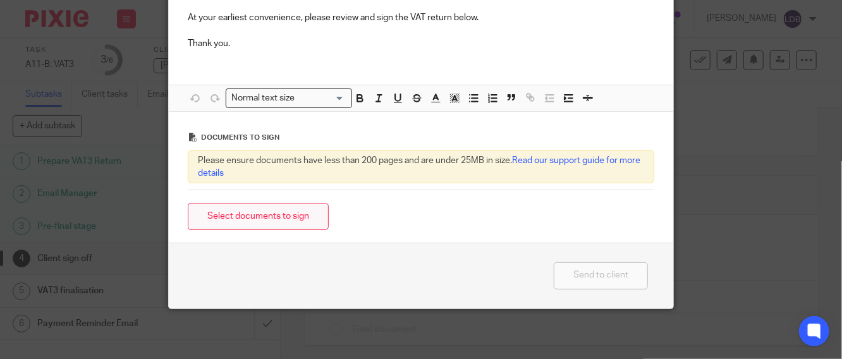
click at [252, 216] on button "Select documents to sign" at bounding box center [258, 216] width 141 height 27
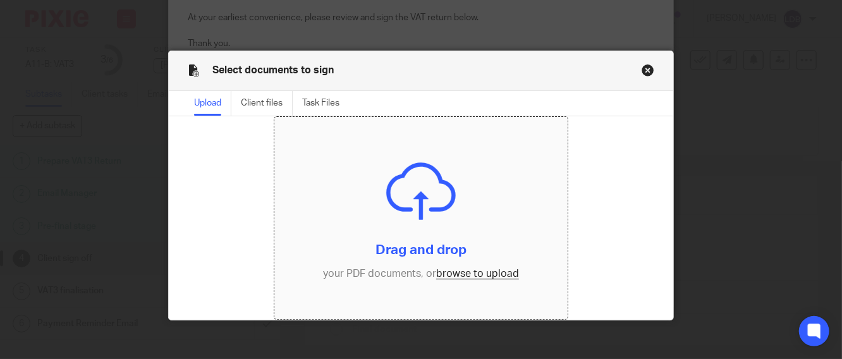
click at [457, 271] on input "file" at bounding box center [420, 218] width 293 height 202
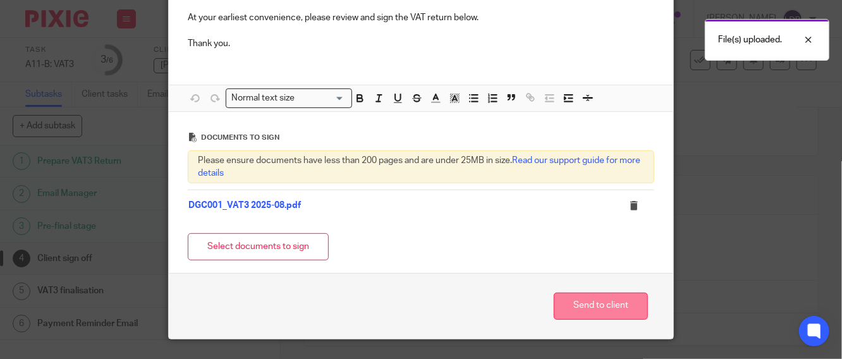
click at [617, 307] on button "Send to client" at bounding box center [601, 306] width 94 height 27
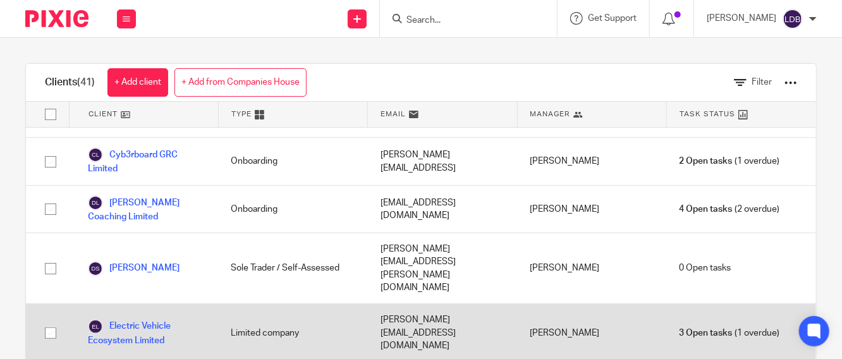
scroll to position [562, 0]
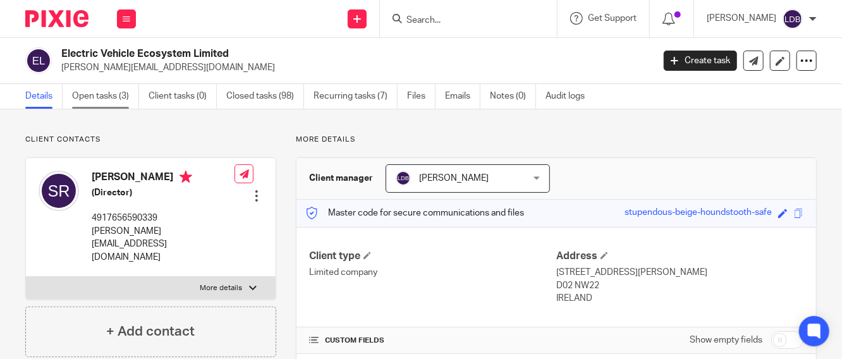
click at [95, 96] on link "Open tasks (3)" at bounding box center [105, 96] width 67 height 25
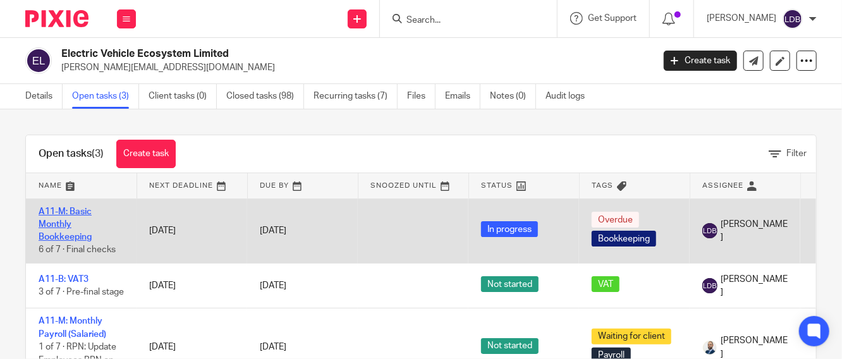
click at [63, 240] on link "A11-M: Basic Monthly Bookkeeping" at bounding box center [65, 224] width 53 height 35
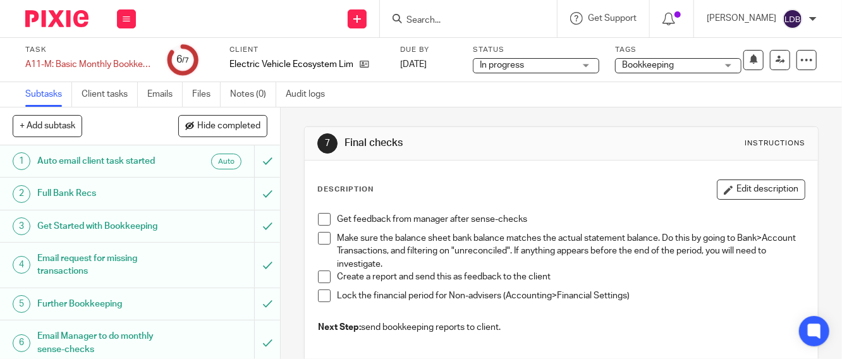
scroll to position [39, 0]
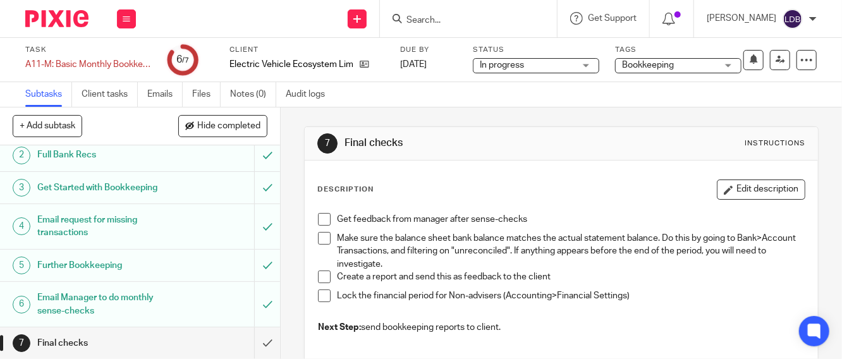
click at [134, 346] on h1 "Final checks" at bounding box center [105, 343] width 137 height 19
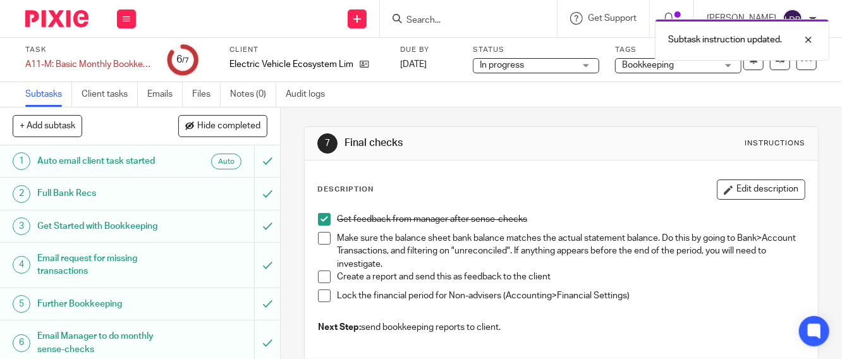
click at [319, 235] on span at bounding box center [324, 238] width 13 height 13
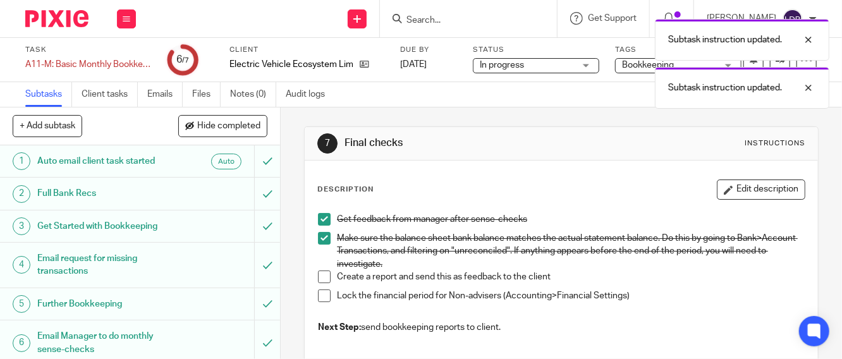
click at [320, 299] on span at bounding box center [324, 296] width 13 height 13
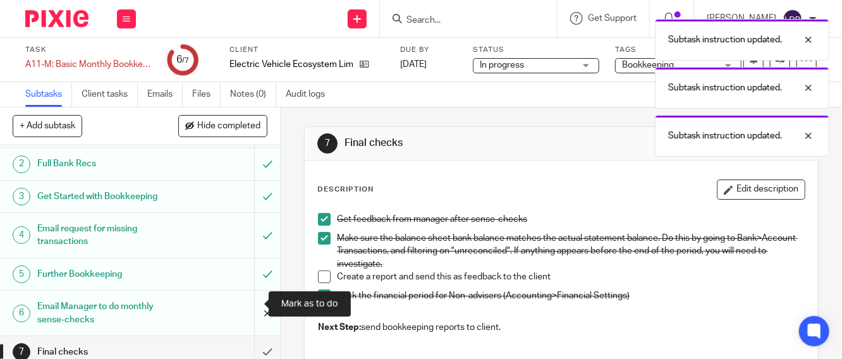
scroll to position [39, 0]
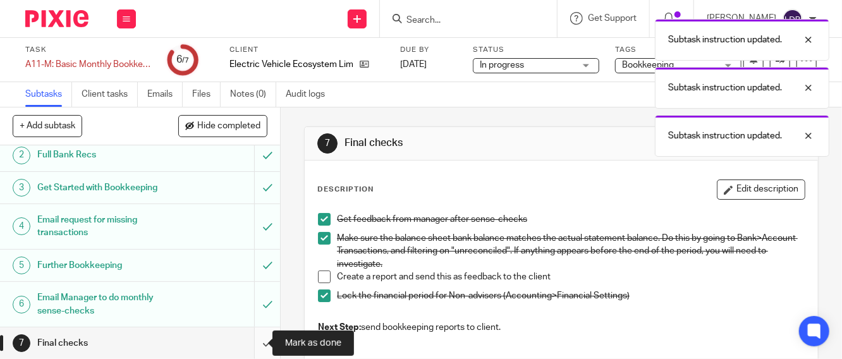
click at [256, 338] on input "submit" at bounding box center [140, 344] width 280 height 32
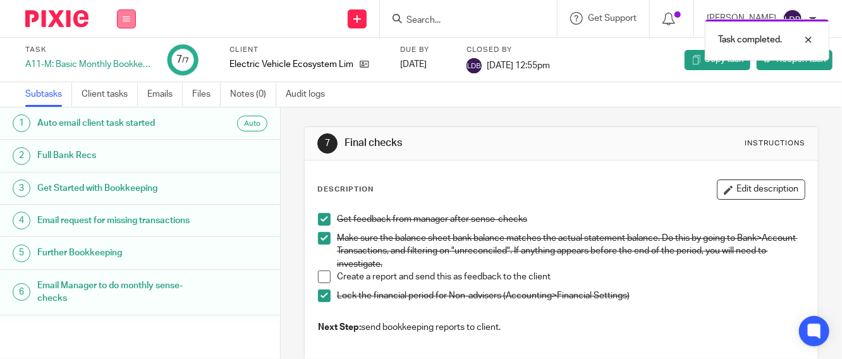
click at [128, 19] on icon at bounding box center [127, 19] width 8 height 8
click at [141, 95] on li "Clients" at bounding box center [126, 96] width 34 height 18
click at [128, 96] on link "Clients" at bounding box center [123, 96] width 28 height 9
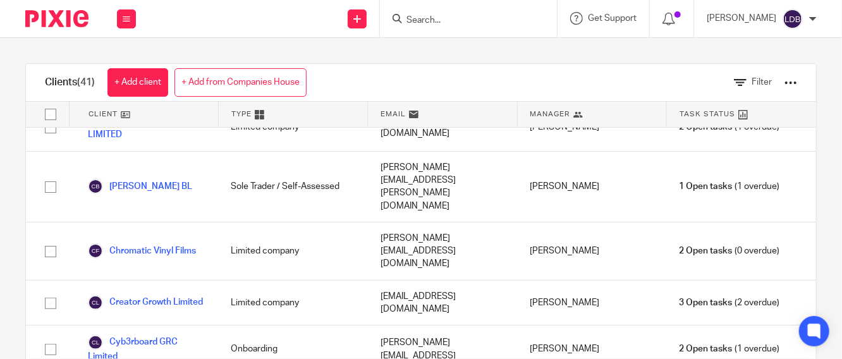
scroll to position [515, 0]
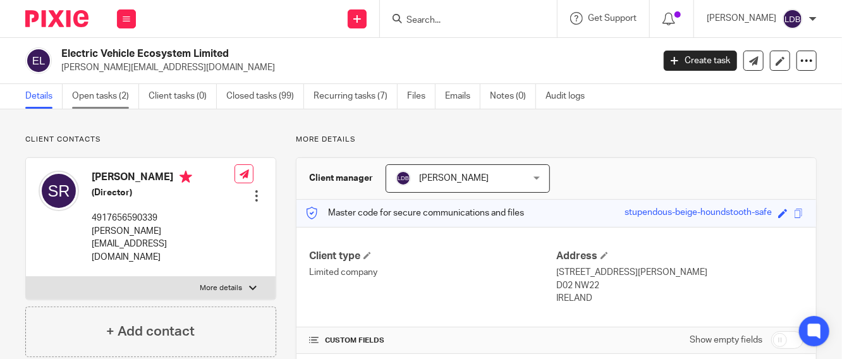
click at [113, 97] on link "Open tasks (2)" at bounding box center [105, 96] width 67 height 25
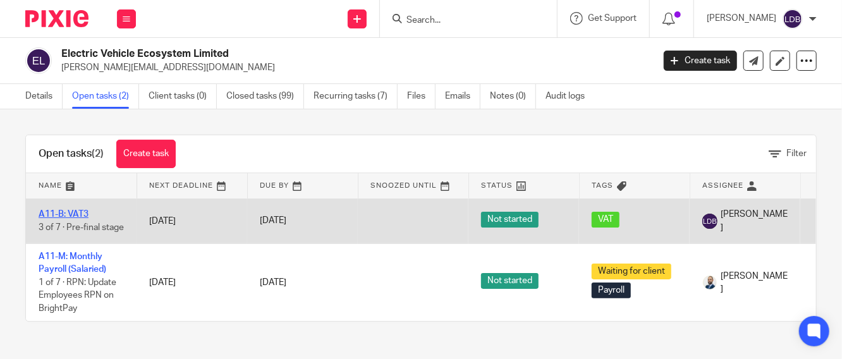
click at [77, 211] on link "A11-B: VAT3" at bounding box center [64, 214] width 50 height 9
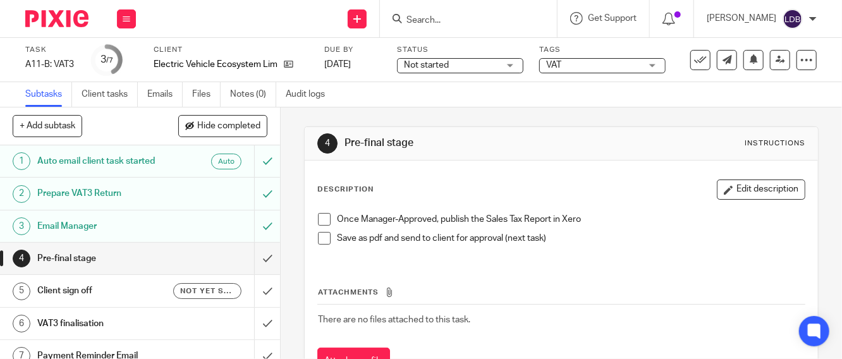
click at [322, 220] on span at bounding box center [324, 219] width 13 height 13
click at [323, 244] on span at bounding box center [324, 238] width 13 height 13
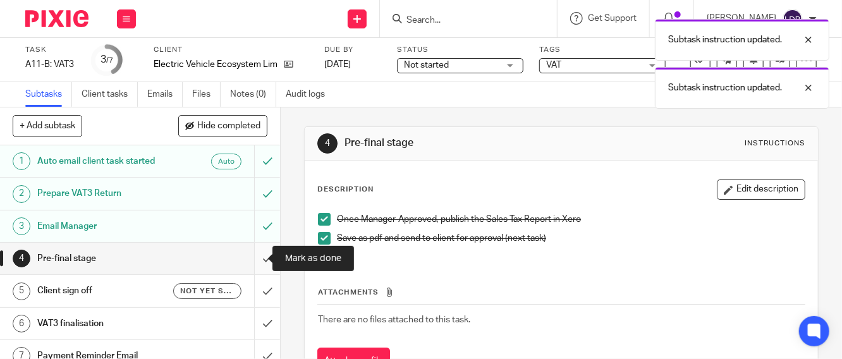
click at [257, 262] on input "submit" at bounding box center [140, 259] width 280 height 32
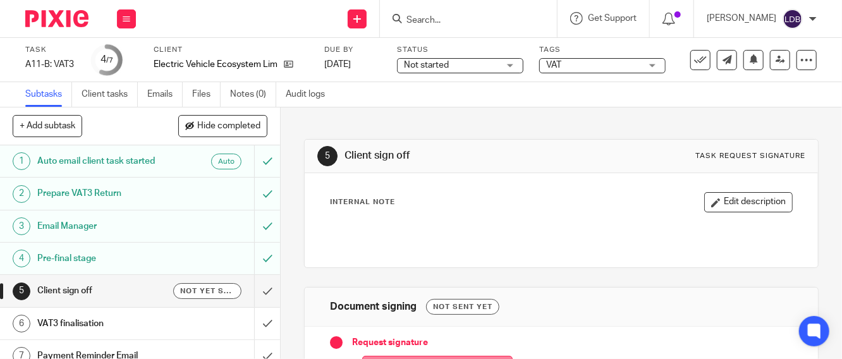
scroll to position [112, 0]
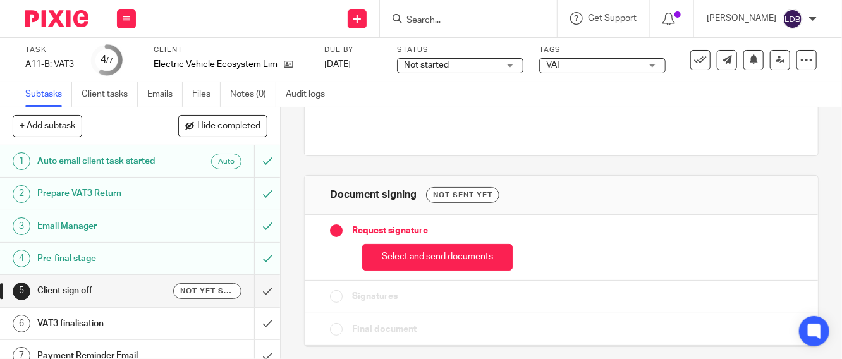
click at [412, 263] on button "Select and send documents" at bounding box center [437, 257] width 151 height 27
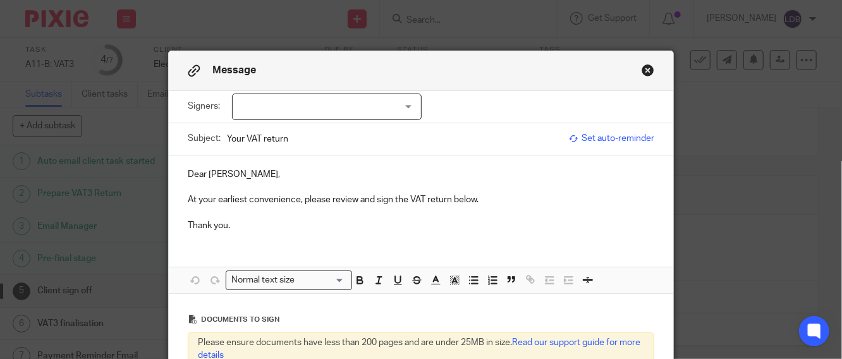
click at [278, 108] on div at bounding box center [327, 107] width 190 height 27
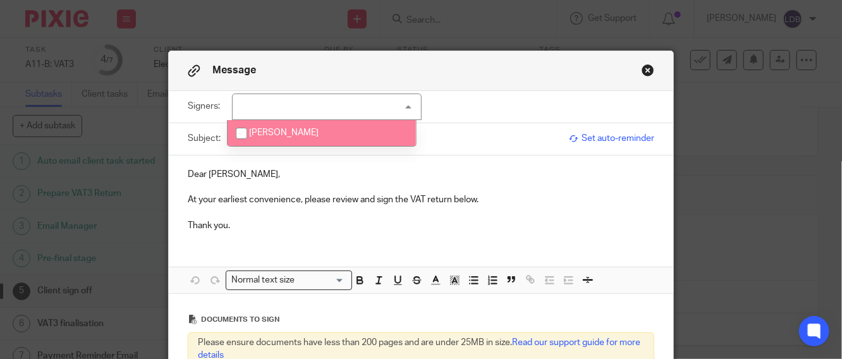
click at [281, 128] on span "[PERSON_NAME]" at bounding box center [284, 132] width 70 height 9
checkbox input "true"
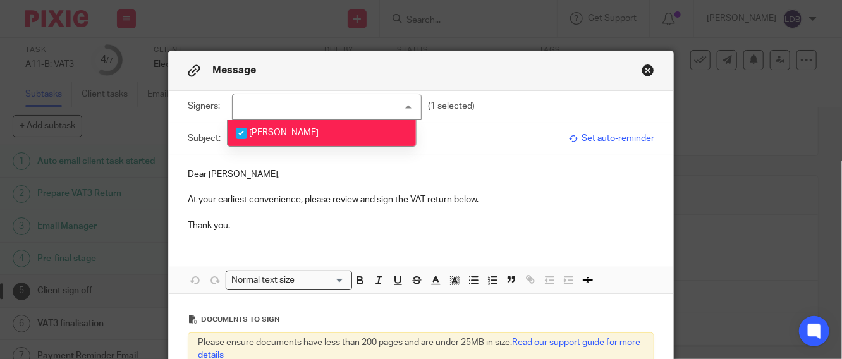
click at [309, 166] on div "Dear Sarah-Marie, At your earliest convenience, please review and sign the VAT …" at bounding box center [421, 199] width 505 height 86
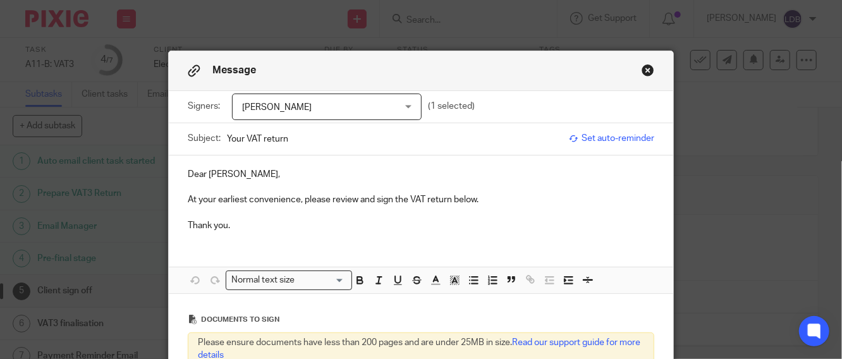
click at [227, 140] on input "Your VAT return" at bounding box center [395, 139] width 336 height 28
click at [352, 138] on input "EVE001 || Your VAT return" at bounding box center [395, 139] width 336 height 28
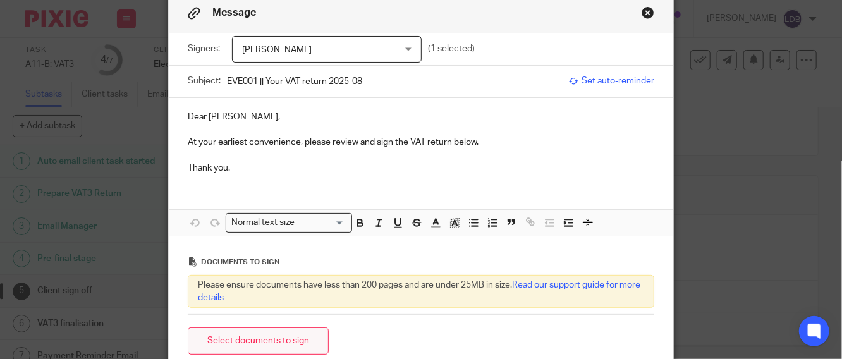
scroll to position [182, 0]
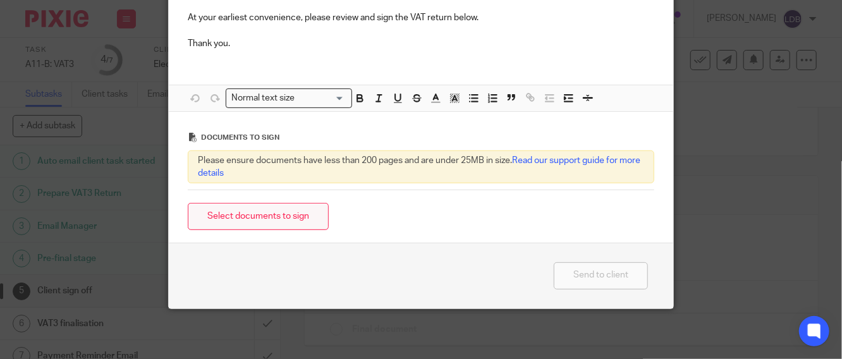
type input "EVE001 || Your VAT return 2025-08"
click at [264, 213] on button "Select documents to sign" at bounding box center [258, 216] width 141 height 27
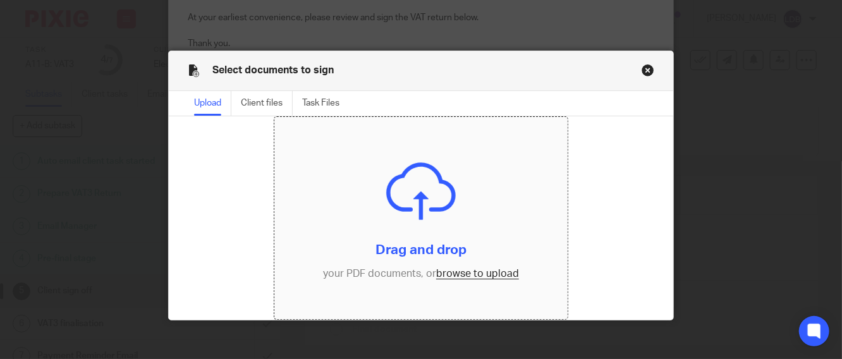
click at [450, 277] on input "file" at bounding box center [420, 218] width 293 height 202
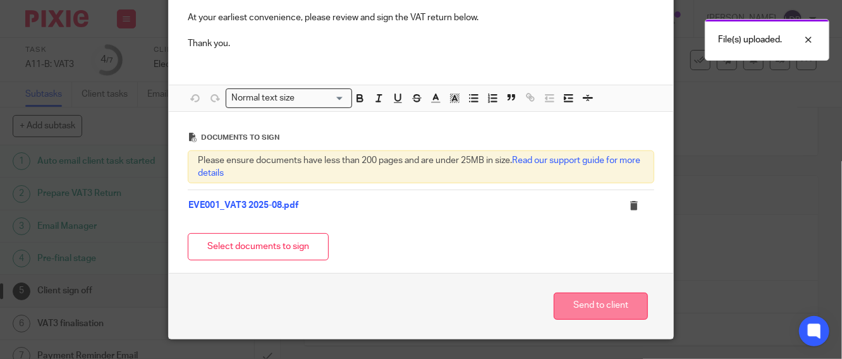
click at [592, 307] on button "Send to client" at bounding box center [601, 306] width 94 height 27
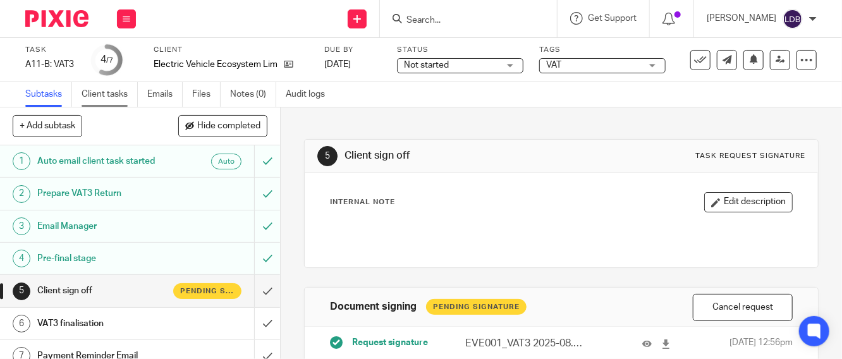
click at [85, 98] on link "Client tasks" at bounding box center [110, 94] width 56 height 25
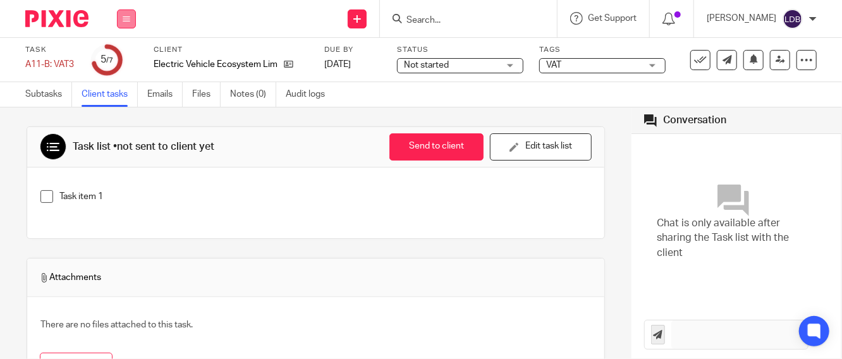
click at [126, 16] on icon at bounding box center [127, 19] width 8 height 8
click at [125, 90] on li "Clients" at bounding box center [126, 96] width 34 height 18
click at [132, 97] on link "Clients" at bounding box center [123, 96] width 28 height 9
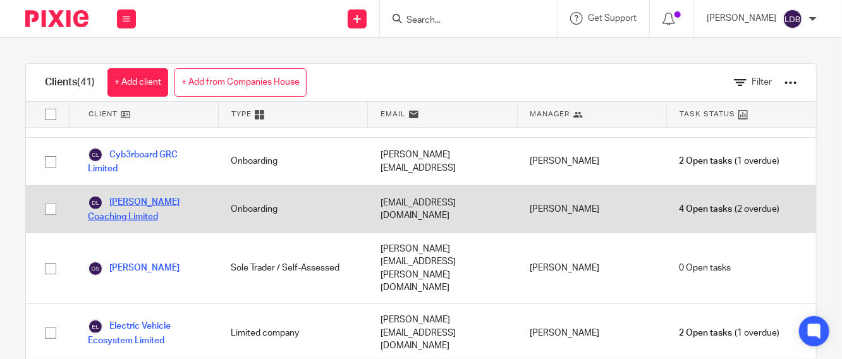
scroll to position [749, 0]
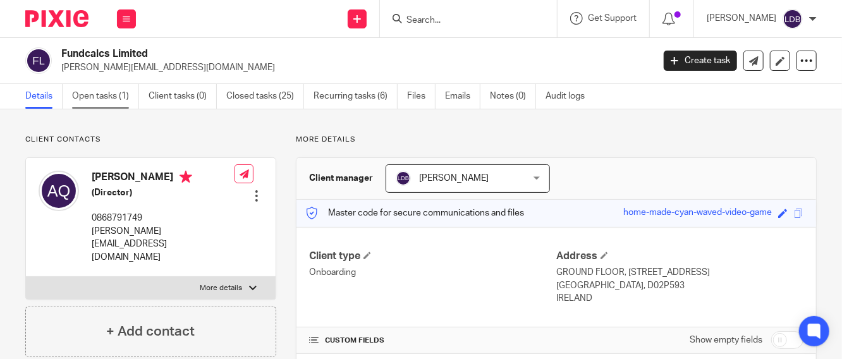
click at [115, 99] on link "Open tasks (1)" at bounding box center [105, 96] width 67 height 25
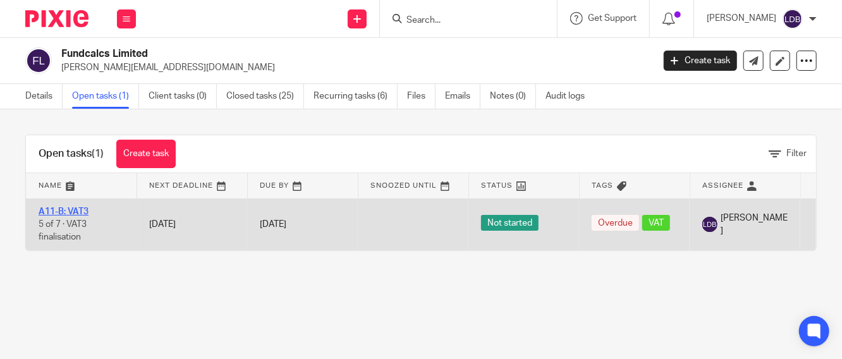
click at [77, 211] on link "A11-B: VAT3" at bounding box center [64, 211] width 50 height 9
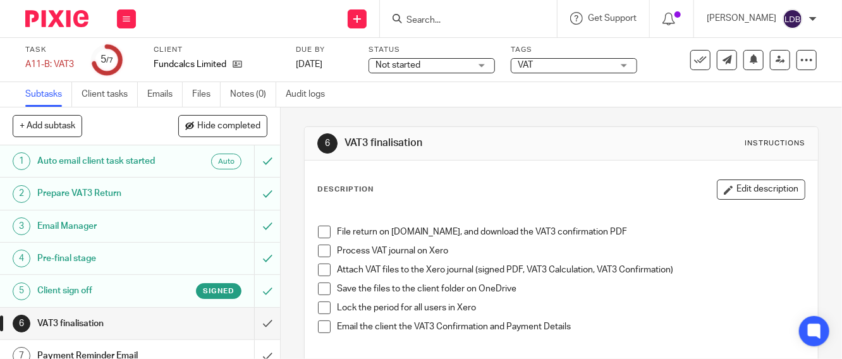
click at [424, 66] on span "Not started" at bounding box center [423, 65] width 95 height 13
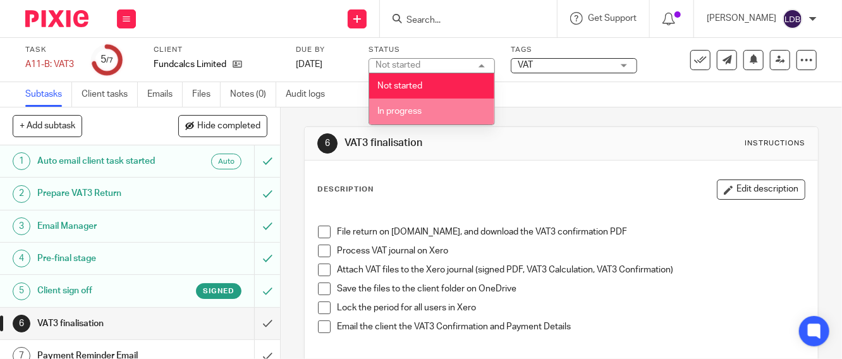
click at [407, 114] on span "In progress" at bounding box center [400, 111] width 44 height 9
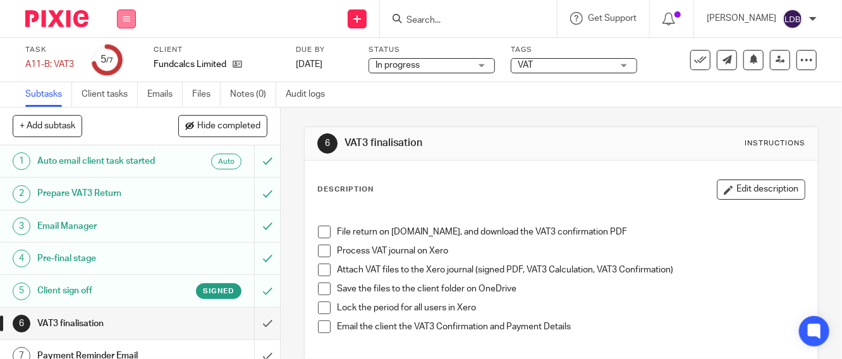
click at [130, 19] on icon at bounding box center [127, 19] width 8 height 8
click at [123, 97] on link "Clients" at bounding box center [123, 96] width 28 height 9
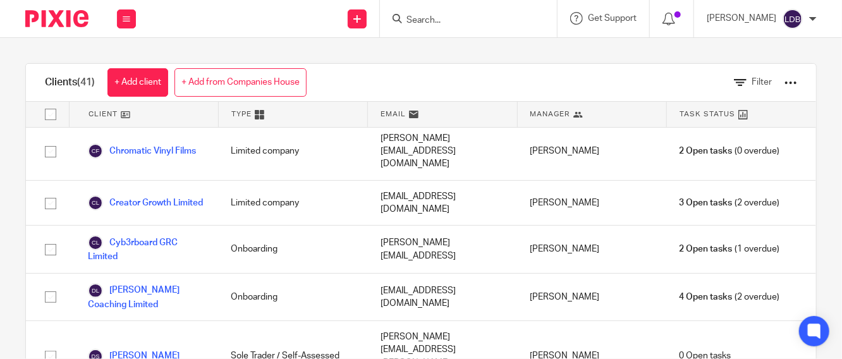
scroll to position [562, 0]
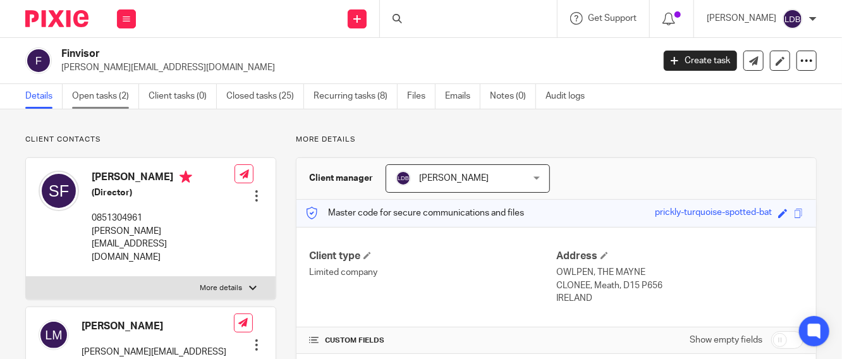
click at [100, 94] on link "Open tasks (2)" at bounding box center [105, 96] width 67 height 25
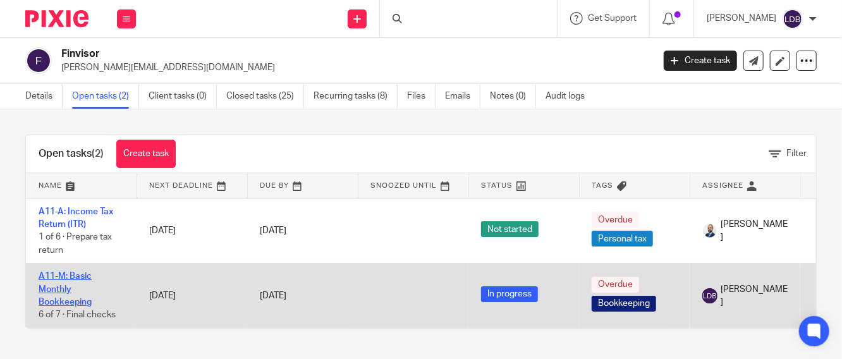
click at [66, 290] on link "A11-M: Basic Monthly Bookkeeping" at bounding box center [65, 289] width 53 height 35
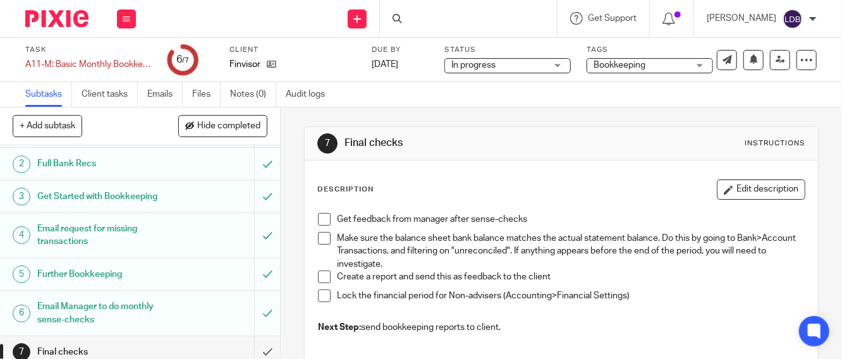
scroll to position [39, 0]
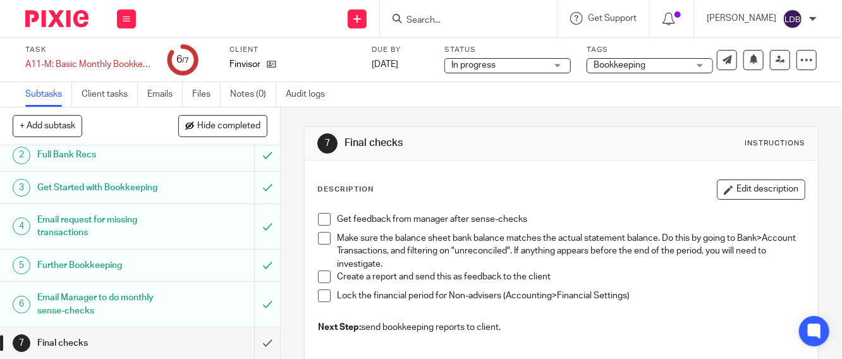
click at [322, 218] on span at bounding box center [324, 219] width 13 height 13
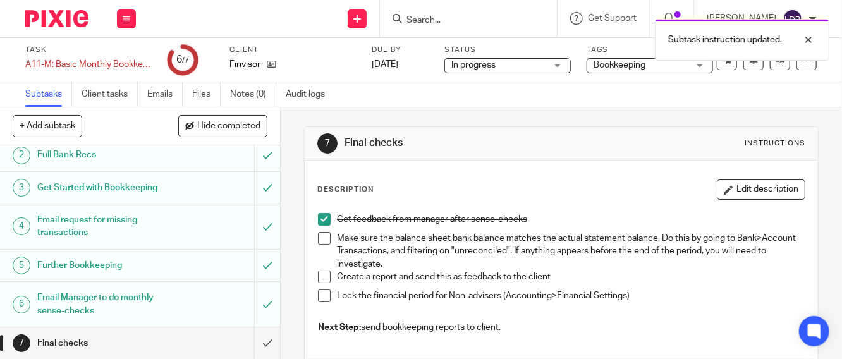
click at [318, 244] on span at bounding box center [324, 238] width 13 height 13
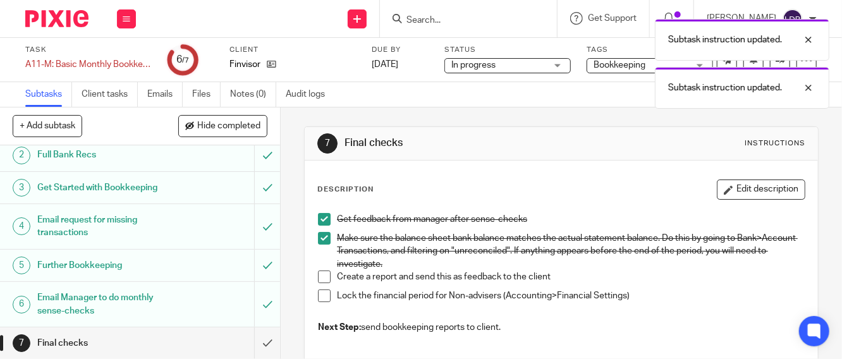
click at [320, 293] on span at bounding box center [324, 296] width 13 height 13
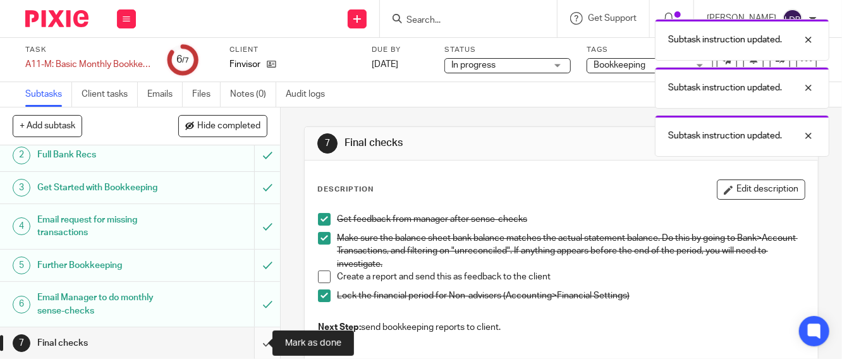
click at [255, 338] on input "submit" at bounding box center [140, 344] width 280 height 32
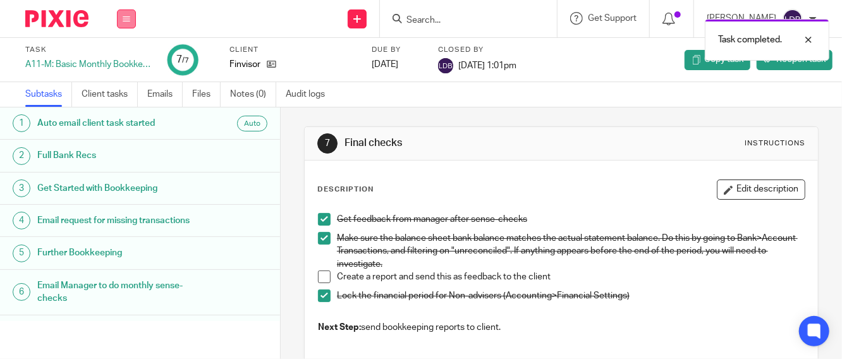
click at [129, 18] on icon at bounding box center [127, 19] width 8 height 8
click at [130, 95] on link "Clients" at bounding box center [123, 96] width 28 height 9
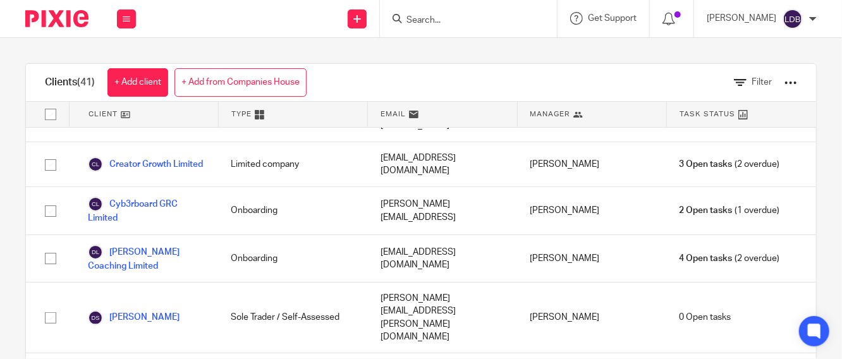
scroll to position [608, 0]
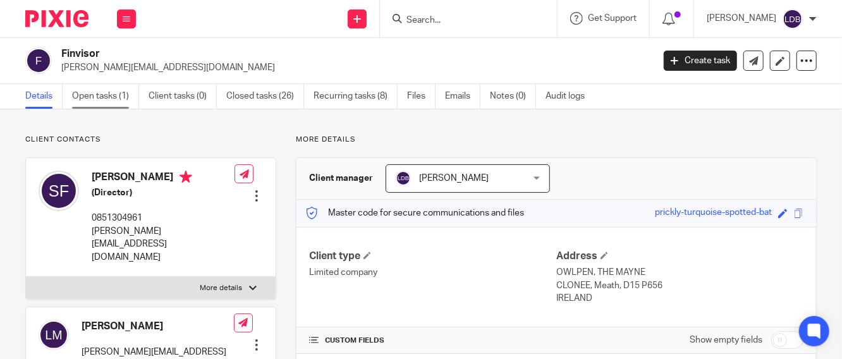
click at [111, 92] on link "Open tasks (1)" at bounding box center [105, 96] width 67 height 25
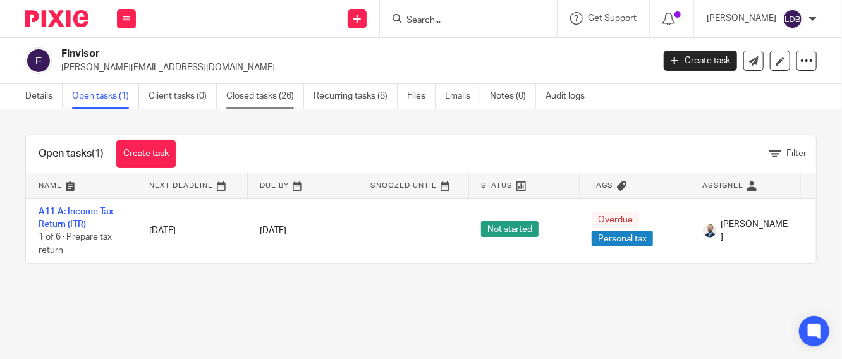
click at [283, 98] on link "Closed tasks (26)" at bounding box center [265, 96] width 78 height 25
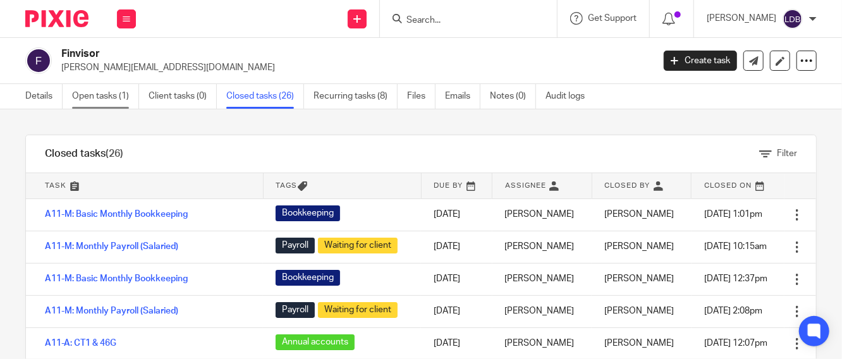
click at [97, 92] on link "Open tasks (1)" at bounding box center [105, 96] width 67 height 25
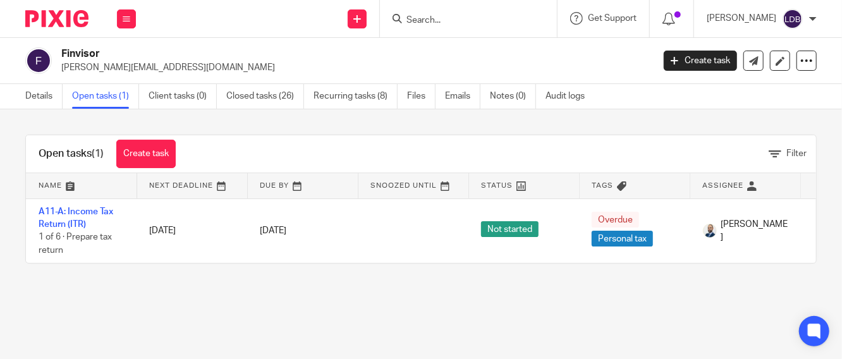
click at [97, 97] on link "Open tasks (1)" at bounding box center [105, 96] width 67 height 25
click at [124, 17] on icon at bounding box center [127, 19] width 8 height 8
click at [132, 92] on link "Clients" at bounding box center [123, 96] width 29 height 9
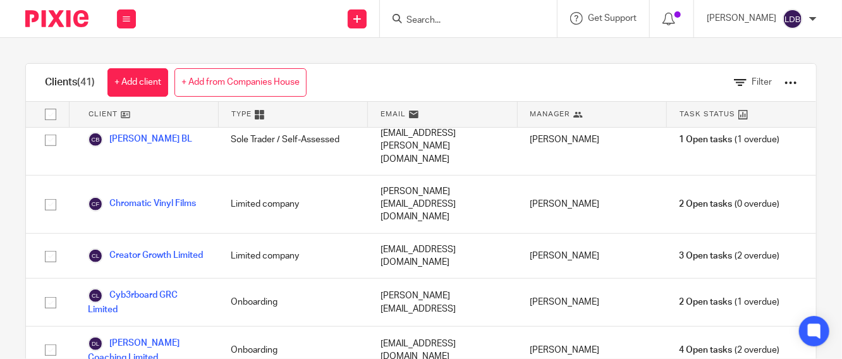
scroll to position [608, 0]
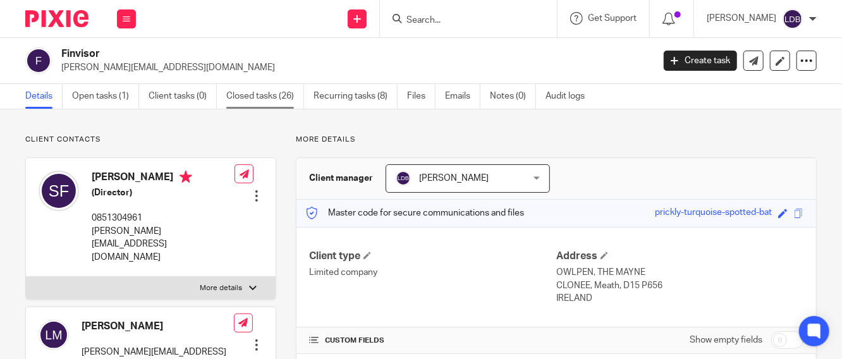
click at [266, 94] on link "Closed tasks (26)" at bounding box center [265, 96] width 78 height 25
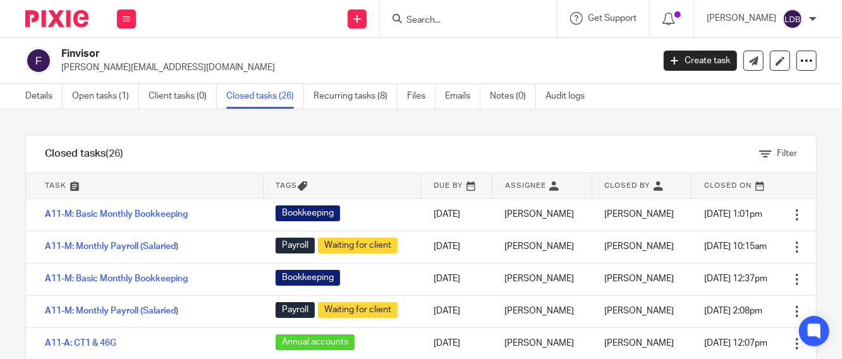
click at [298, 185] on icon at bounding box center [302, 186] width 9 height 9
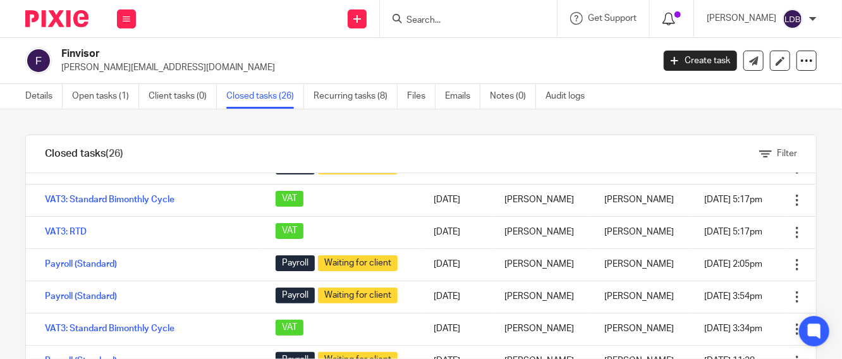
click at [674, 15] on icon at bounding box center [669, 19] width 13 height 13
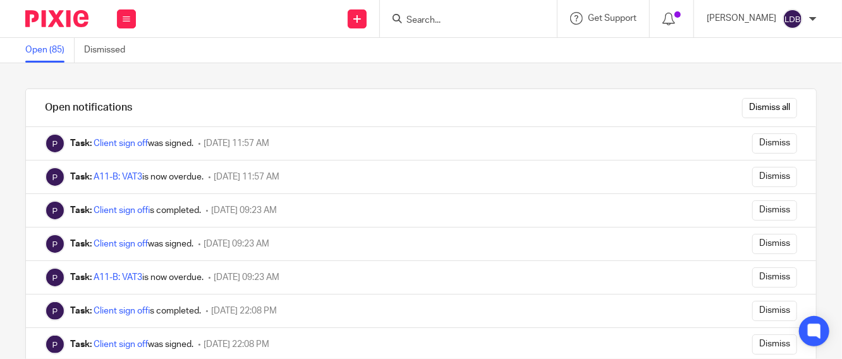
click at [438, 21] on input "Search" at bounding box center [462, 20] width 114 height 11
type input "finvisor vat"
click button "submit" at bounding box center [0, 0] width 0 height 0
click at [126, 20] on icon at bounding box center [127, 19] width 8 height 8
click at [117, 54] on link "Work" at bounding box center [119, 58] width 20 height 9
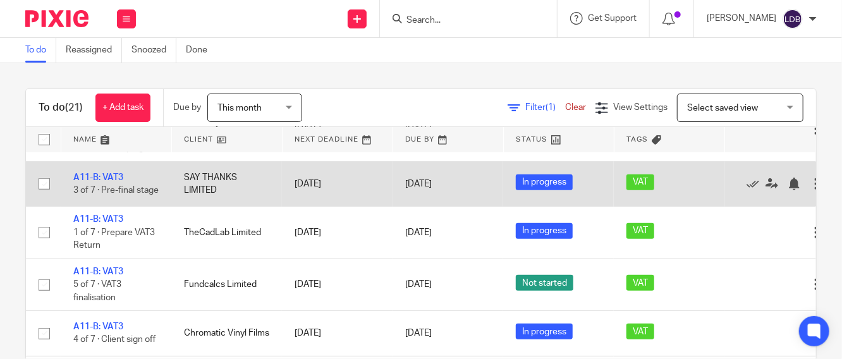
scroll to position [515, 0]
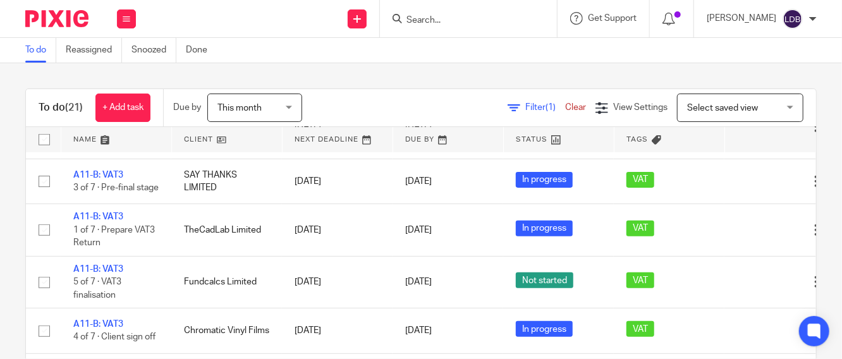
click at [233, 139] on link at bounding box center [227, 139] width 110 height 25
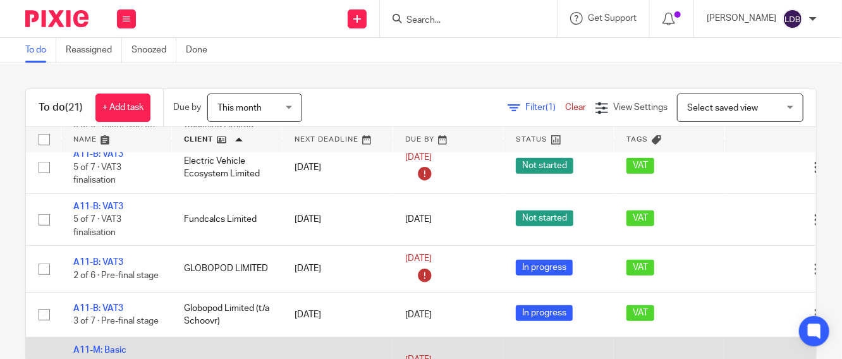
scroll to position [703, 0]
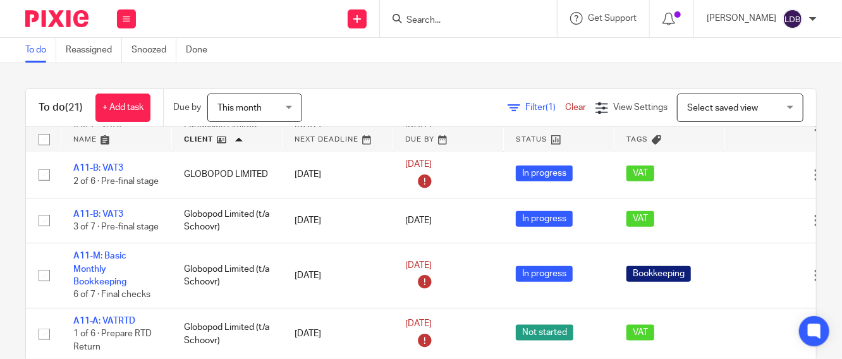
click at [693, 113] on span "Select saved view" at bounding box center [734, 107] width 92 height 27
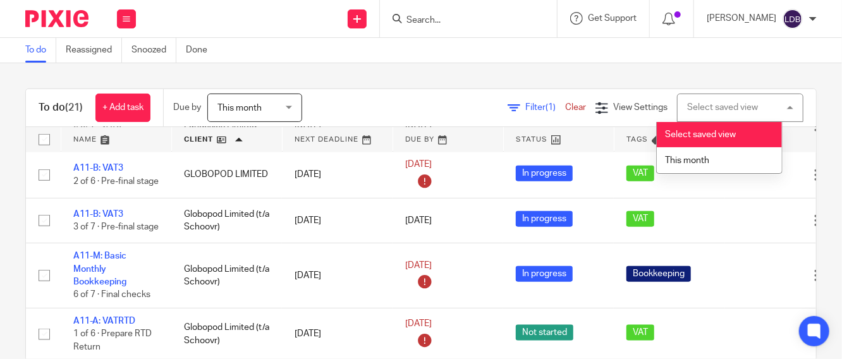
click at [688, 103] on div "Select saved view" at bounding box center [723, 107] width 71 height 9
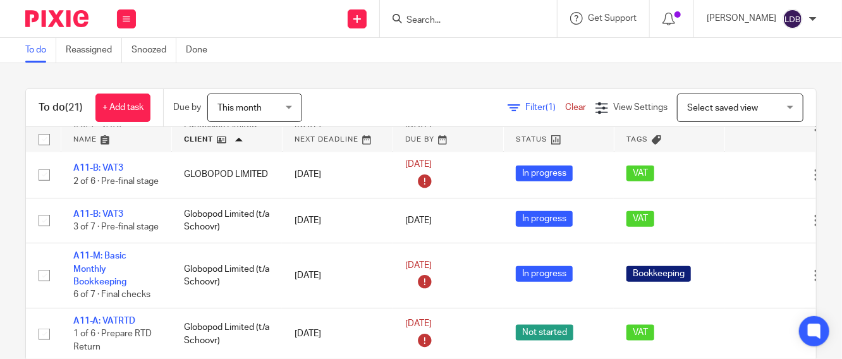
click at [282, 104] on span "This month" at bounding box center [251, 107] width 67 height 27
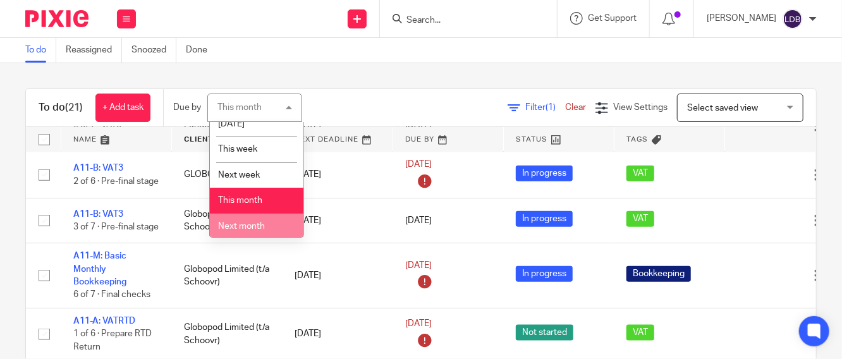
scroll to position [63, 0]
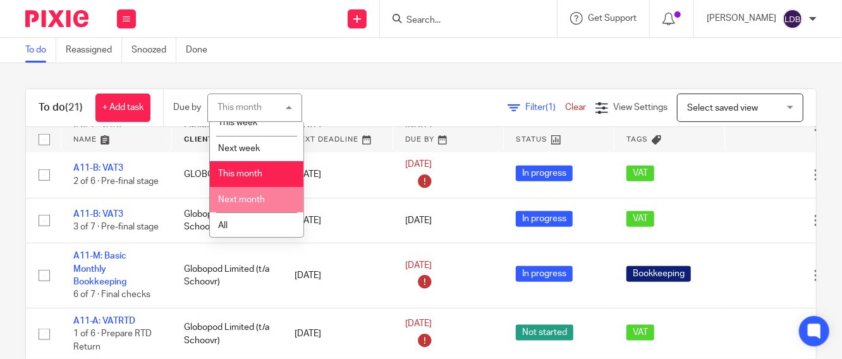
click at [265, 204] on li "Next month" at bounding box center [257, 200] width 94 height 26
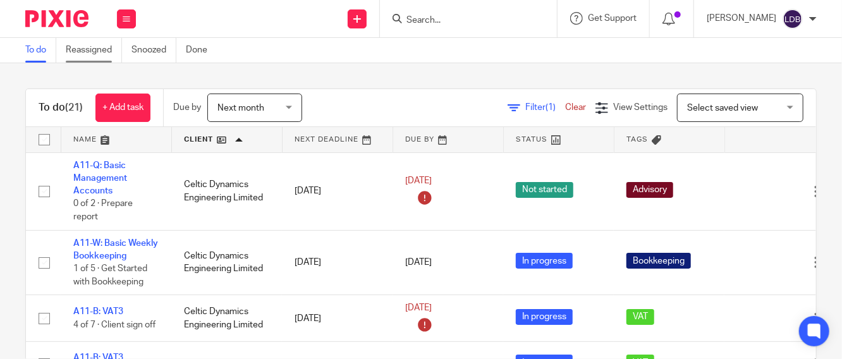
click at [85, 53] on link "Reassigned" at bounding box center [94, 50] width 56 height 25
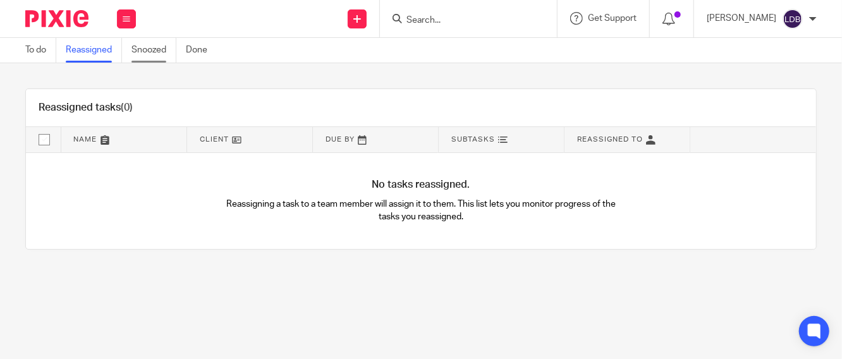
click at [139, 49] on link "Snoozed" at bounding box center [154, 50] width 45 height 25
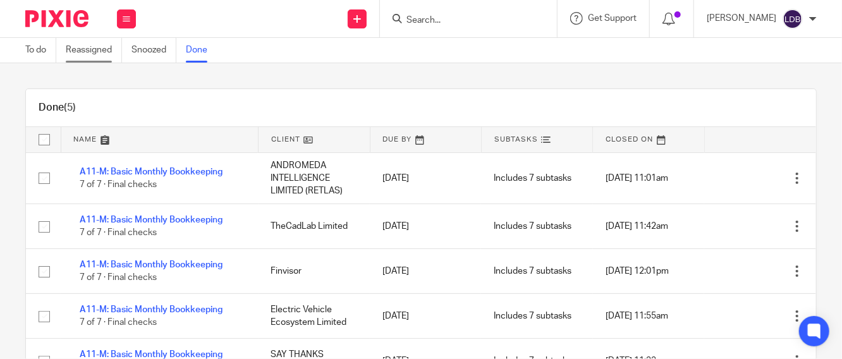
click at [91, 51] on link "Reassigned" at bounding box center [94, 50] width 56 height 25
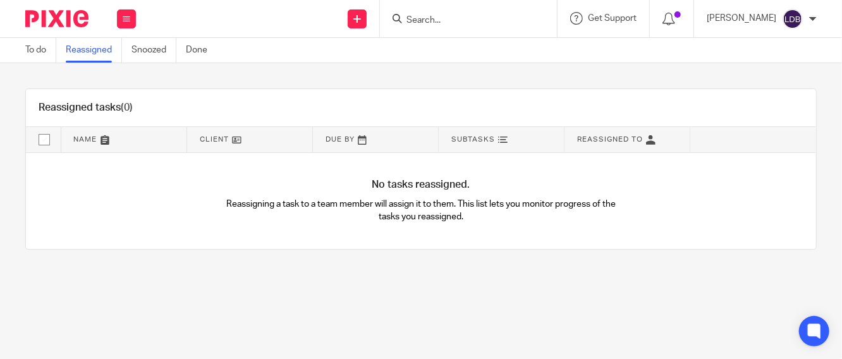
click at [35, 51] on link "To do" at bounding box center [40, 50] width 31 height 25
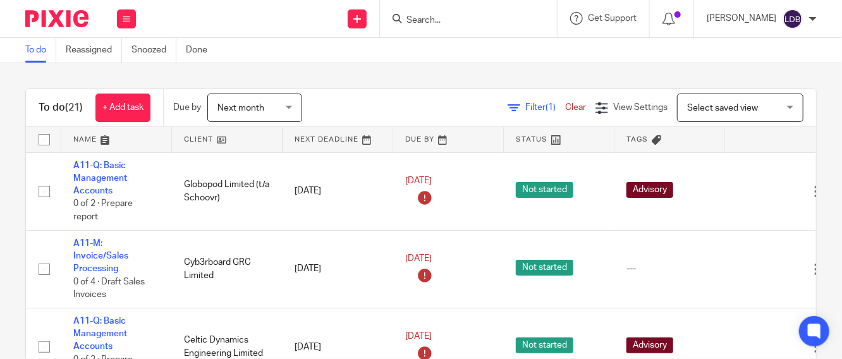
click at [154, 49] on link "Snoozed" at bounding box center [154, 50] width 45 height 25
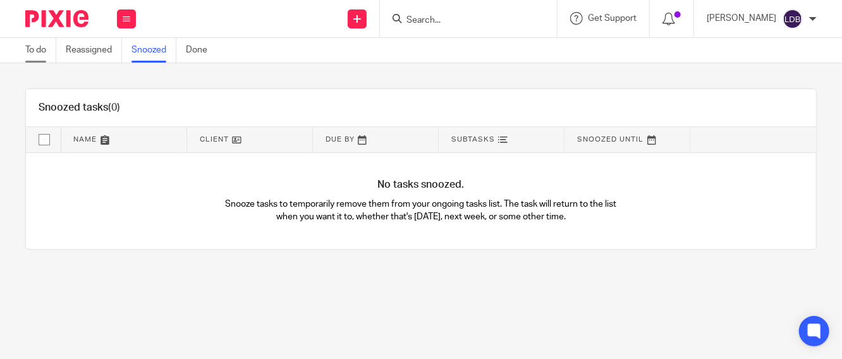
click at [42, 54] on link "To do" at bounding box center [40, 50] width 31 height 25
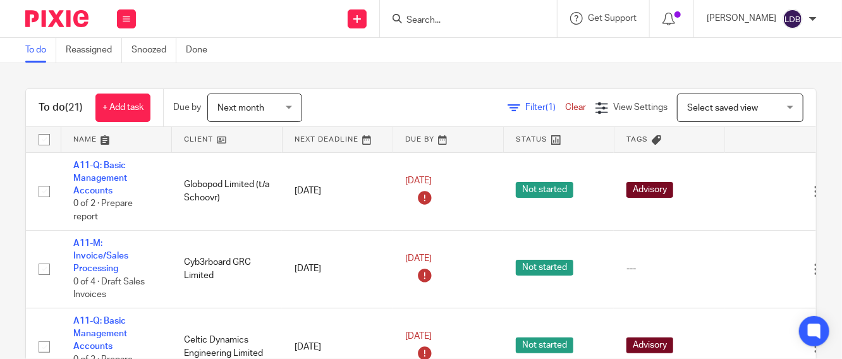
click at [285, 111] on span "Next month" at bounding box center [251, 107] width 67 height 27
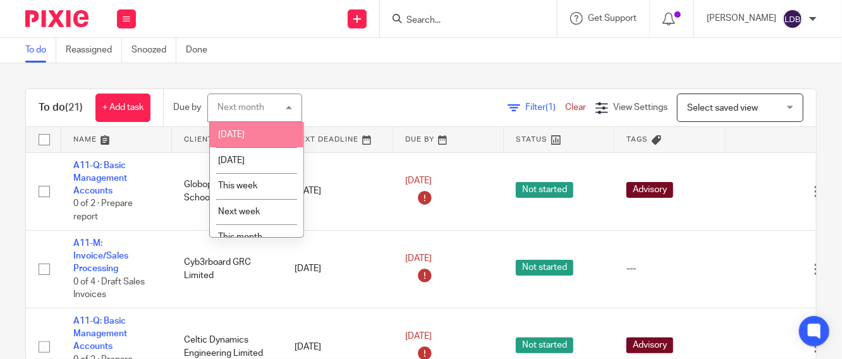
click at [257, 133] on li "Today" at bounding box center [257, 135] width 94 height 26
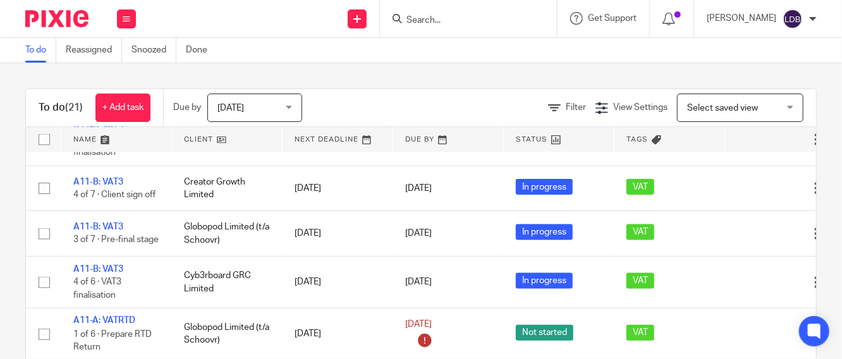
scroll to position [1021, 0]
click at [739, 107] on span "Select saved view" at bounding box center [734, 107] width 92 height 27
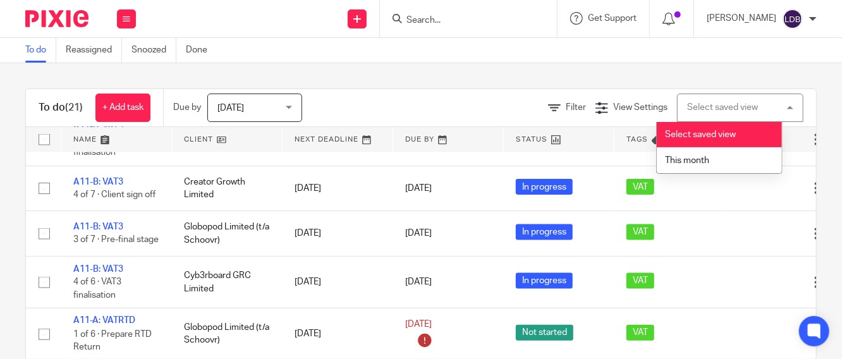
click at [739, 107] on div "Select saved view Select saved view" at bounding box center [740, 108] width 126 height 28
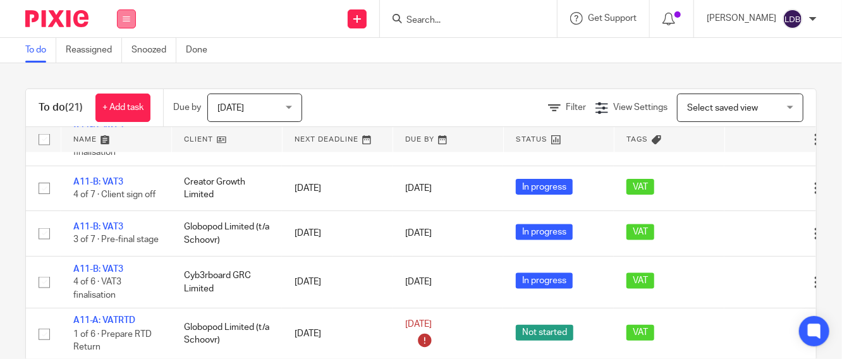
click at [126, 23] on button at bounding box center [126, 18] width 19 height 19
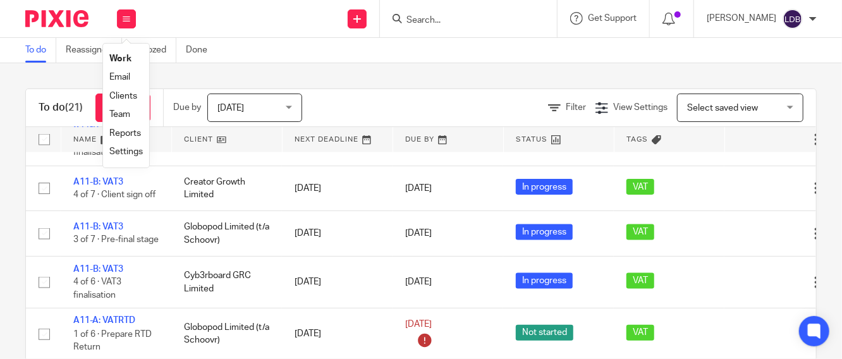
click at [130, 96] on link "Clients" at bounding box center [123, 96] width 28 height 9
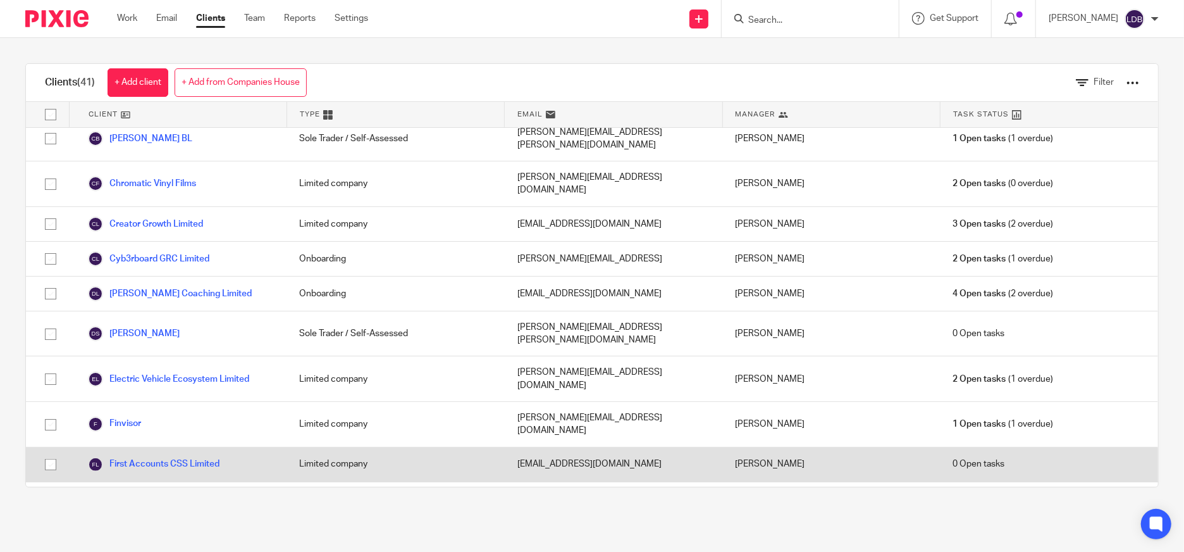
scroll to position [421, 0]
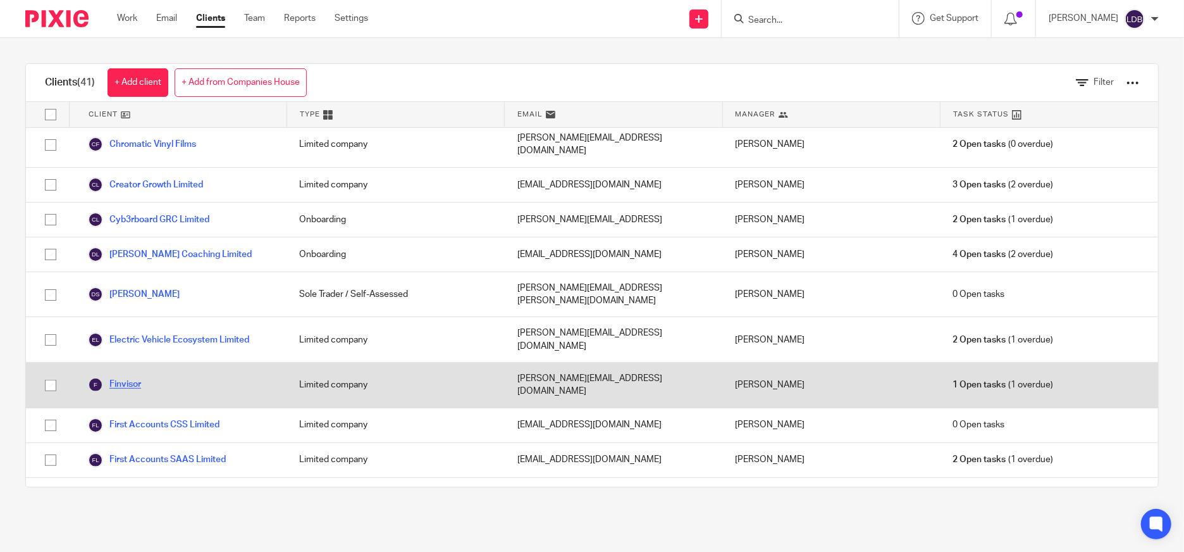
click at [135, 359] on link "Finvisor" at bounding box center [114, 384] width 53 height 15
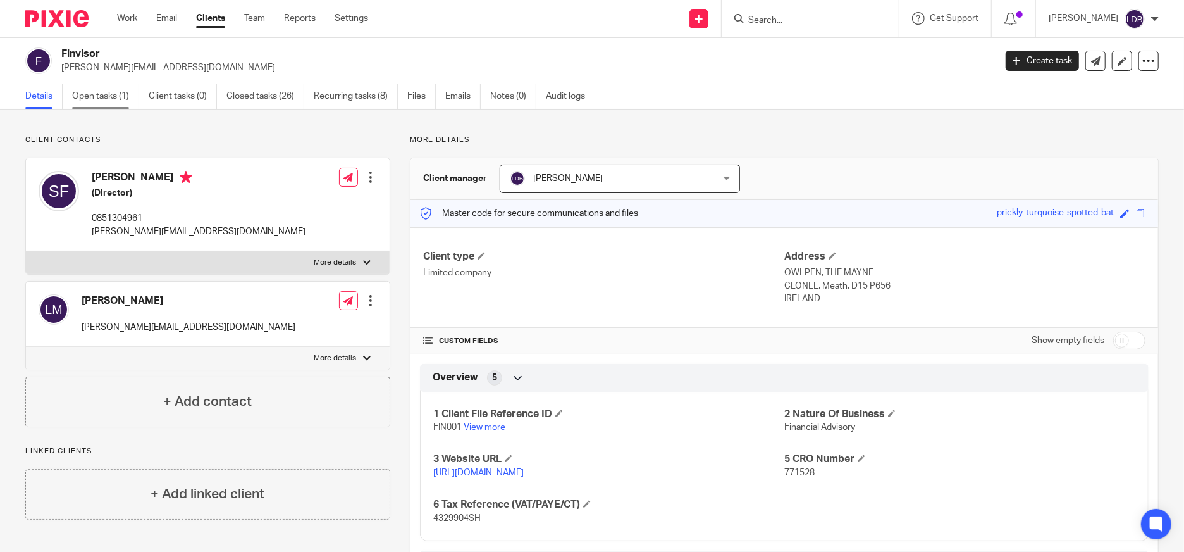
click at [89, 98] on link "Open tasks (1)" at bounding box center [105, 96] width 67 height 25
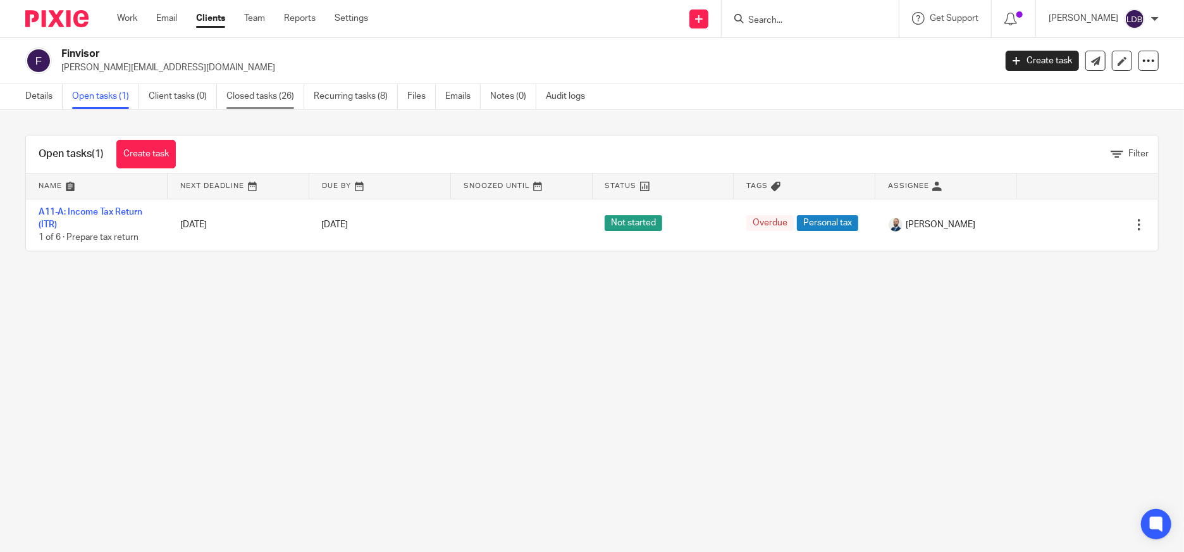
click at [252, 100] on link "Closed tasks (26)" at bounding box center [265, 96] width 78 height 25
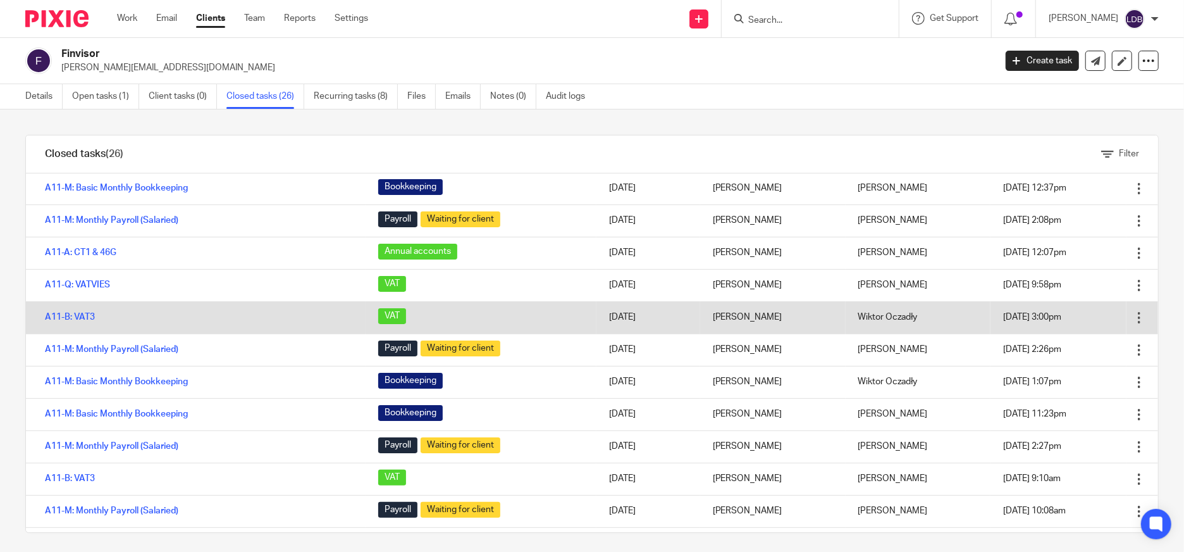
scroll to position [94, 0]
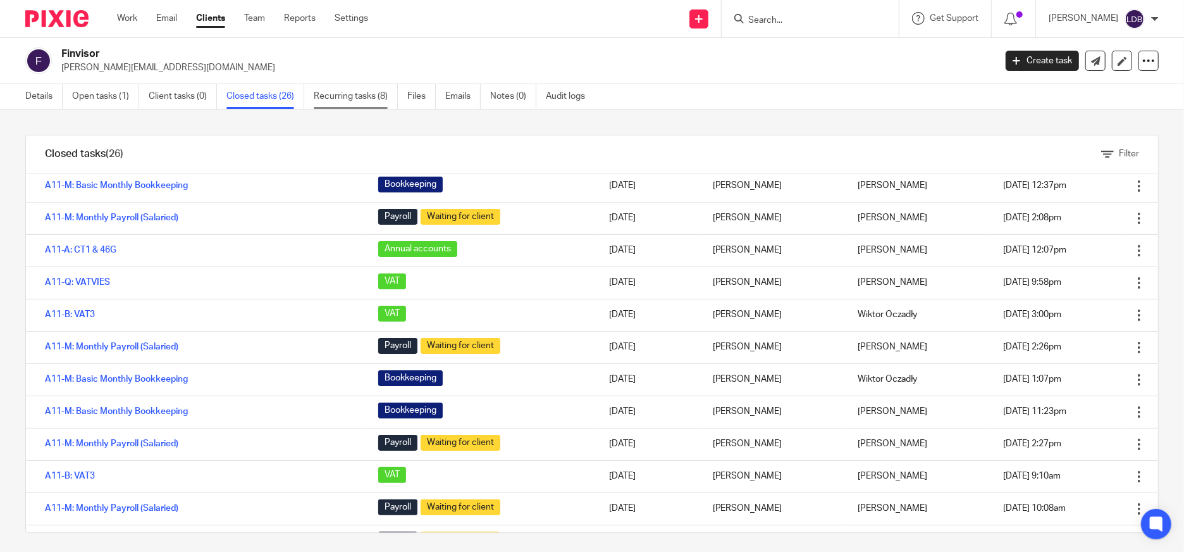
click at [371, 99] on link "Recurring tasks (8)" at bounding box center [356, 96] width 84 height 25
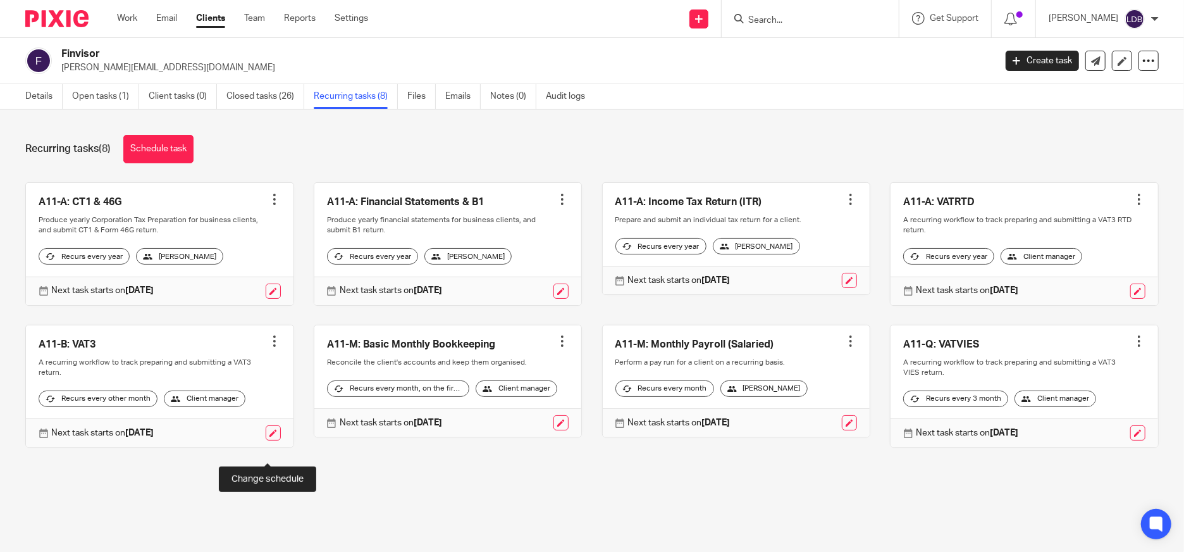
click at [271, 440] on link at bounding box center [273, 432] width 15 height 15
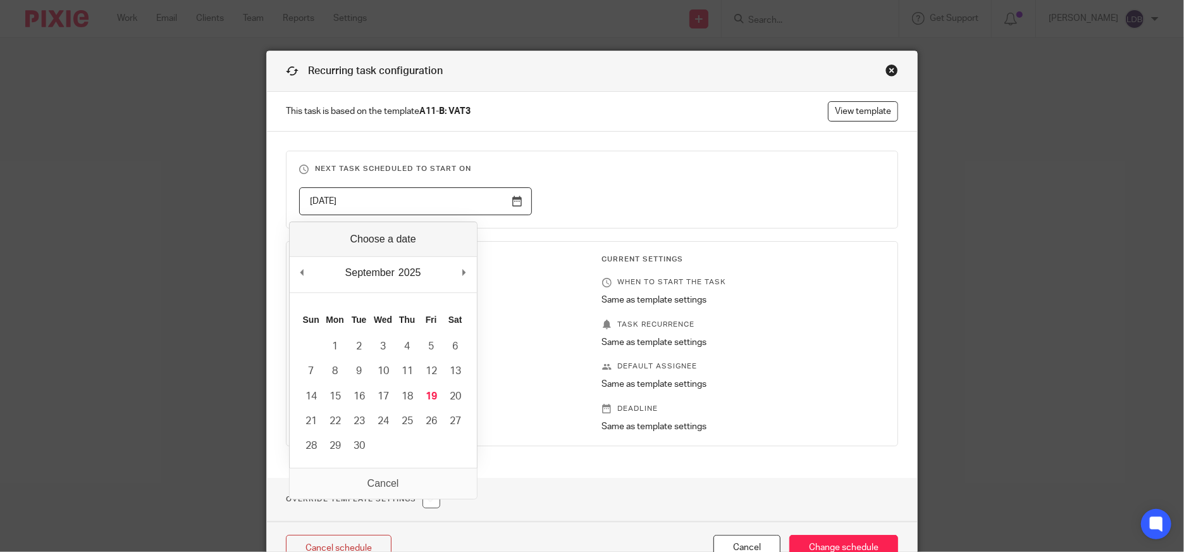
click at [500, 200] on input "2025-12-30" at bounding box center [415, 201] width 232 height 28
type input "2025-10-31"
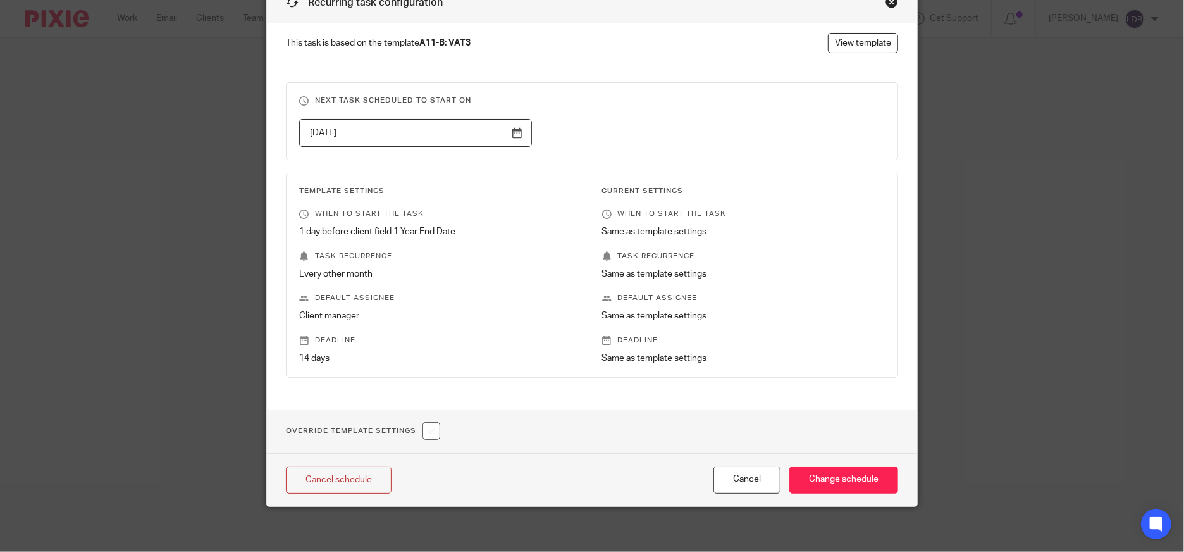
scroll to position [73, 0]
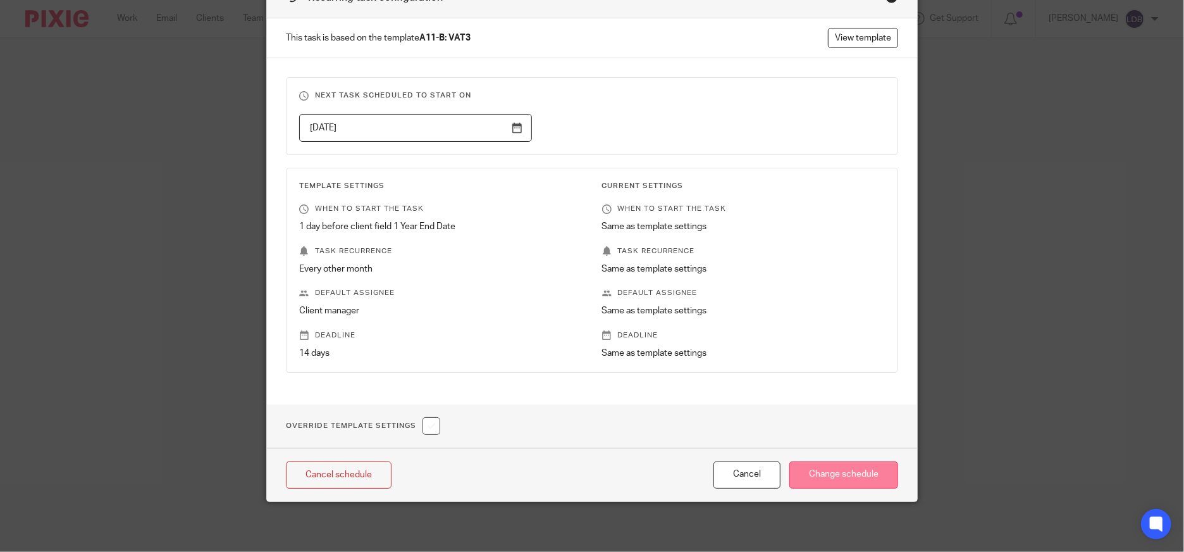
click at [846, 478] on input "Change schedule" at bounding box center [843, 474] width 109 height 27
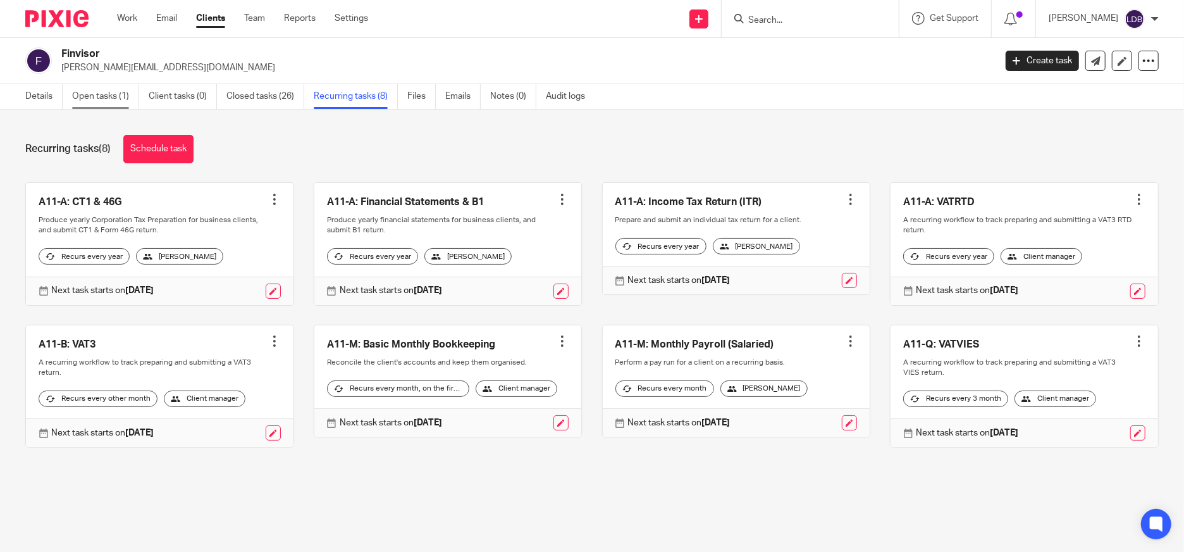
click at [104, 94] on link "Open tasks (1)" at bounding box center [105, 96] width 67 height 25
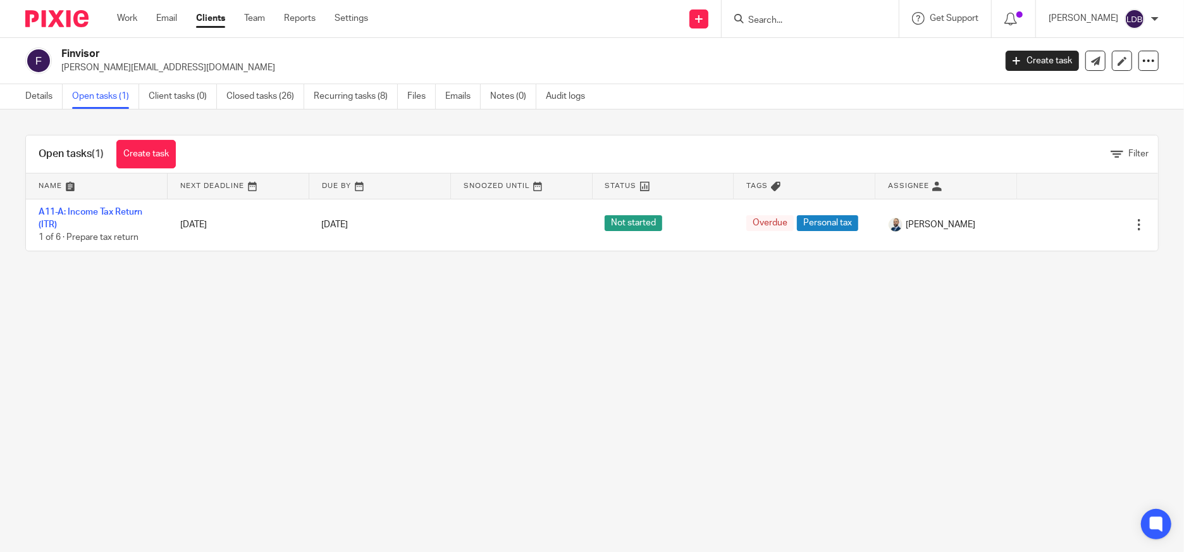
click at [359, 381] on main "Finvisor [PERSON_NAME][EMAIL_ADDRESS][DOMAIN_NAME] Create task Update from Comp…" at bounding box center [592, 276] width 1184 height 552
click at [263, 102] on link "Closed tasks (26)" at bounding box center [265, 96] width 78 height 25
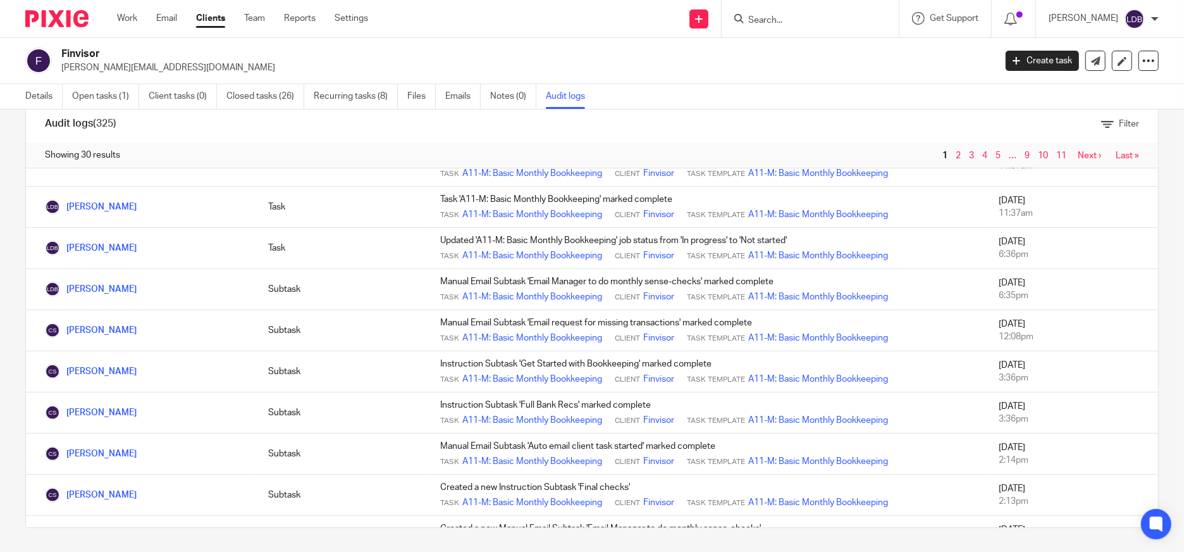
scroll to position [705, 0]
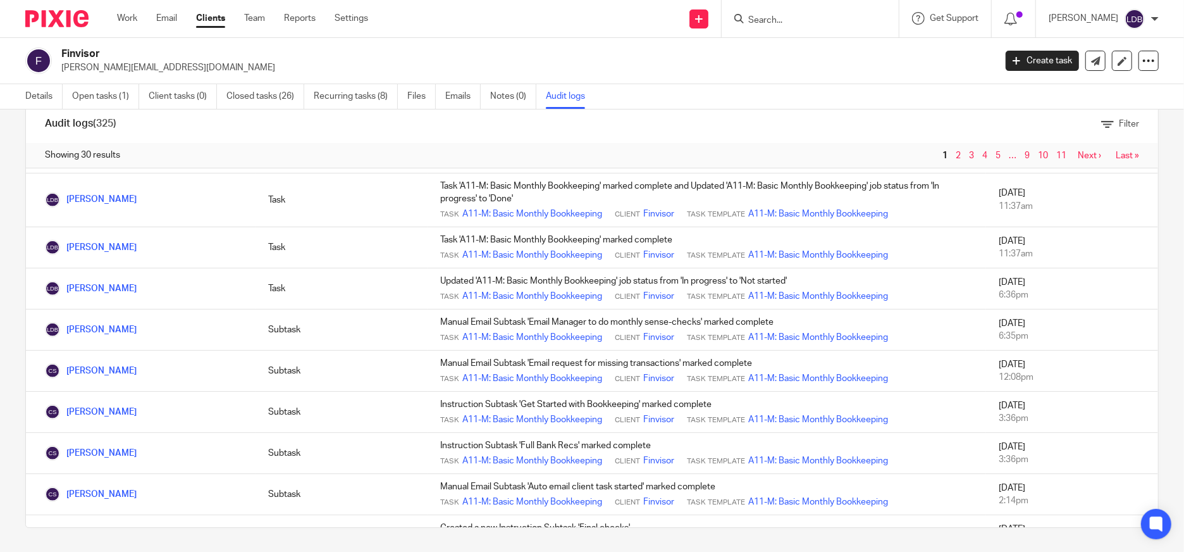
click at [956, 152] on link "2" at bounding box center [958, 155] width 5 height 9
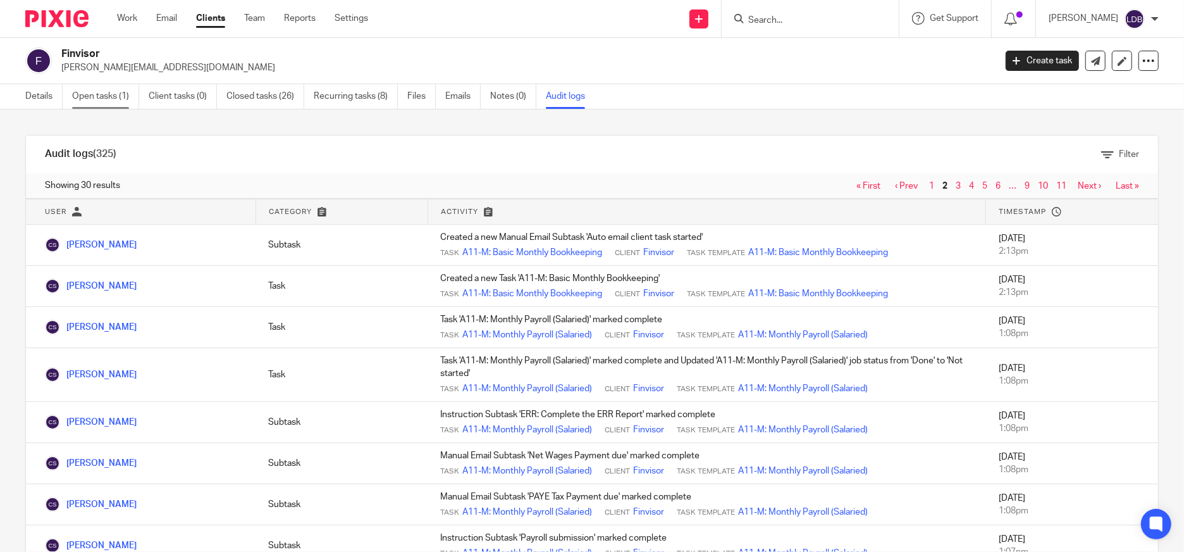
click at [114, 99] on link "Open tasks (1)" at bounding box center [105, 96] width 67 height 25
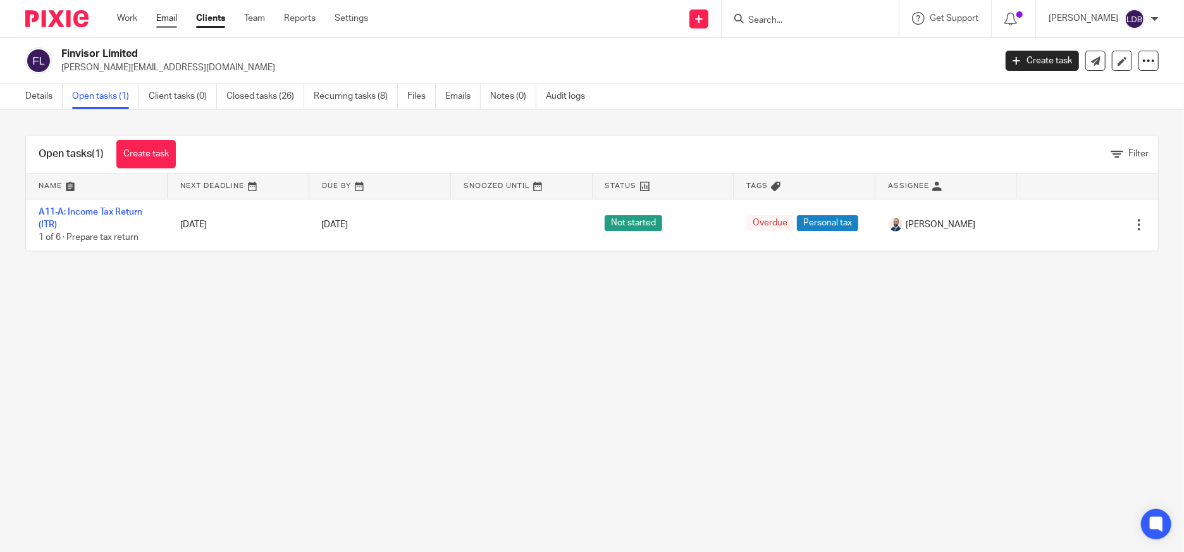
click at [166, 17] on link "Email" at bounding box center [166, 18] width 21 height 13
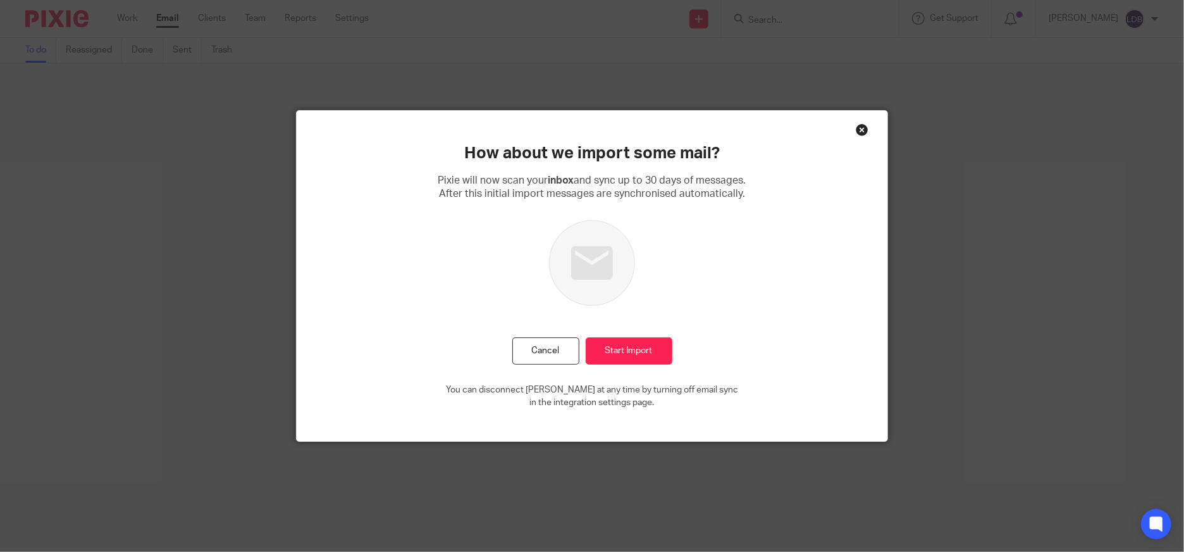
click at [856, 123] on div "Close this dialog window" at bounding box center [862, 129] width 13 height 13
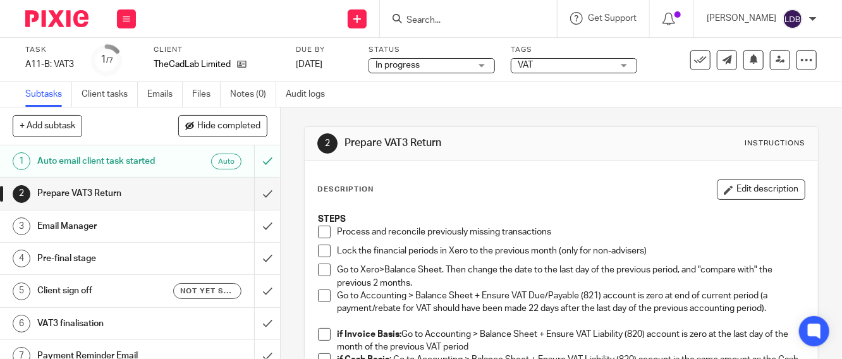
click at [318, 233] on span at bounding box center [324, 232] width 13 height 13
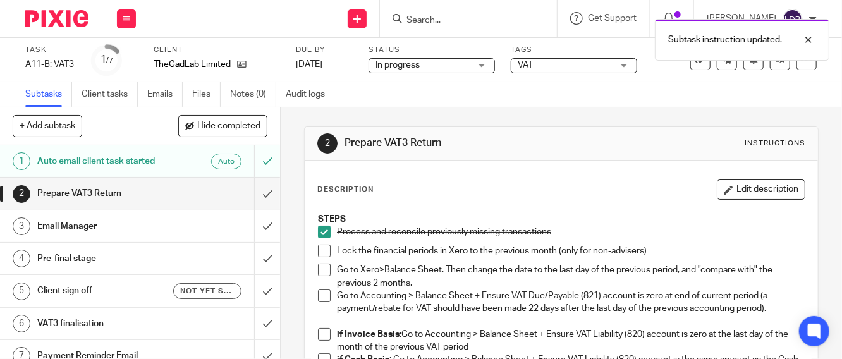
click at [323, 249] on span at bounding box center [324, 251] width 13 height 13
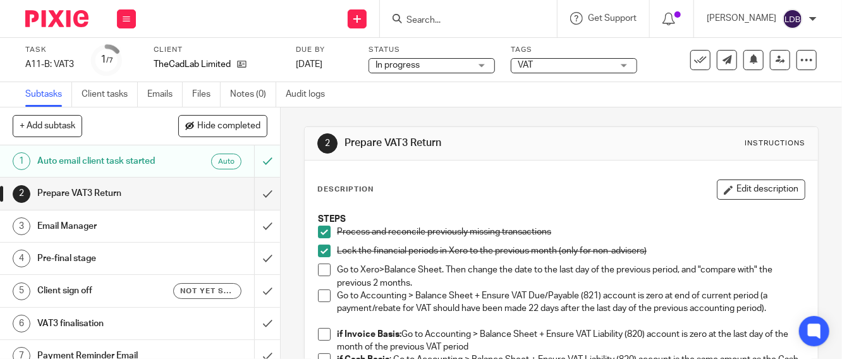
click at [321, 273] on span at bounding box center [324, 270] width 13 height 13
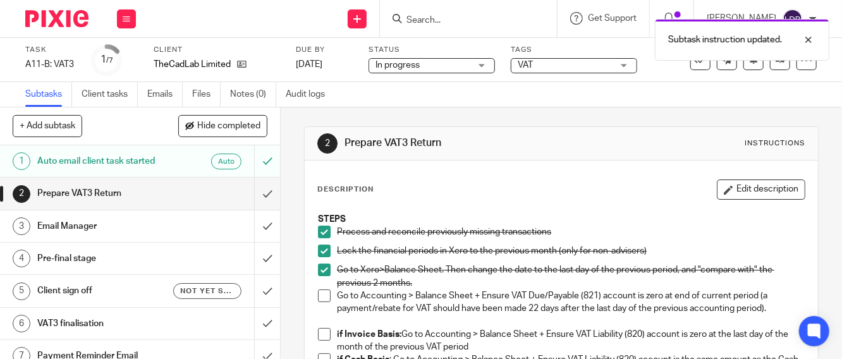
click at [321, 297] on span at bounding box center [324, 296] width 13 height 13
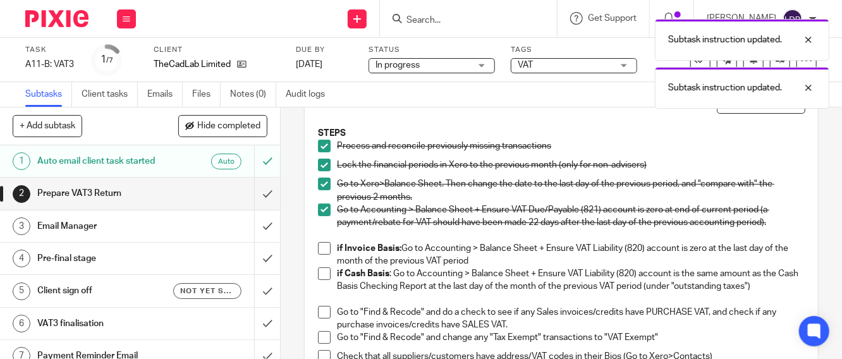
scroll to position [94, 0]
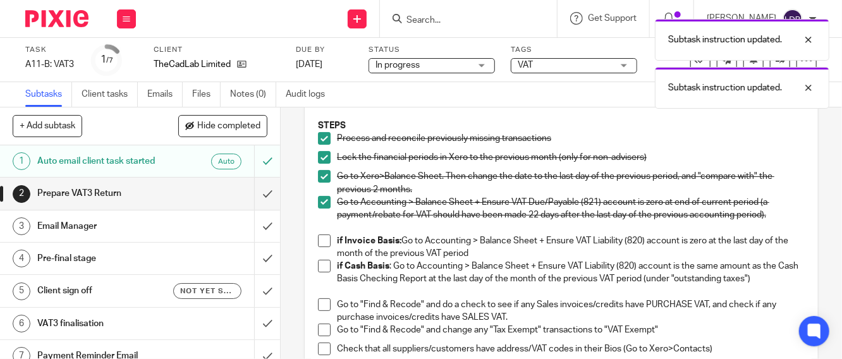
click at [319, 267] on span at bounding box center [324, 266] width 13 height 13
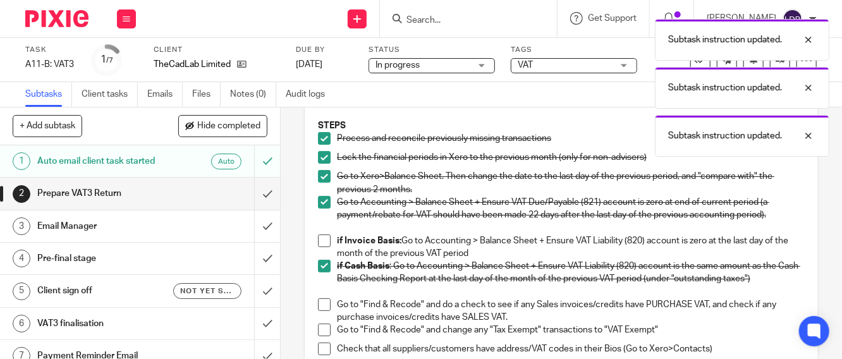
click at [323, 306] on span at bounding box center [324, 305] width 13 height 13
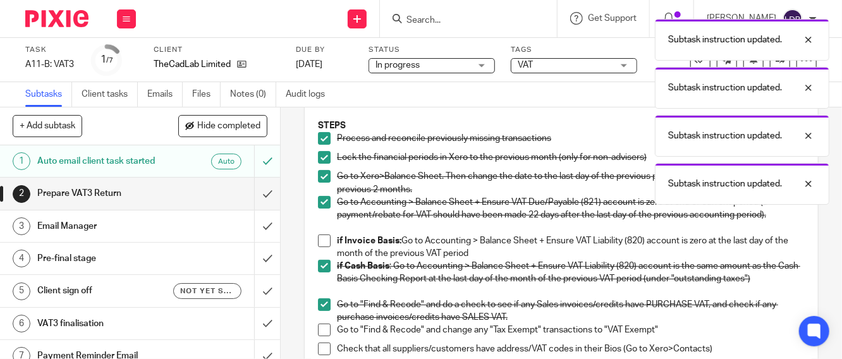
click at [323, 306] on span at bounding box center [324, 305] width 13 height 13
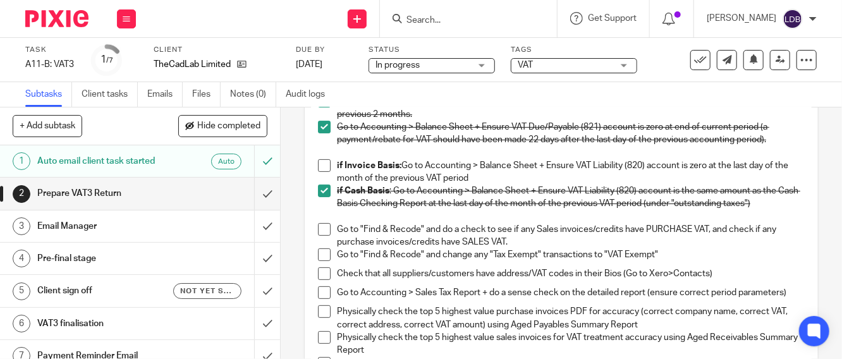
scroll to position [187, 0]
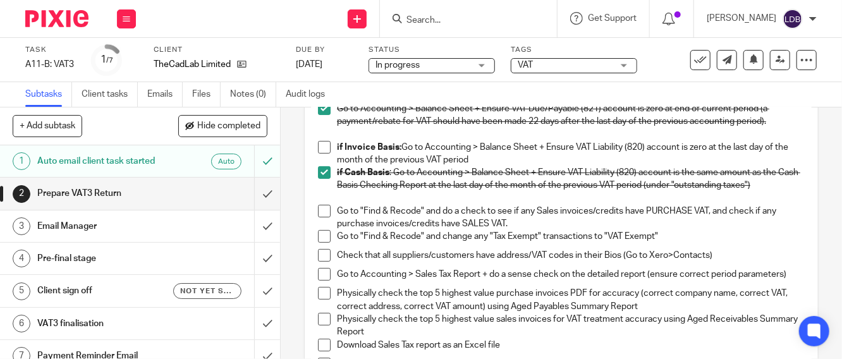
click at [321, 211] on span at bounding box center [324, 211] width 13 height 13
click at [319, 236] on span at bounding box center [324, 236] width 13 height 13
click at [318, 261] on span at bounding box center [324, 255] width 13 height 13
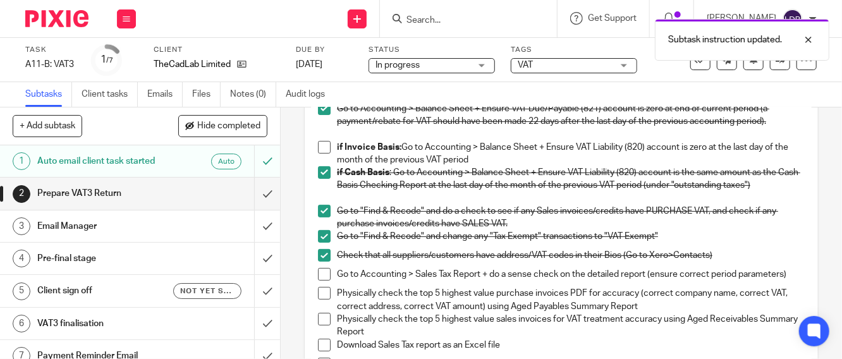
click at [318, 256] on span at bounding box center [324, 255] width 13 height 13
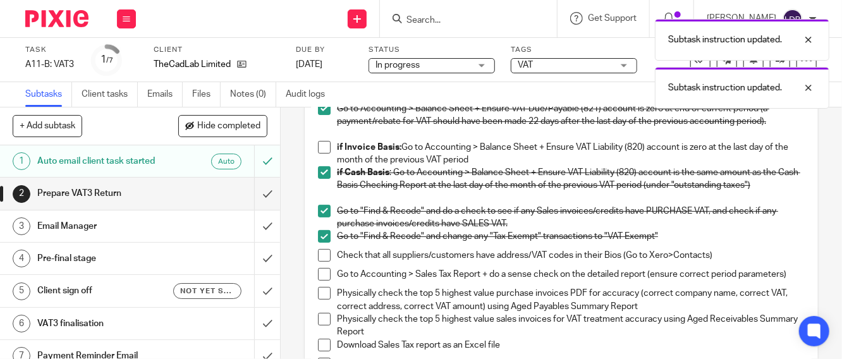
click at [318, 281] on li "Go to Accounting > Sales Tax Report + do a sense check on the detailed report (…" at bounding box center [561, 277] width 487 height 19
click at [318, 276] on span at bounding box center [324, 274] width 13 height 13
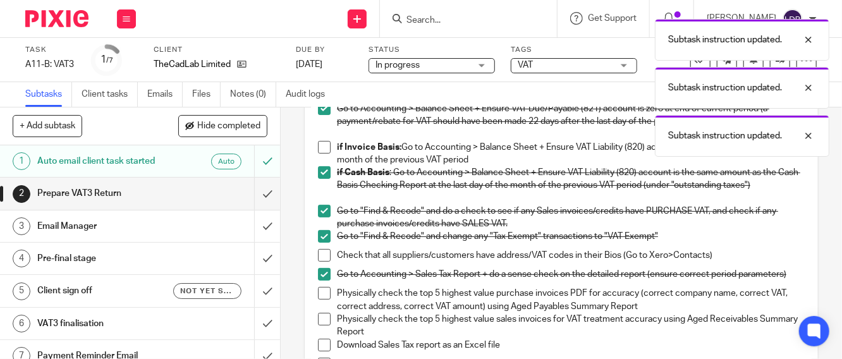
scroll to position [234, 0]
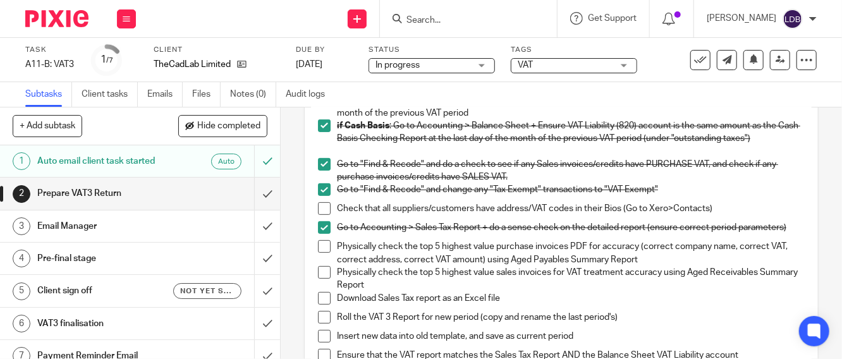
click at [321, 253] on span at bounding box center [324, 246] width 13 height 13
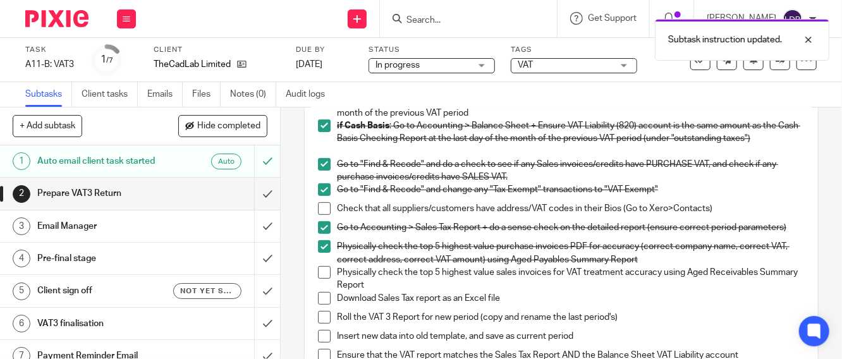
click at [324, 279] on span at bounding box center [324, 272] width 13 height 13
click at [319, 304] on span at bounding box center [324, 298] width 13 height 13
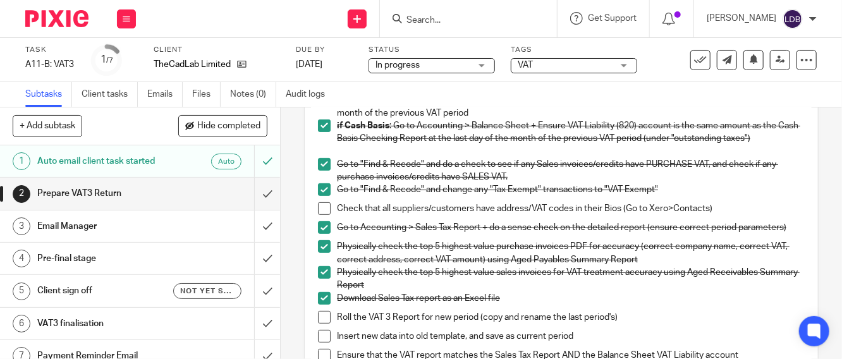
click at [319, 323] on span at bounding box center [324, 317] width 13 height 13
click at [318, 341] on span at bounding box center [324, 336] width 13 height 13
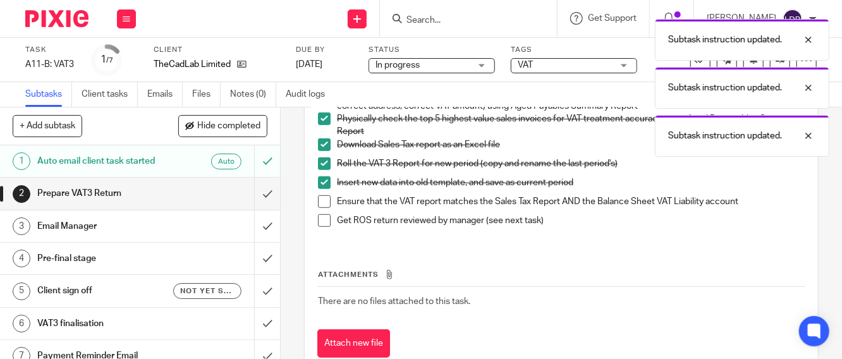
scroll to position [421, 0]
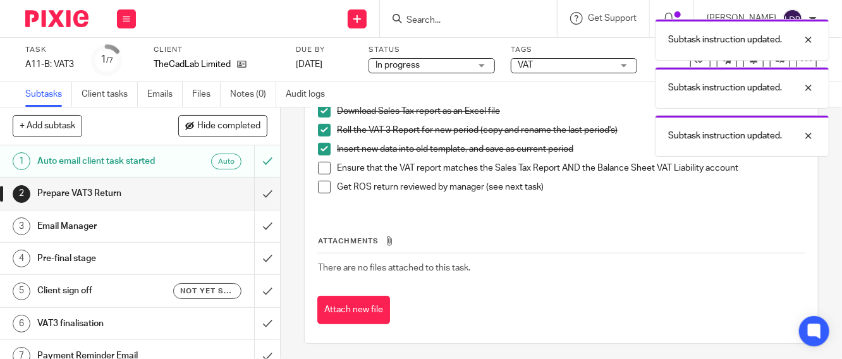
click at [319, 175] on span at bounding box center [324, 168] width 13 height 13
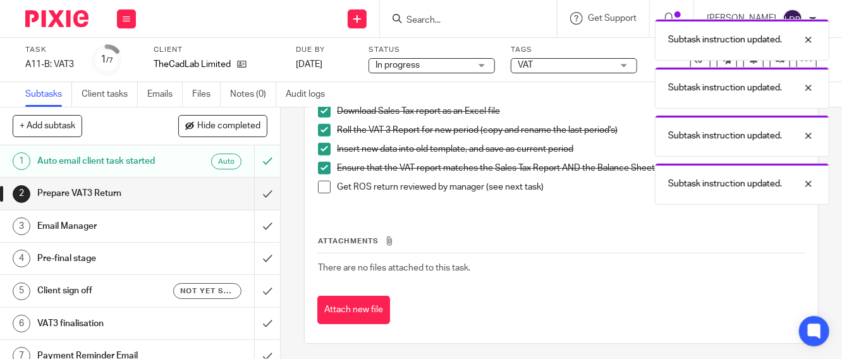
click at [321, 194] on span at bounding box center [324, 187] width 13 height 13
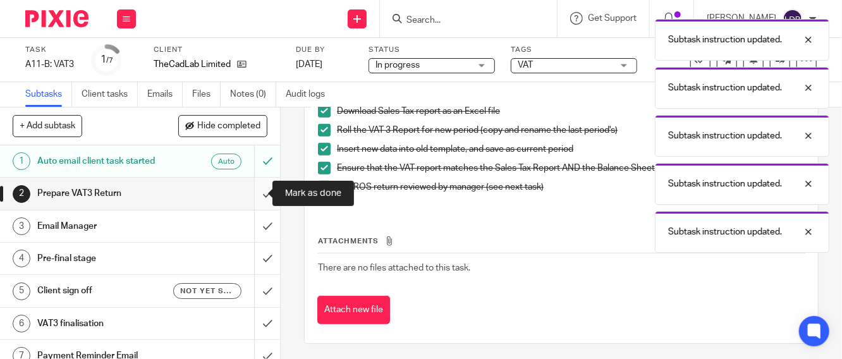
click at [252, 193] on input "submit" at bounding box center [140, 194] width 280 height 32
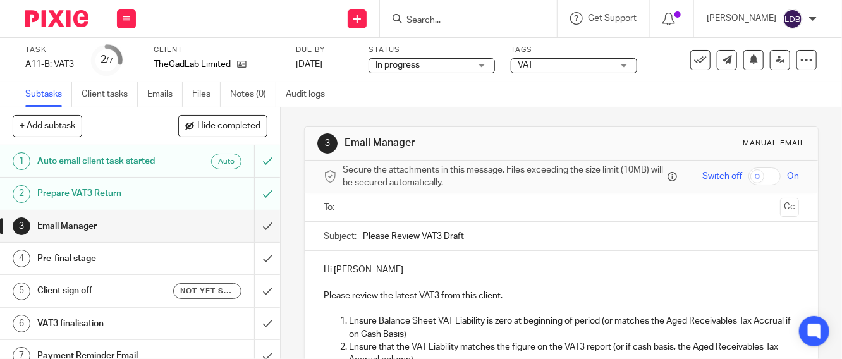
drag, startPoint x: 389, startPoint y: 211, endPoint x: 379, endPoint y: 214, distance: 10.2
click at [384, 212] on input "text" at bounding box center [561, 207] width 428 height 15
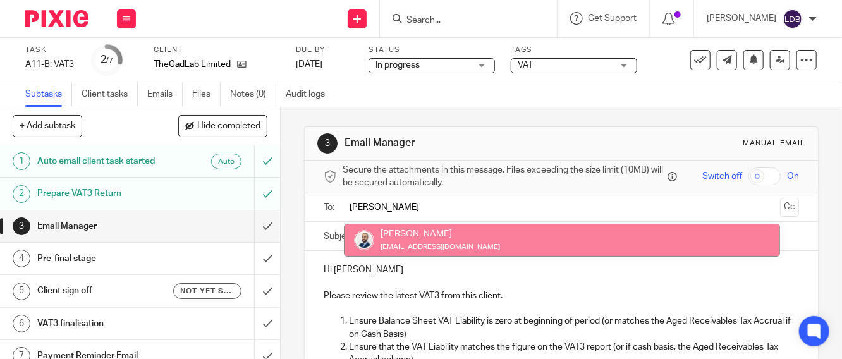
type input "[PERSON_NAME]"
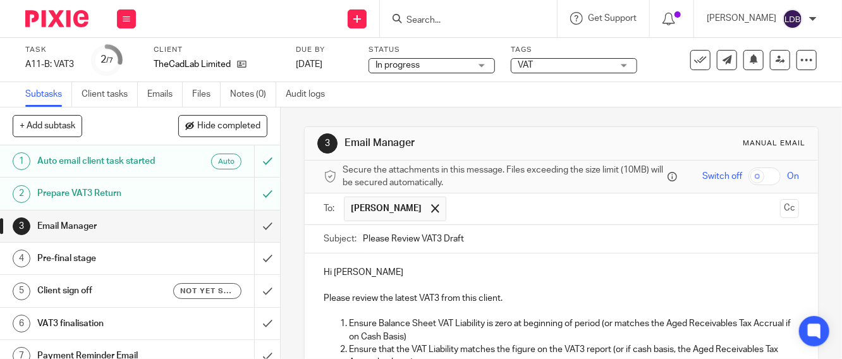
click at [363, 245] on input "Please Review VAT3 Draft" at bounding box center [581, 239] width 436 height 28
click at [574, 236] on input "TCL001 || Please Review VAT3 Draft" at bounding box center [581, 239] width 436 height 28
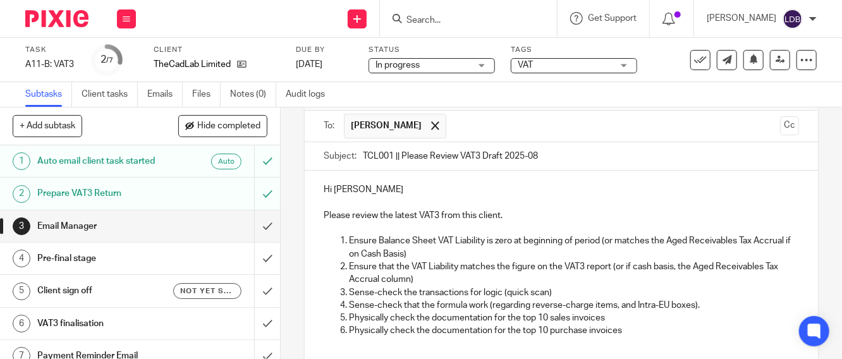
scroll to position [94, 0]
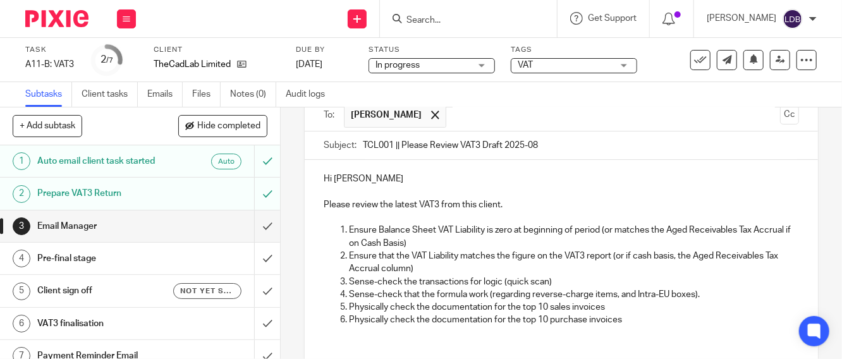
type input "TCL001 || Please Review VAT3 Draft 2025-08"
drag, startPoint x: 330, startPoint y: 185, endPoint x: 427, endPoint y: 185, distance: 96.8
click at [427, 185] on p "Hi [PERSON_NAME]" at bounding box center [562, 179] width 476 height 13
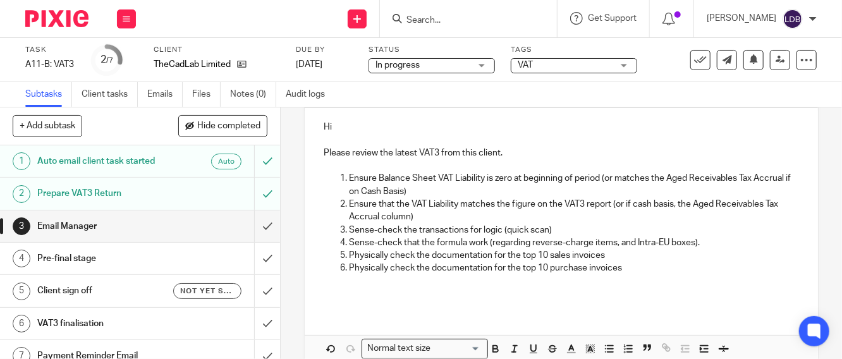
scroll to position [214, 0]
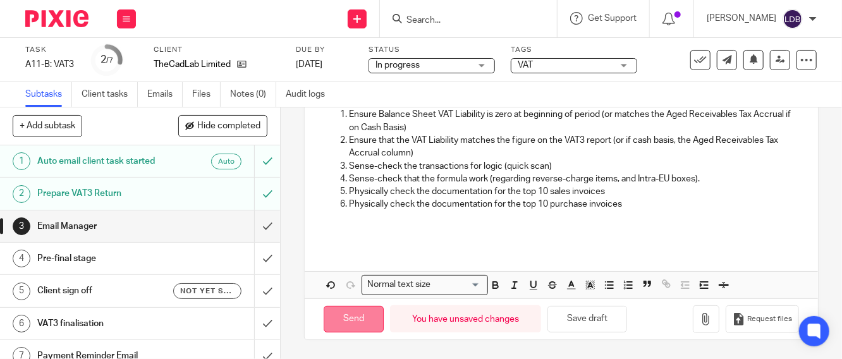
click at [347, 324] on input "Send" at bounding box center [354, 319] width 60 height 27
type input "Sent"
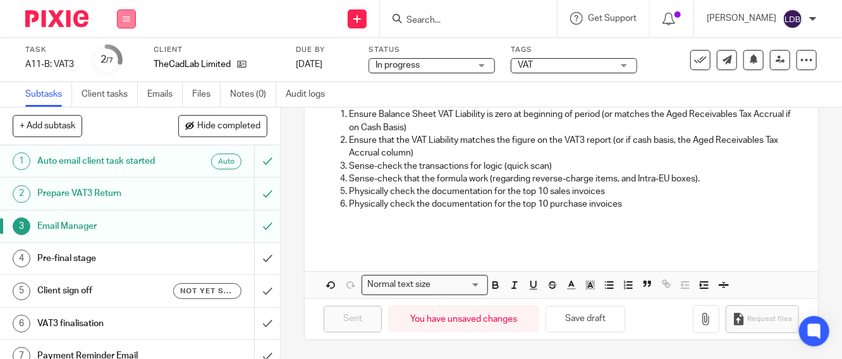
click at [130, 18] on button at bounding box center [126, 18] width 19 height 19
click at [123, 56] on link "Work" at bounding box center [120, 58] width 22 height 9
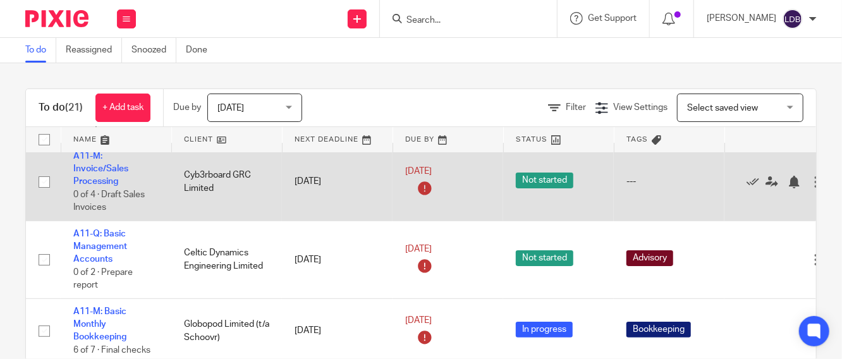
scroll to position [94, 0]
